Goal: Find contact information: Find contact information

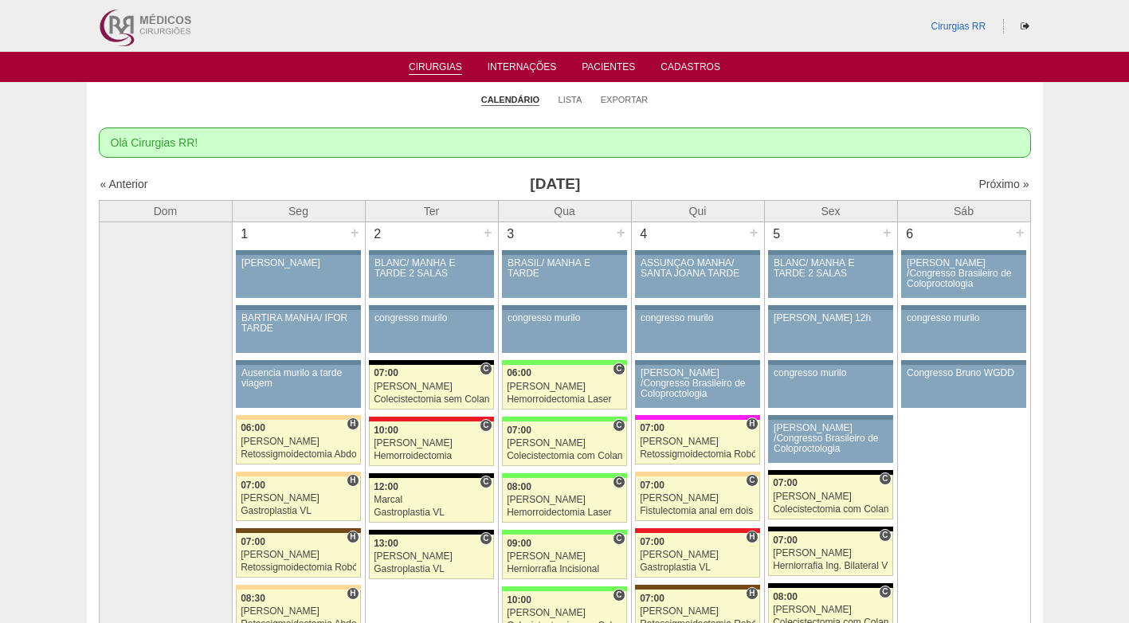
click at [826, 185] on div "Próximo »" at bounding box center [917, 184] width 223 height 16
click at [979, 182] on link "Próximo »" at bounding box center [1004, 184] width 50 height 13
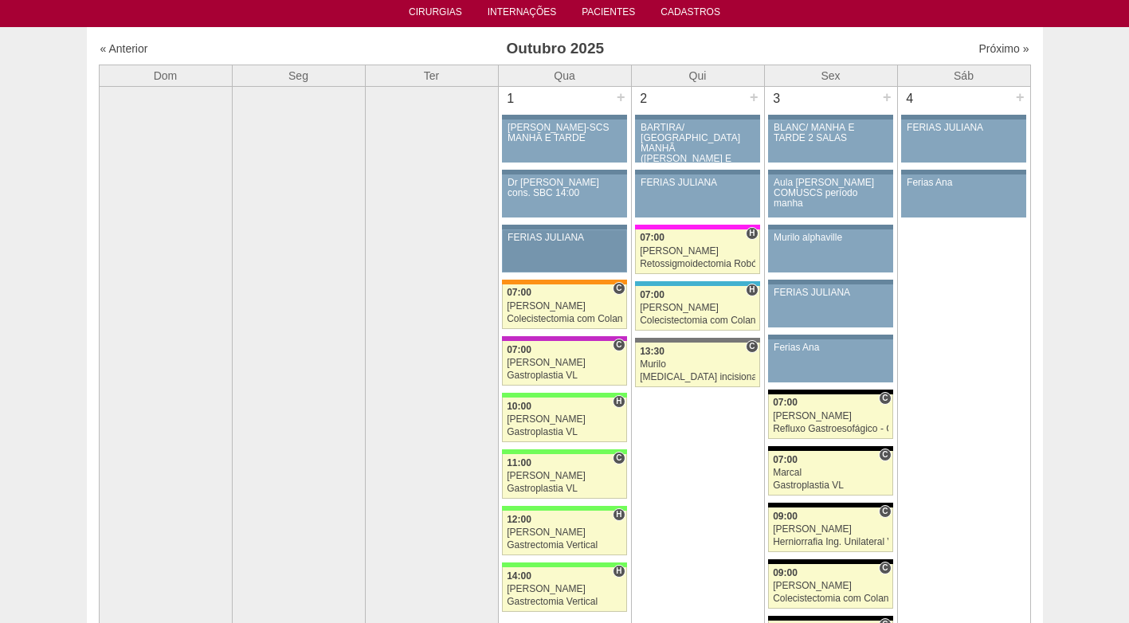
scroll to position [80, 0]
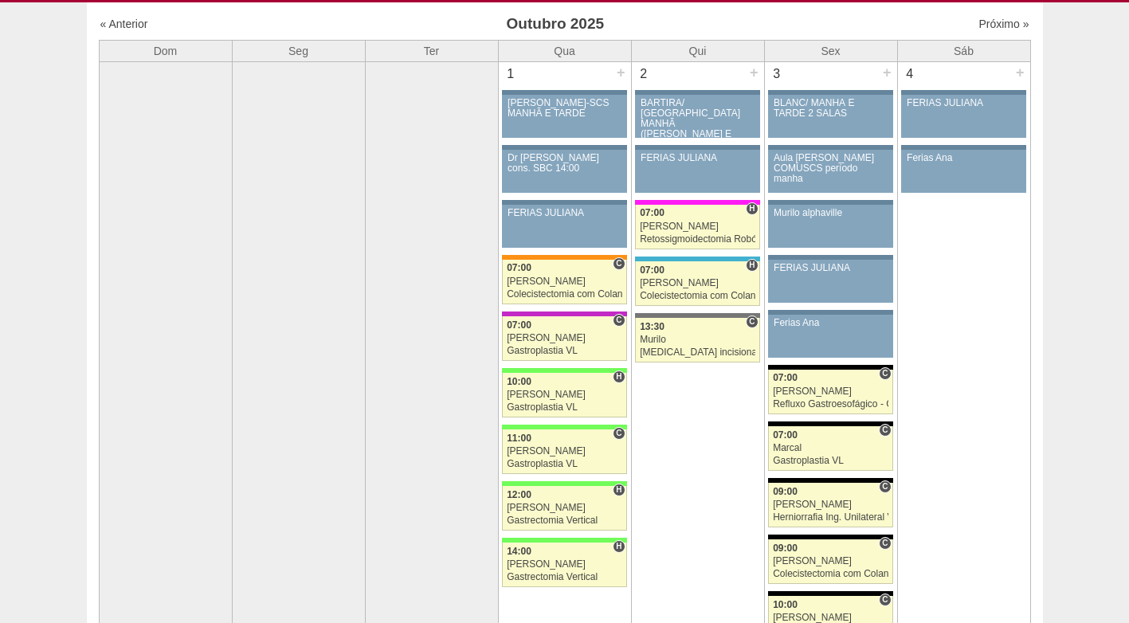
click at [559, 252] on div "1 + 86916 Cirurgias RR MARIA BRAIDO-SCS MANHÃ E TARDE Paciente não informado Co…" at bounding box center [565, 325] width 132 height 526
click at [561, 281] on div "[PERSON_NAME]" at bounding box center [565, 282] width 116 height 10
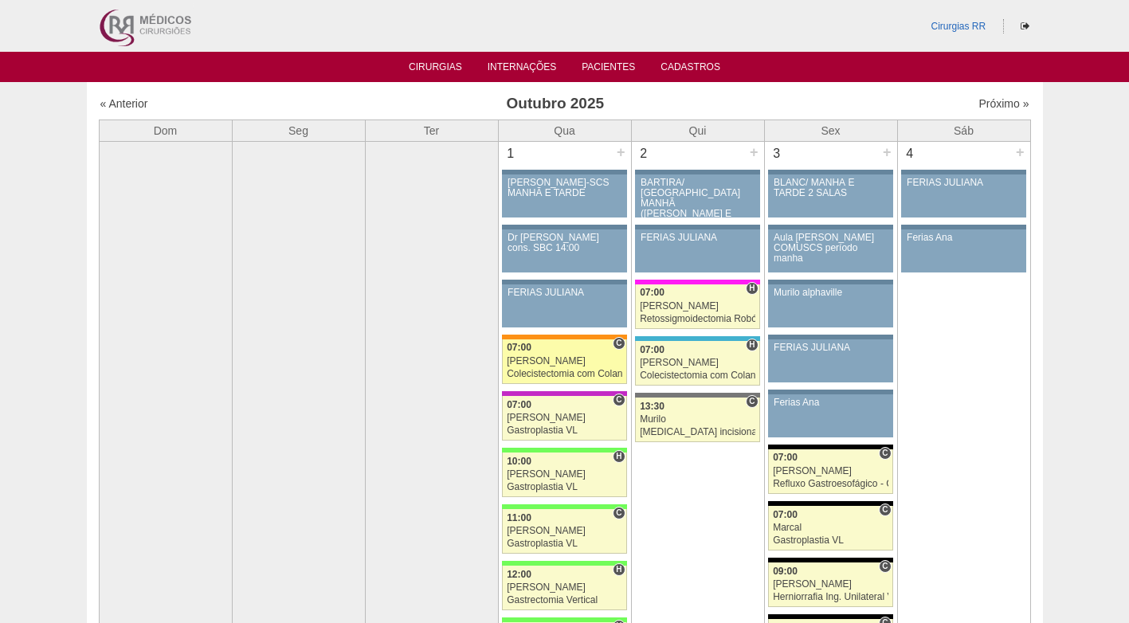
click at [545, 365] on div "[PERSON_NAME]" at bounding box center [565, 361] width 116 height 10
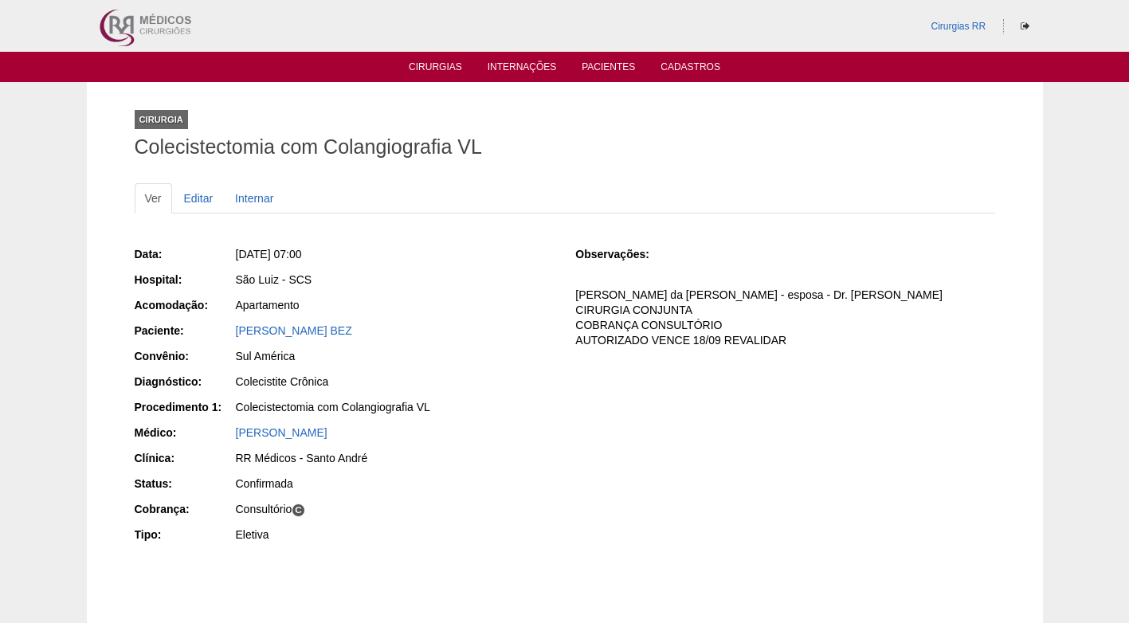
drag, startPoint x: 454, startPoint y: 331, endPoint x: 232, endPoint y: 338, distance: 222.5
click at [232, 338] on div "Paciente: REBECCA DE MELO OLIVEIRA BEZ" at bounding box center [344, 333] width 419 height 20
copy div "Paciente: REBECCA DE MELO OLIVEIRA BEZ"
click at [622, 339] on p "Irma da Isabella - esposa - Dr. Pablo CIRURGIA CONJUNTA COBRANÇA CONSULTÓRIO AU…" at bounding box center [784, 318] width 419 height 61
click at [570, 111] on div "Cirurgia Colecistectomia com Colangiografia VL" at bounding box center [565, 130] width 861 height 73
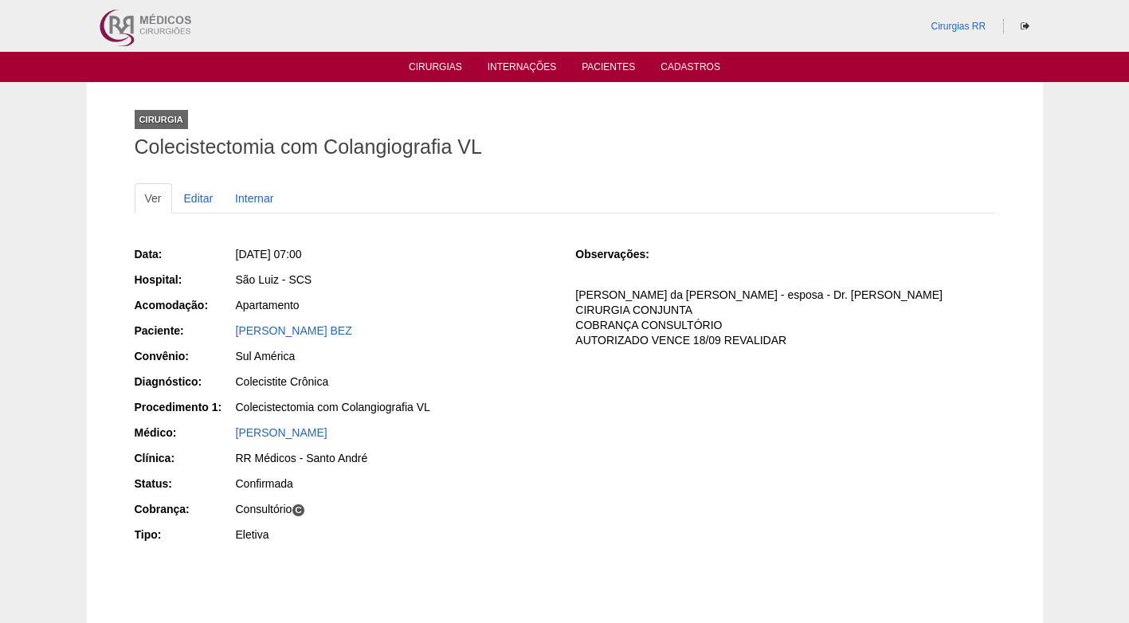
click at [551, 243] on div "Data: Qua, 01/10/2025 - 07:00 Hospital: São Luiz - SCS Acomodação: Apartamento …" at bounding box center [344, 397] width 419 height 312
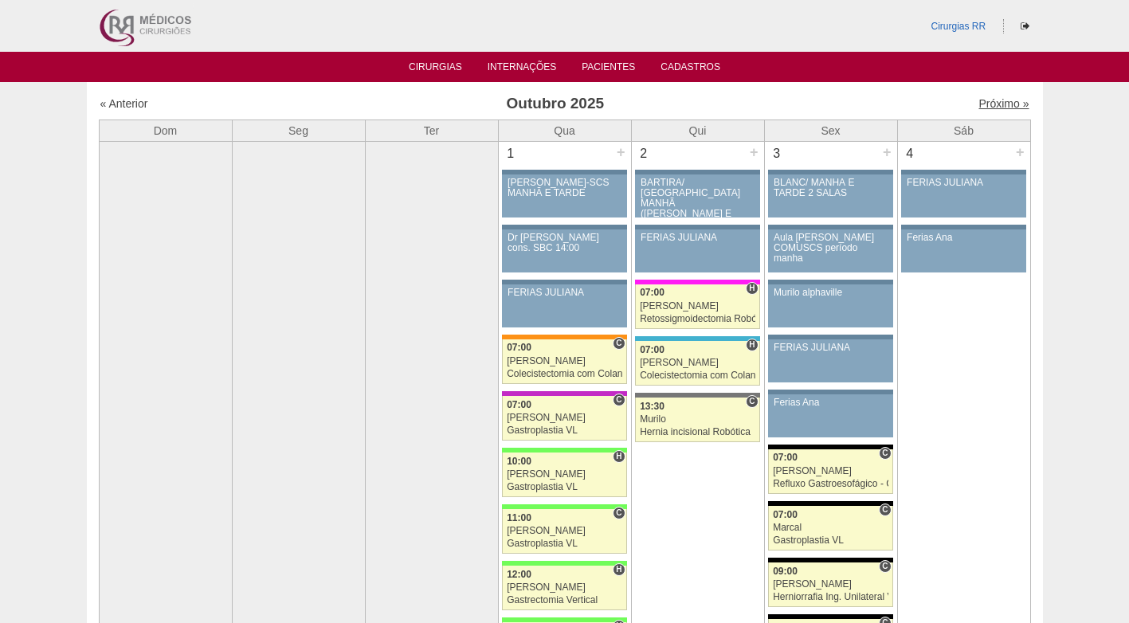
click at [981, 104] on link "Próximo »" at bounding box center [1004, 103] width 50 height 13
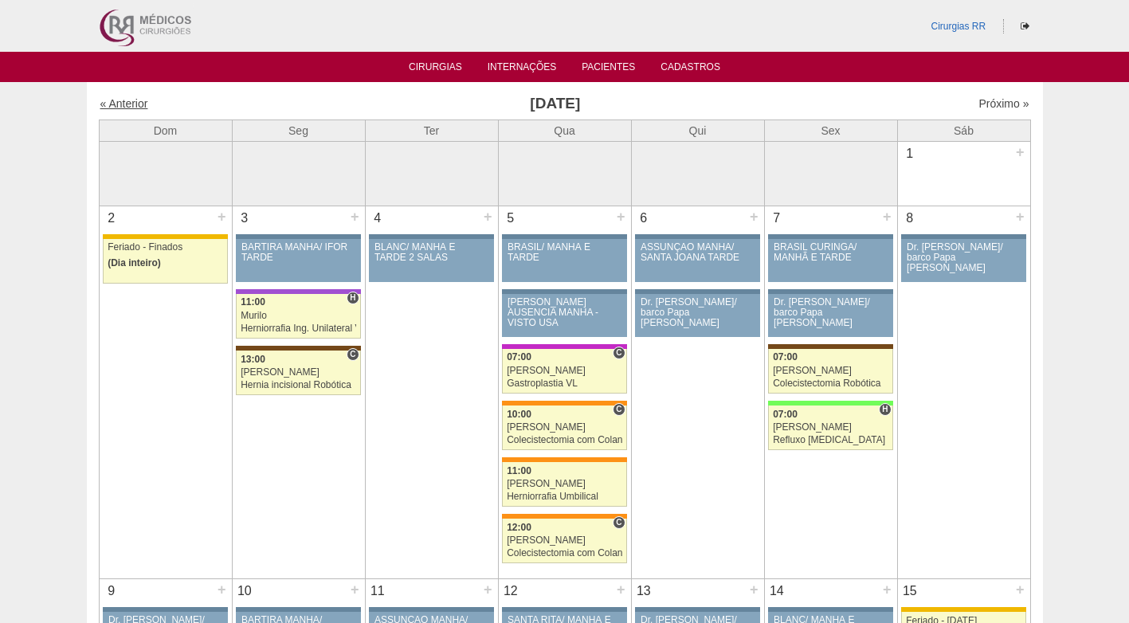
click at [134, 100] on link "« Anterior" at bounding box center [124, 103] width 48 height 13
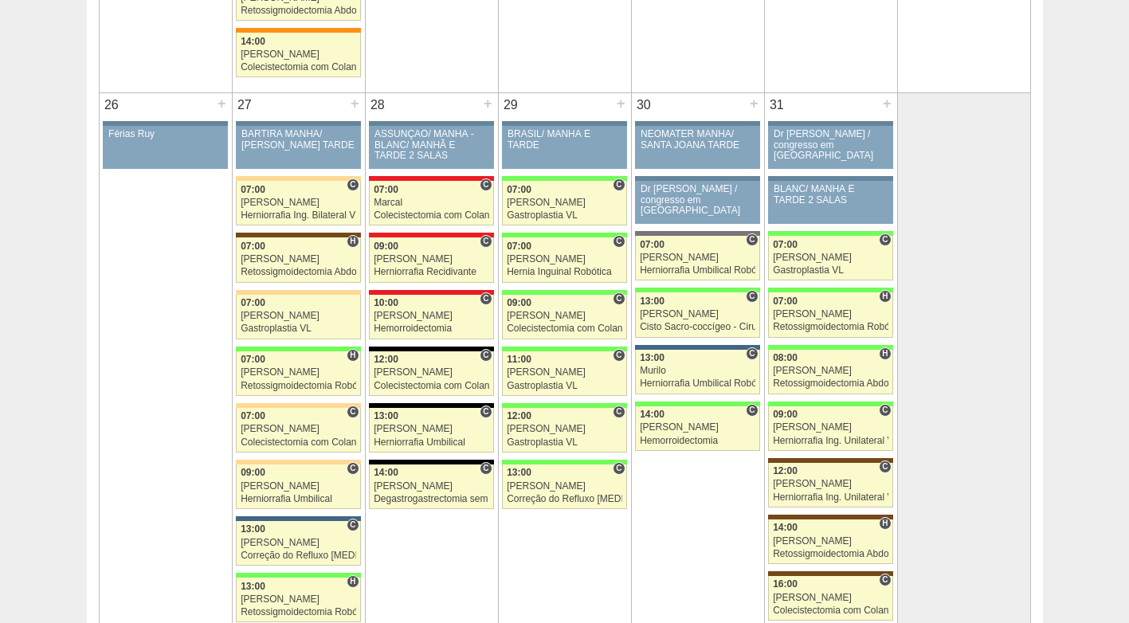
scroll to position [3108, 0]
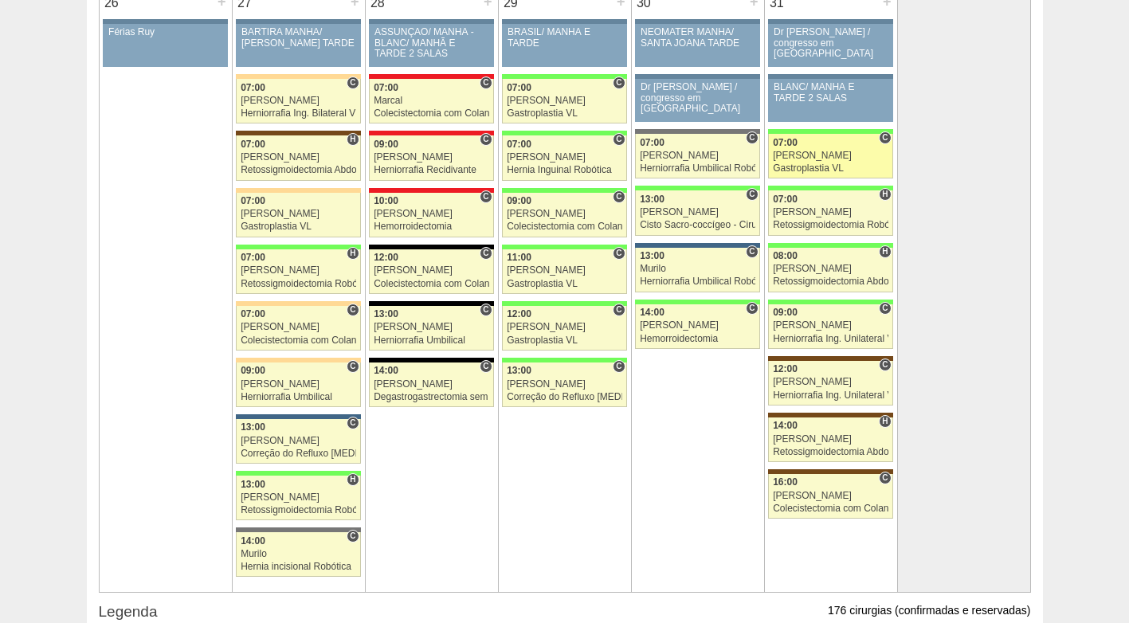
click at [830, 159] on div "Luiz Guilherme" at bounding box center [831, 156] width 116 height 10
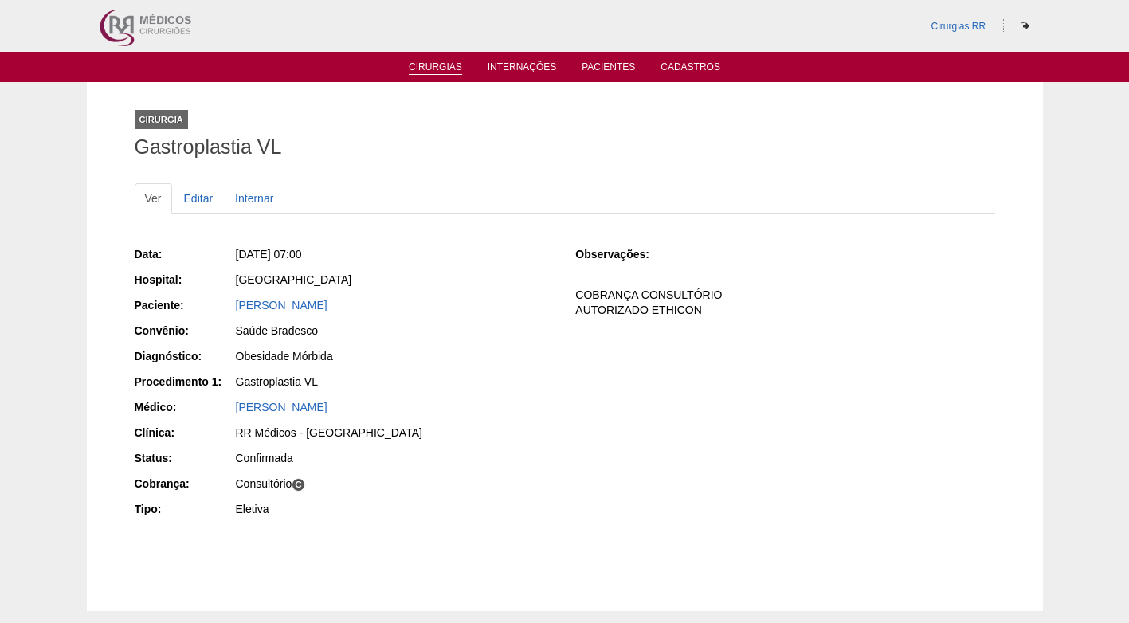
click at [427, 65] on link "Cirurgias" at bounding box center [435, 68] width 53 height 14
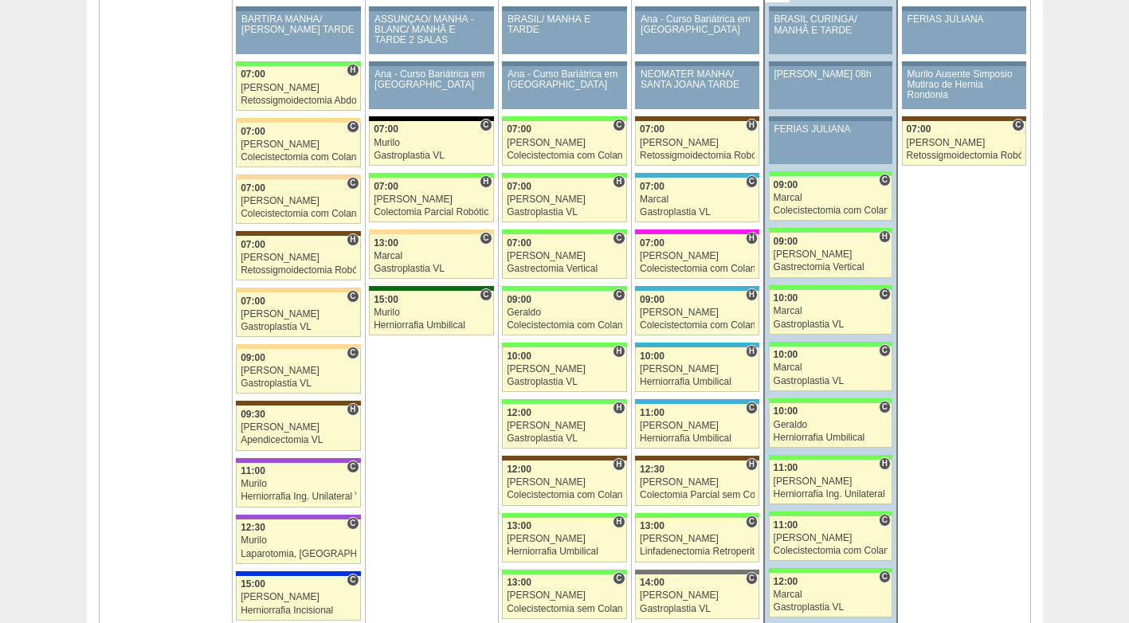
scroll to position [2470, 0]
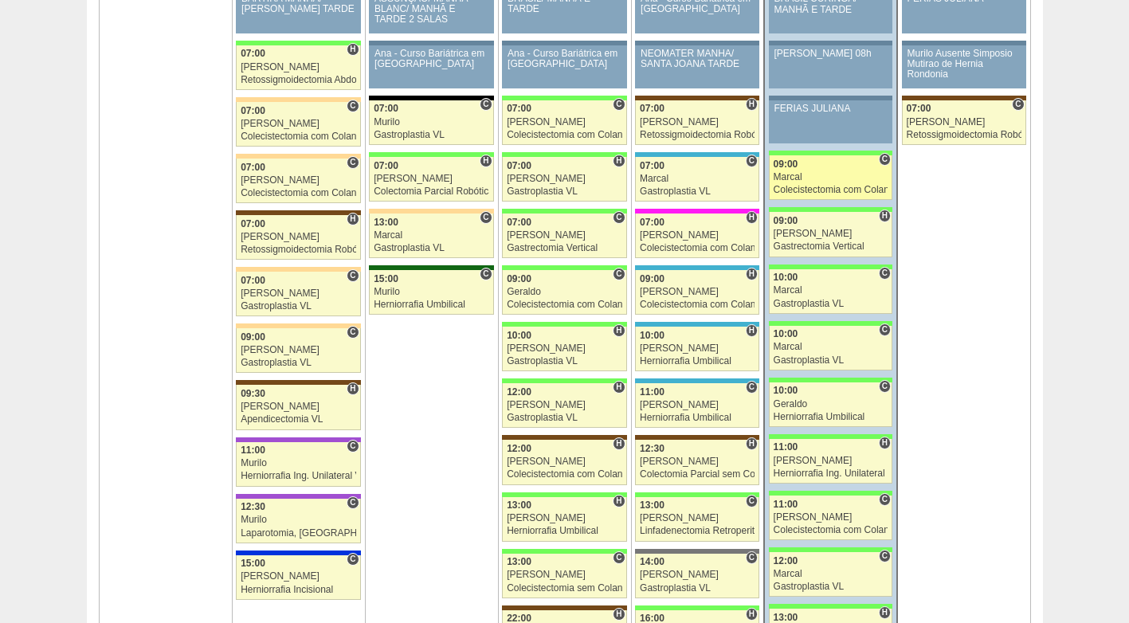
click at [822, 174] on div "Marcal" at bounding box center [831, 177] width 115 height 10
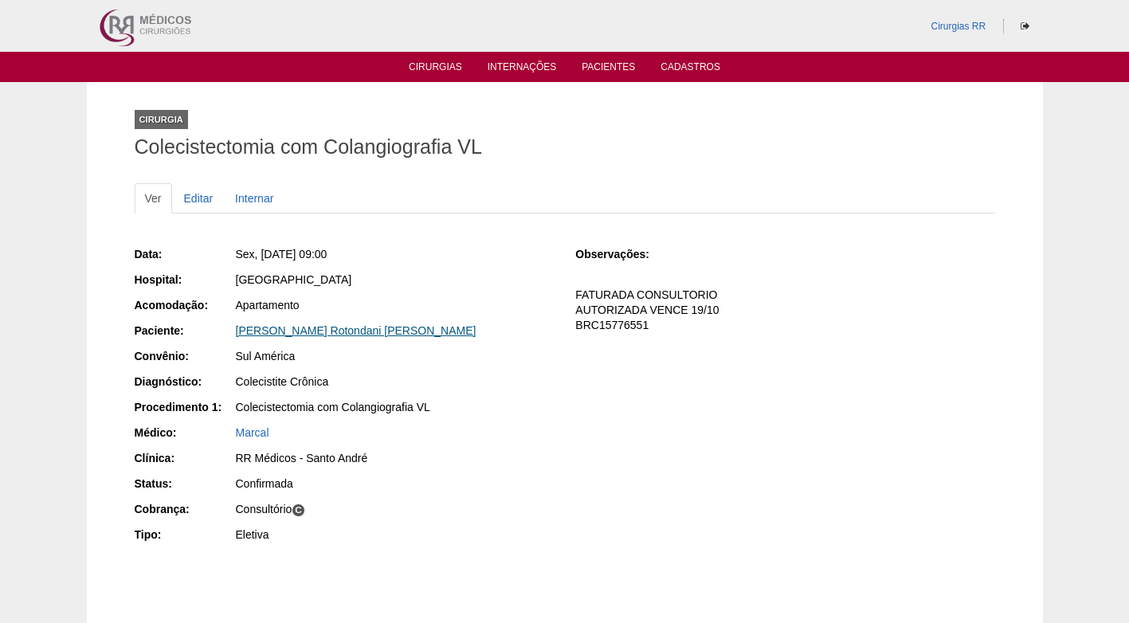
click at [360, 332] on link "[PERSON_NAME] Rotondani [PERSON_NAME]" at bounding box center [356, 330] width 241 height 13
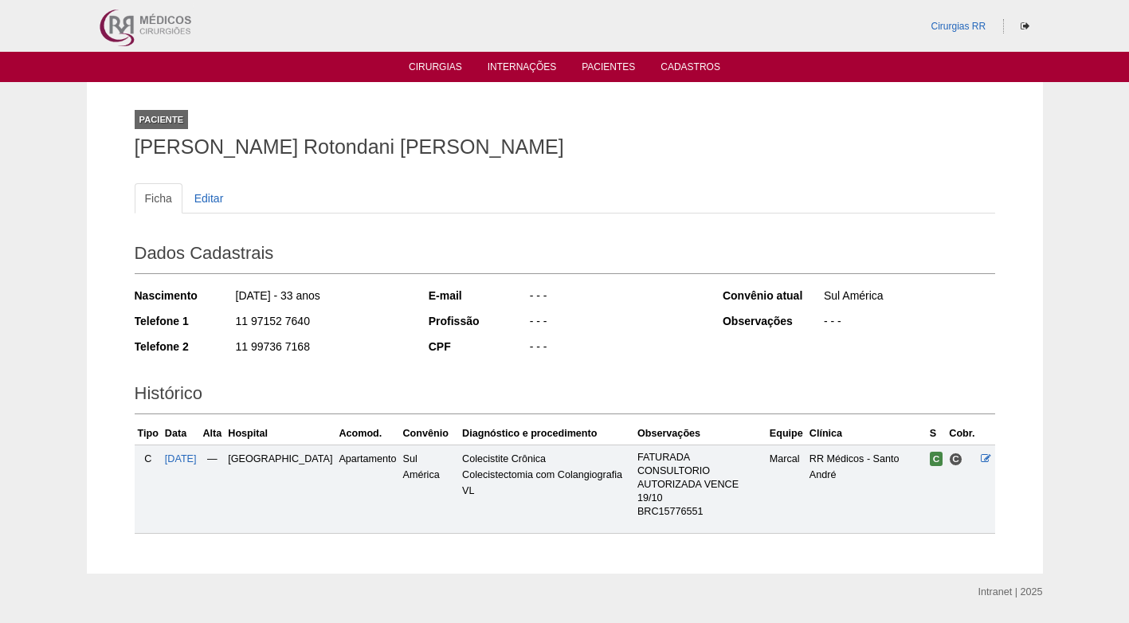
drag, startPoint x: 327, startPoint y: 323, endPoint x: 222, endPoint y: 322, distance: 104.4
click at [222, 322] on div "Telefone 1 11 97152 7640" at bounding box center [271, 323] width 273 height 20
copy div "11 97152 7640"
click at [333, 325] on div "11 97152 7640" at bounding box center [320, 323] width 173 height 20
drag, startPoint x: 357, startPoint y: 324, endPoint x: 351, endPoint y: 334, distance: 11.8
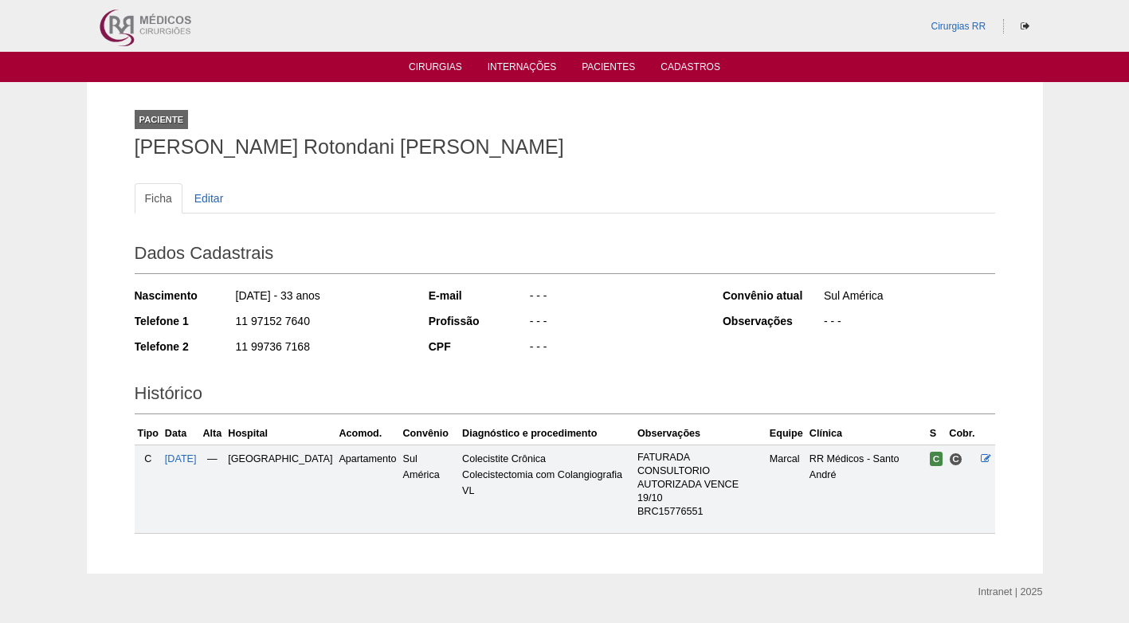
click at [359, 324] on div "11 97152 7640" at bounding box center [320, 323] width 173 height 20
click at [394, 339] on div "11 99736 7168" at bounding box center [320, 349] width 173 height 20
click at [649, 186] on ul "Ficha Editar" at bounding box center [565, 198] width 861 height 30
click at [369, 348] on div "11 99736 7168" at bounding box center [320, 349] width 173 height 20
click at [635, 344] on div "- - -" at bounding box center [614, 349] width 173 height 20
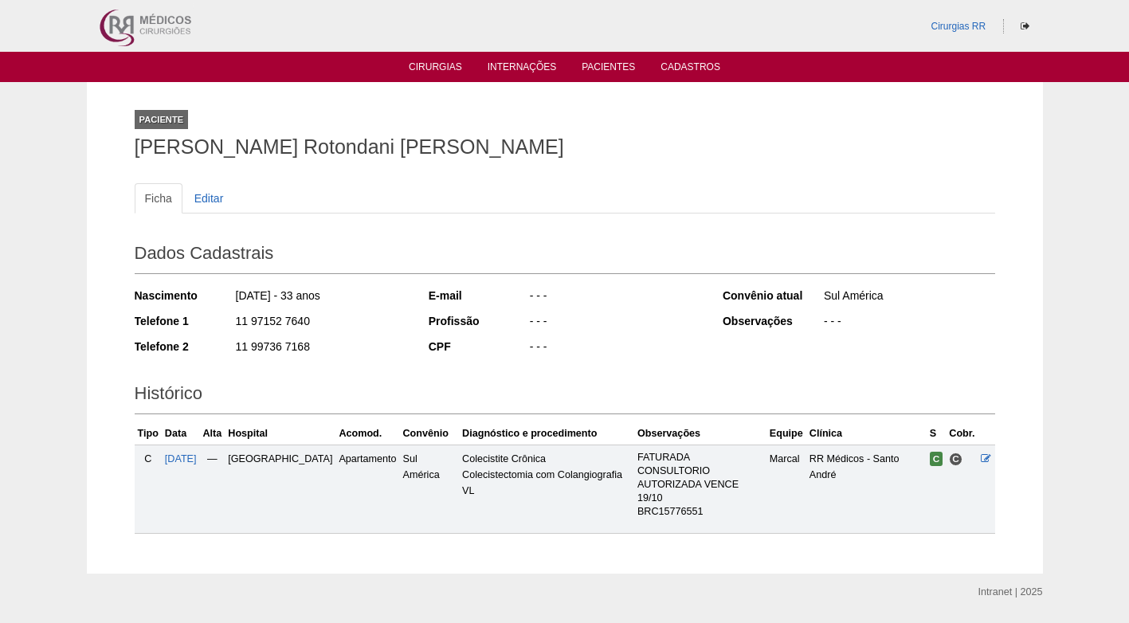
drag, startPoint x: 700, startPoint y: 215, endPoint x: 652, endPoint y: 216, distance: 47.8
click at [694, 215] on div "Ficha Editar" at bounding box center [565, 206] width 861 height 46
click at [444, 61] on li "Cirurgias" at bounding box center [436, 66] width 76 height 13
click at [445, 66] on link "Cirurgias" at bounding box center [435, 68] width 53 height 14
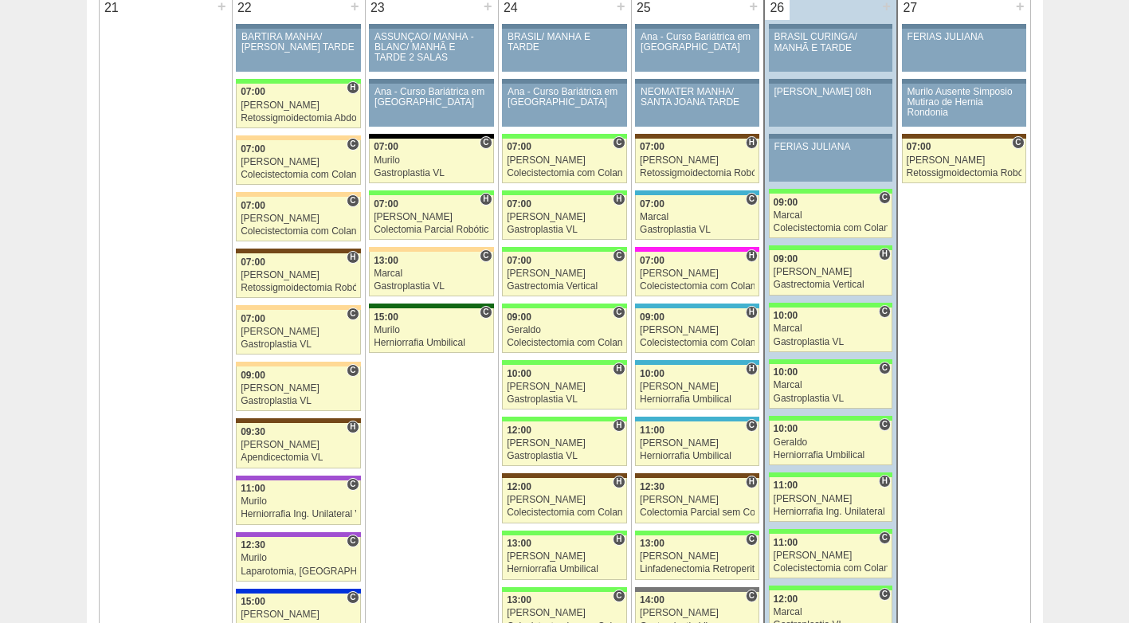
scroll to position [2470, 0]
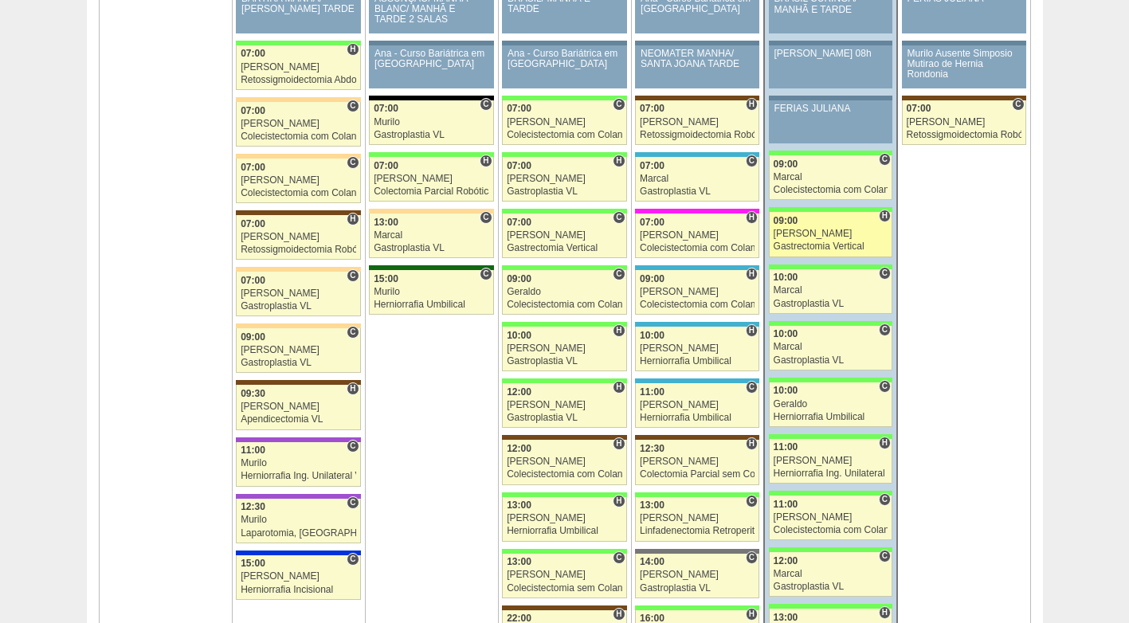
click at [825, 234] on div "[PERSON_NAME]" at bounding box center [831, 234] width 115 height 10
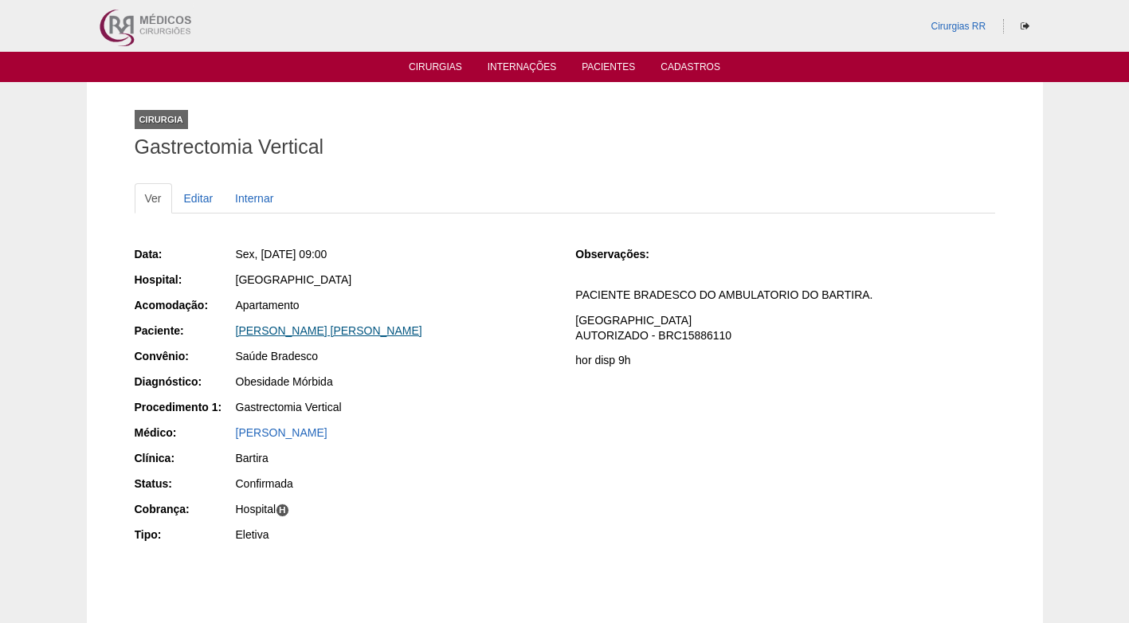
click at [275, 329] on link "[PERSON_NAME] [PERSON_NAME]" at bounding box center [329, 330] width 186 height 13
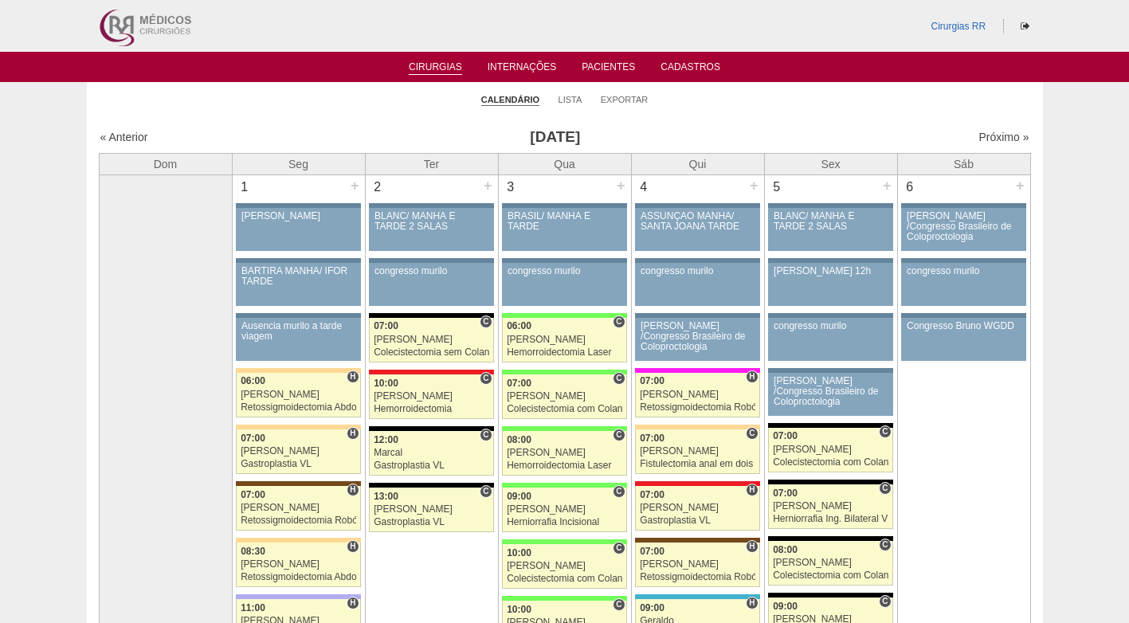
scroll to position [2470, 0]
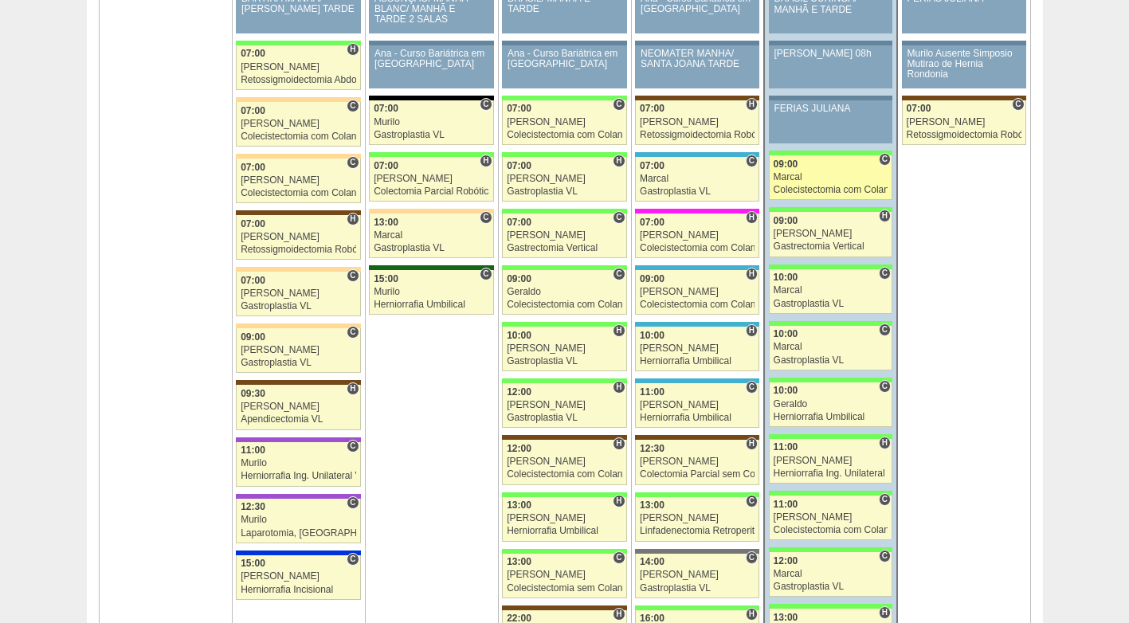
click at [814, 179] on div "Marcal" at bounding box center [831, 177] width 115 height 10
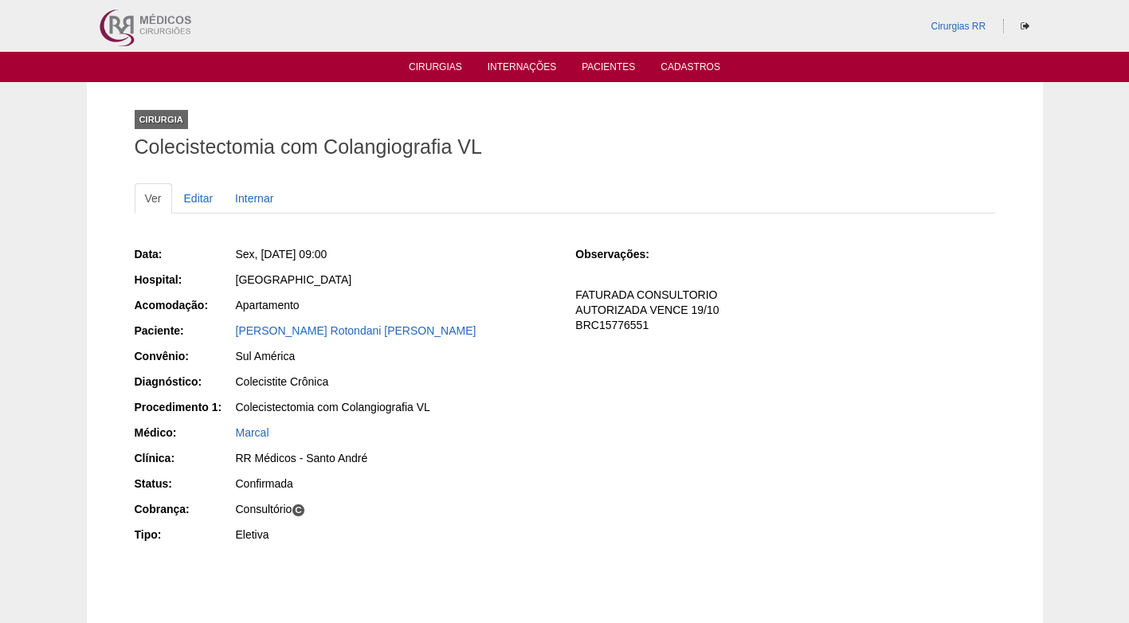
click at [269, 337] on div "[PERSON_NAME] Rotondani [PERSON_NAME]" at bounding box center [395, 331] width 318 height 16
click at [273, 331] on link "[PERSON_NAME] Rotondani [PERSON_NAME]" at bounding box center [356, 330] width 241 height 13
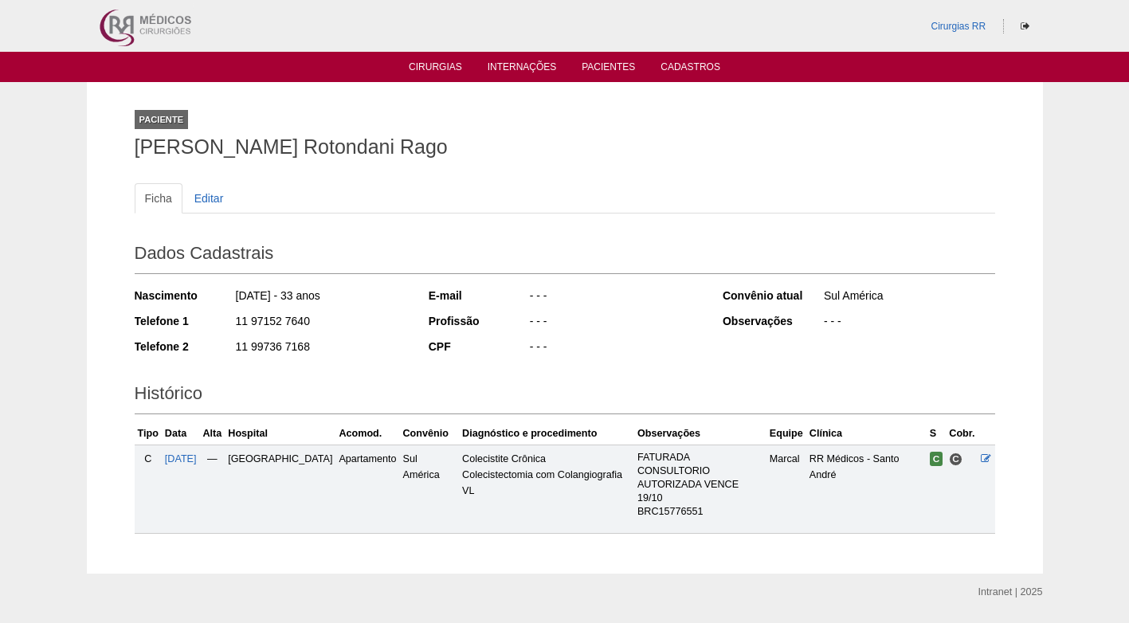
drag, startPoint x: 316, startPoint y: 322, endPoint x: 179, endPoint y: 325, distance: 137.1
click at [179, 325] on div "Telefone 1 11 97152 7640" at bounding box center [271, 323] width 273 height 20
click at [320, 350] on div "11 99736 7168" at bounding box center [320, 349] width 173 height 20
drag, startPoint x: 304, startPoint y: 316, endPoint x: 230, endPoint y: 318, distance: 74.1
click at [230, 318] on div "Telefone 1 11 97152 7640" at bounding box center [271, 323] width 273 height 20
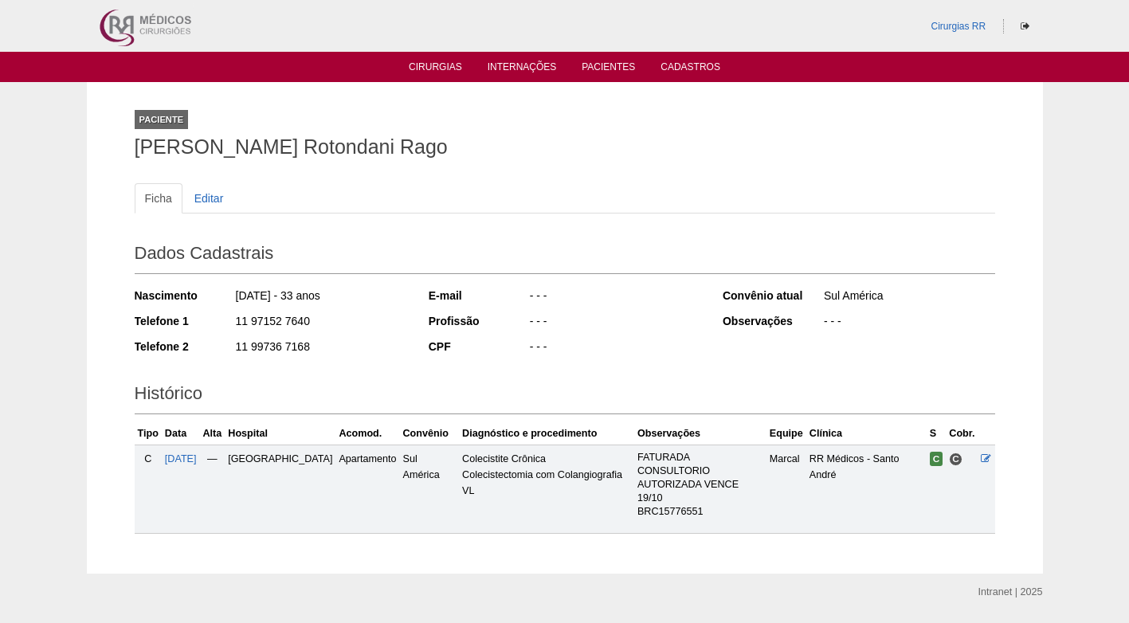
copy div "11 97152 7640"
click at [371, 312] on div "Nascimento 17/05/1992 - 33 anos Telefone 1 11 97152 7640 Telefone 2 11 99736 71…" at bounding box center [271, 326] width 273 height 88
drag, startPoint x: 667, startPoint y: 318, endPoint x: 533, endPoint y: 343, distance: 136.3
click at [667, 317] on div "- - -" at bounding box center [614, 323] width 173 height 20
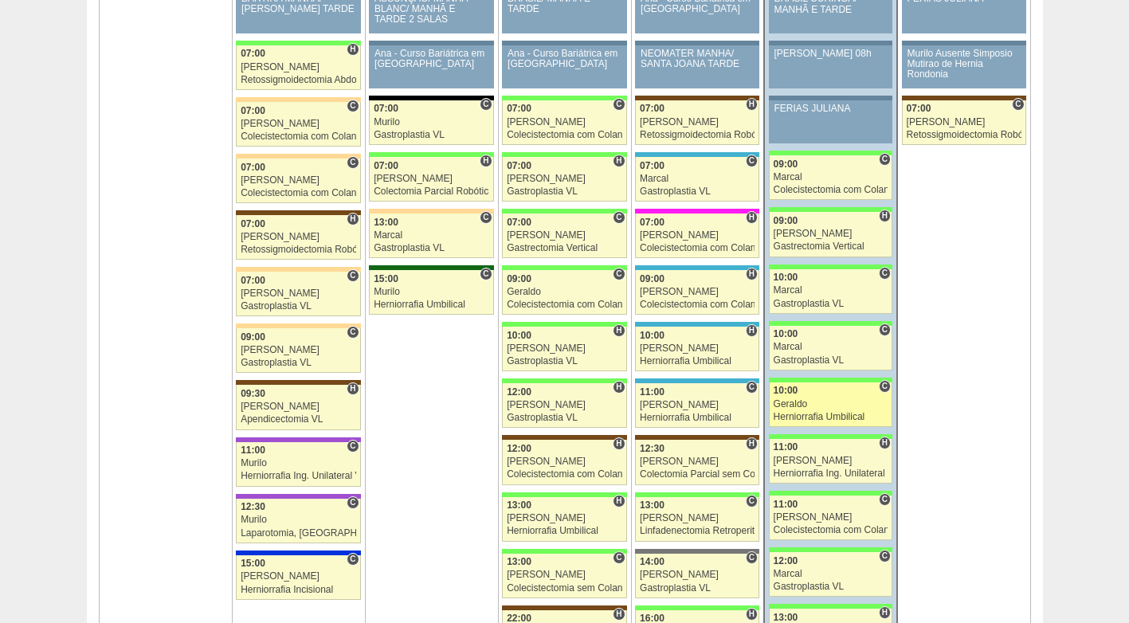
scroll to position [2470, 0]
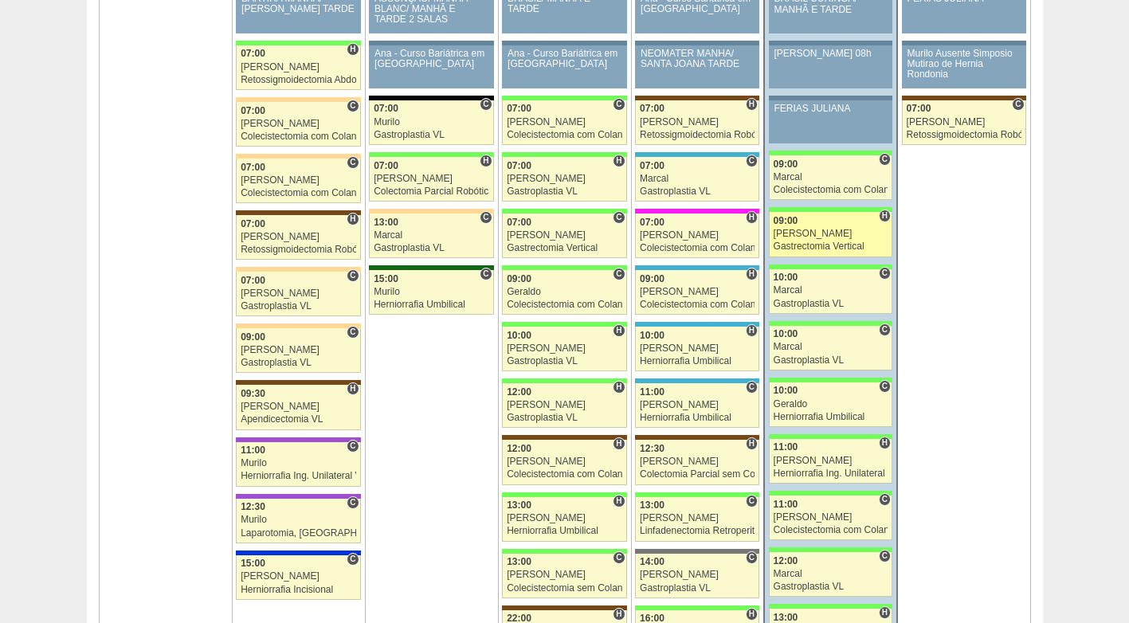
click at [807, 241] on div "Gastrectomia Vertical" at bounding box center [831, 246] width 115 height 10
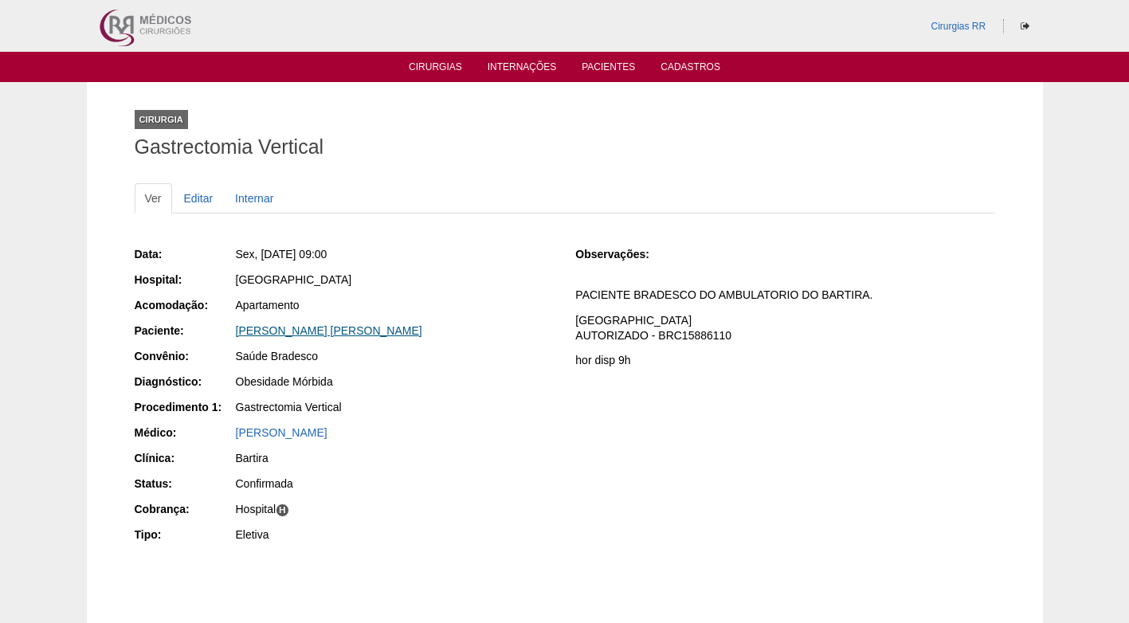
click at [281, 330] on link "[PERSON_NAME] [PERSON_NAME]" at bounding box center [329, 330] width 186 height 13
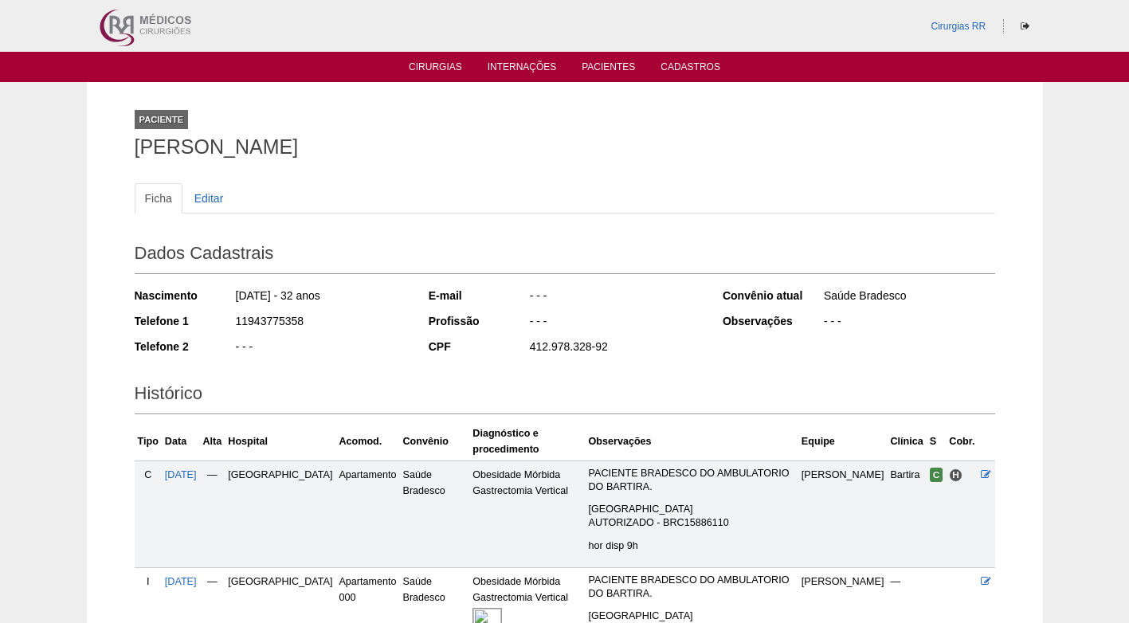
drag, startPoint x: 292, startPoint y: 318, endPoint x: 219, endPoint y: 322, distance: 72.6
click at [219, 322] on div "Telefone 1 11943775358" at bounding box center [271, 323] width 273 height 20
copy div "11943775358"
click at [363, 336] on div "Nascimento 26/03/1993 - 32 anos Telefone 1 11943775358 Telefone 2 - - -" at bounding box center [271, 326] width 273 height 88
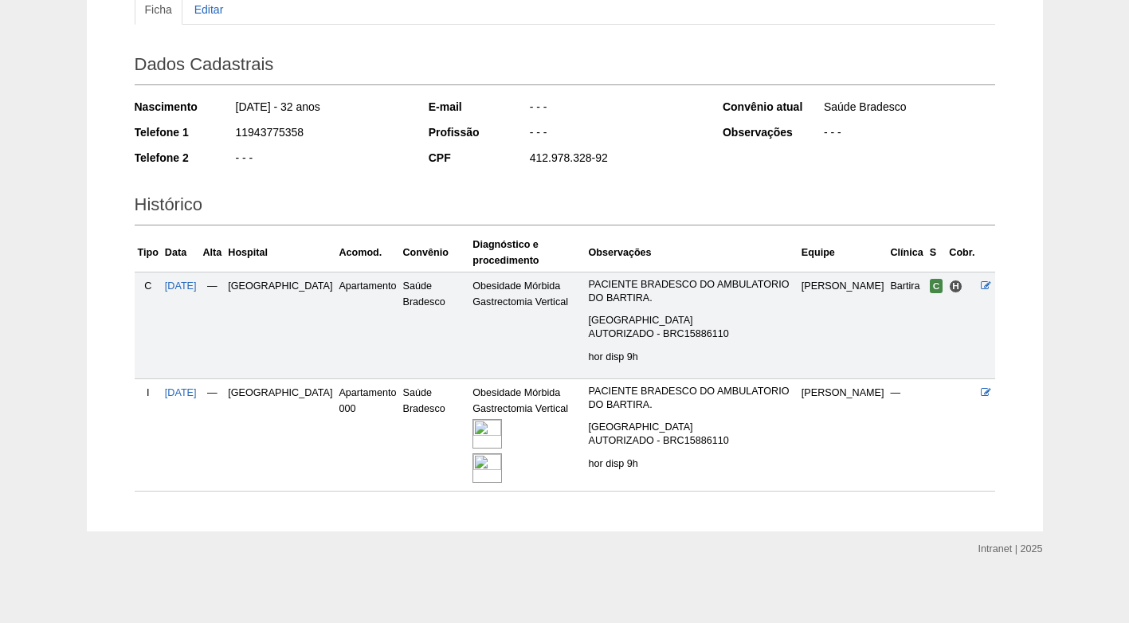
scroll to position [194, 0]
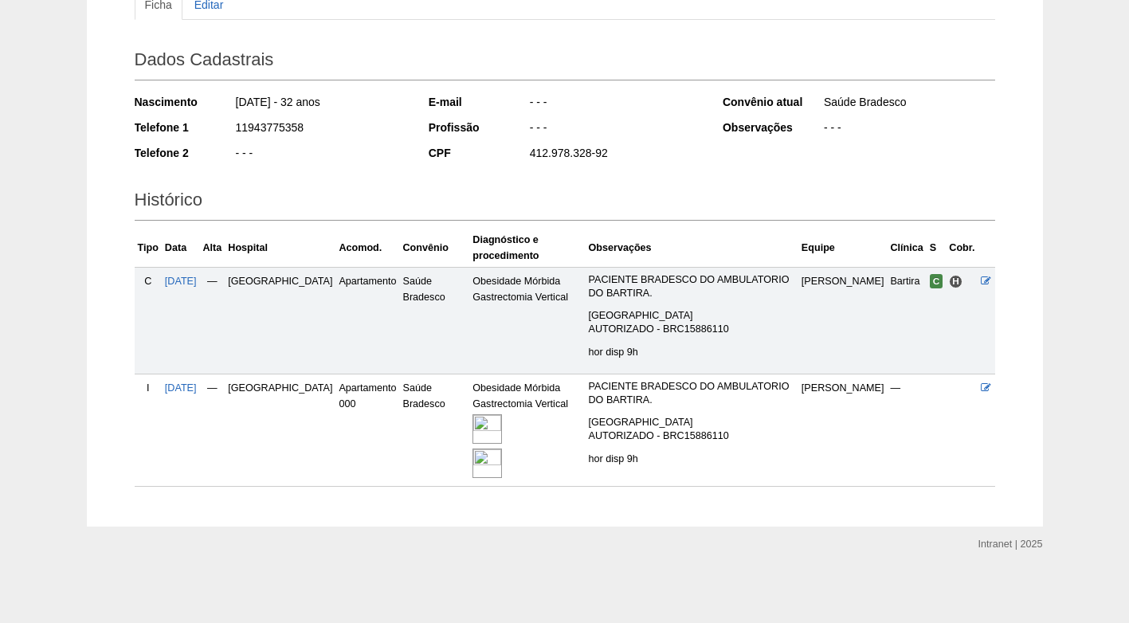
click at [473, 423] on img at bounding box center [487, 428] width 29 height 29
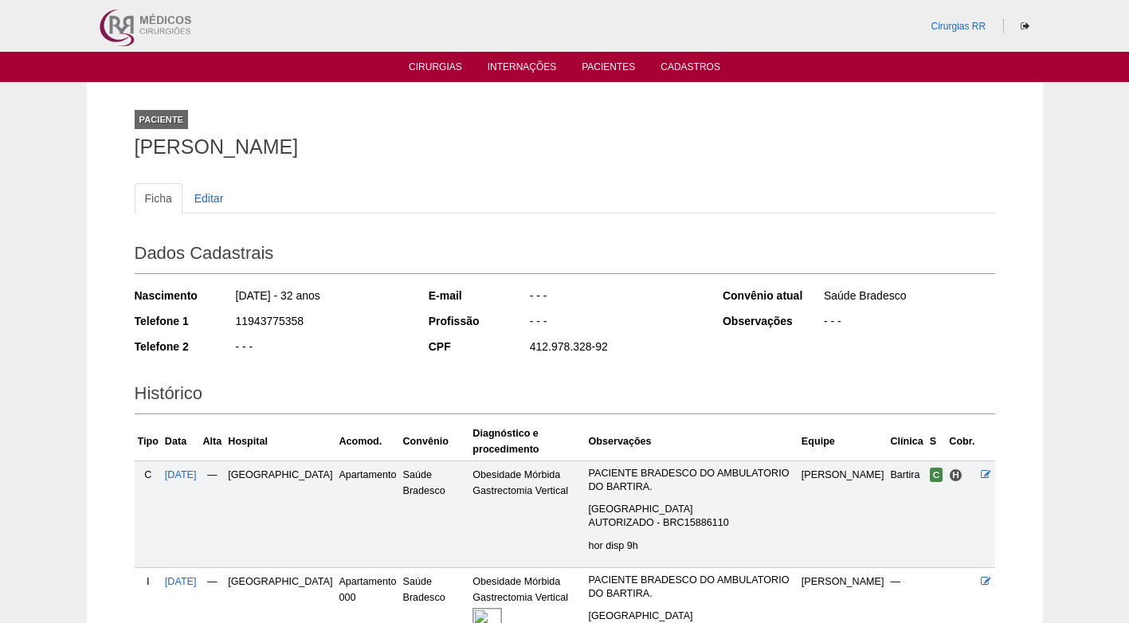
scroll to position [194, 0]
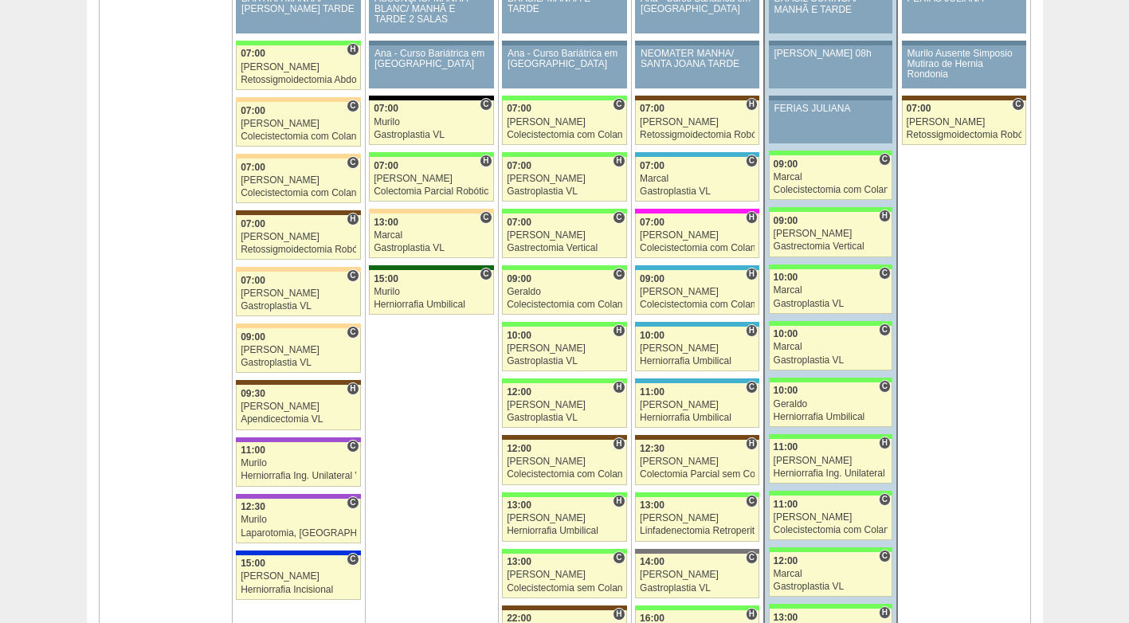
scroll to position [2470, 0]
click at [808, 278] on div "10:00" at bounding box center [831, 278] width 115 height 10
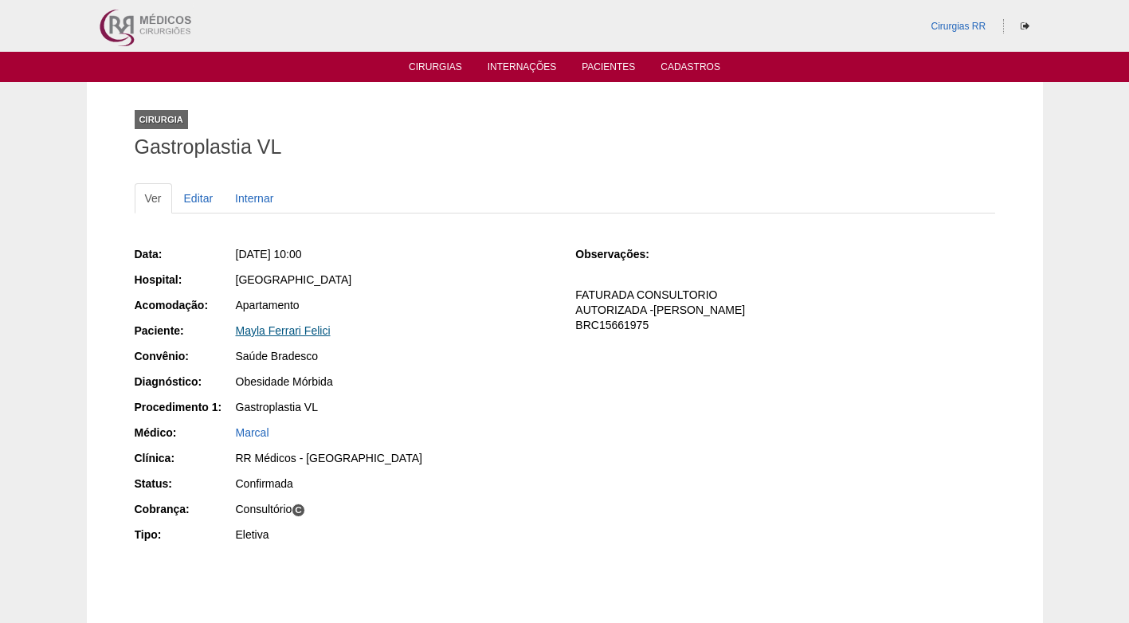
click at [283, 324] on link "Mayla Ferrari Felici" at bounding box center [283, 330] width 95 height 13
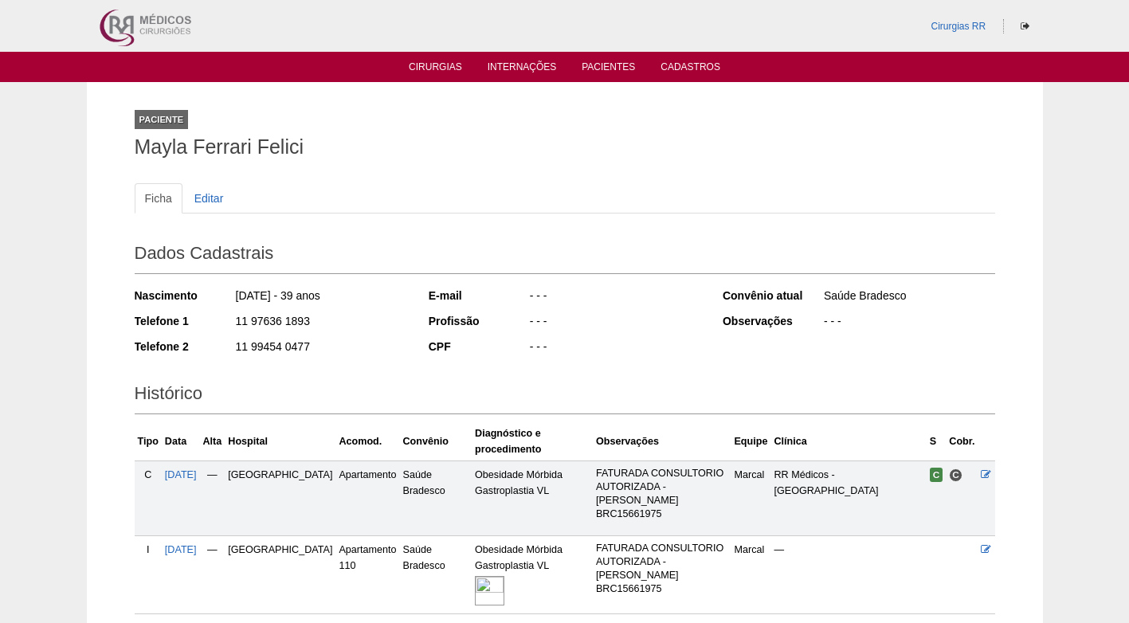
click at [357, 332] on div "11 97636 1893" at bounding box center [320, 323] width 173 height 20
drag, startPoint x: 321, startPoint y: 321, endPoint x: 218, endPoint y: 325, distance: 102.9
click at [218, 325] on div "Telefone 1 11 97636 1893" at bounding box center [271, 323] width 273 height 20
copy div "11 97636 1893"
click at [406, 304] on div "[DATE] - 39 anos" at bounding box center [320, 298] width 173 height 20
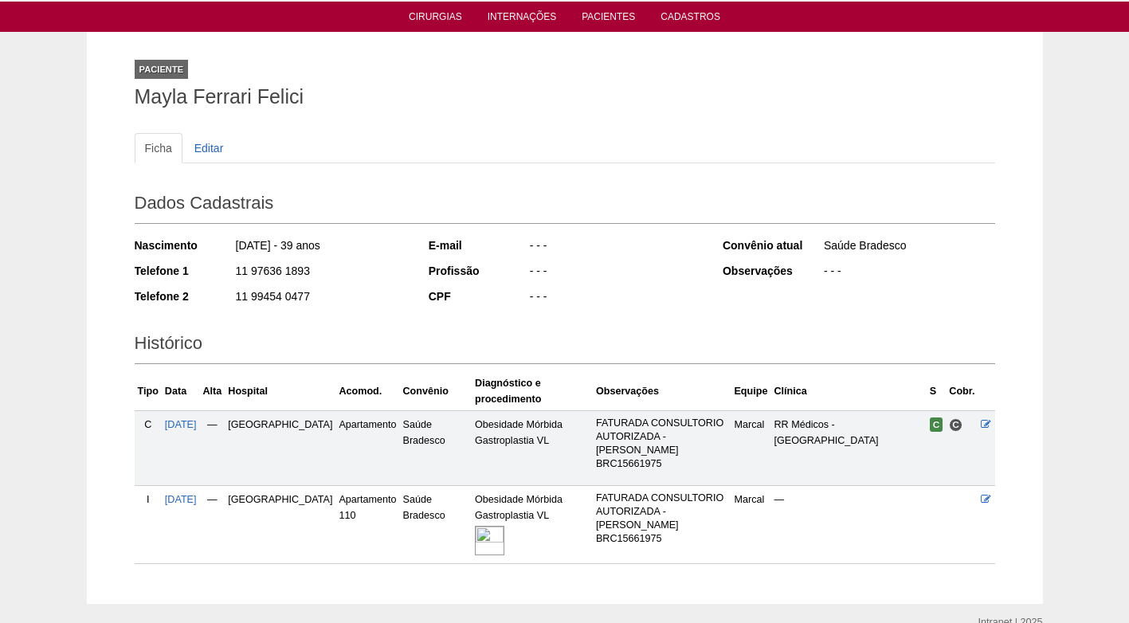
scroll to position [48, 0]
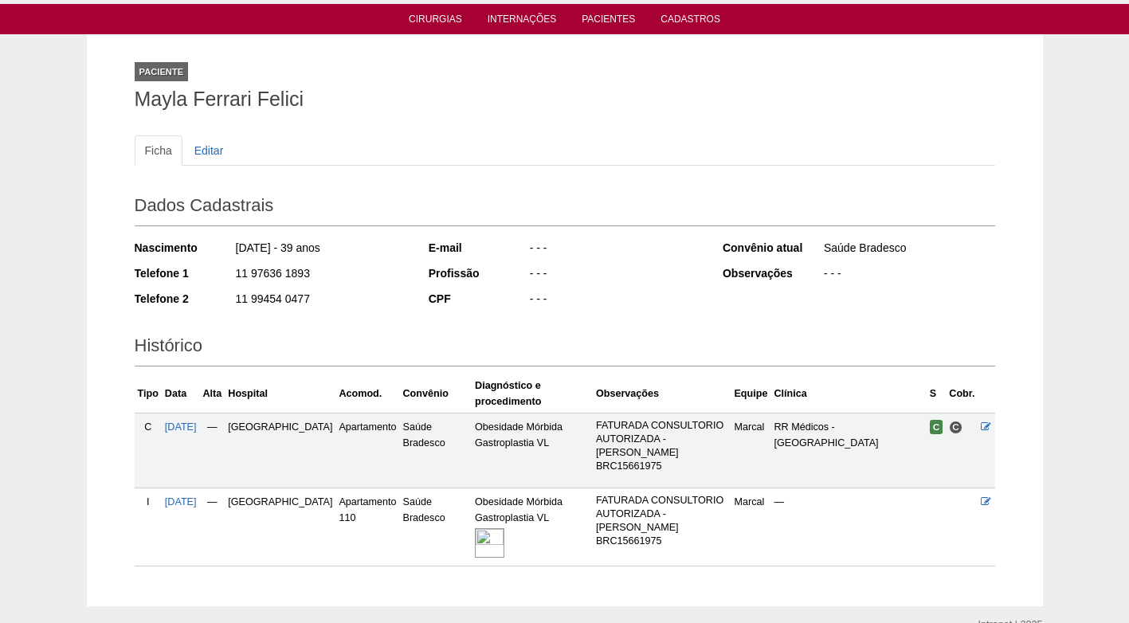
click at [496, 108] on h1 "Mayla Ferrari Felici" at bounding box center [565, 99] width 861 height 20
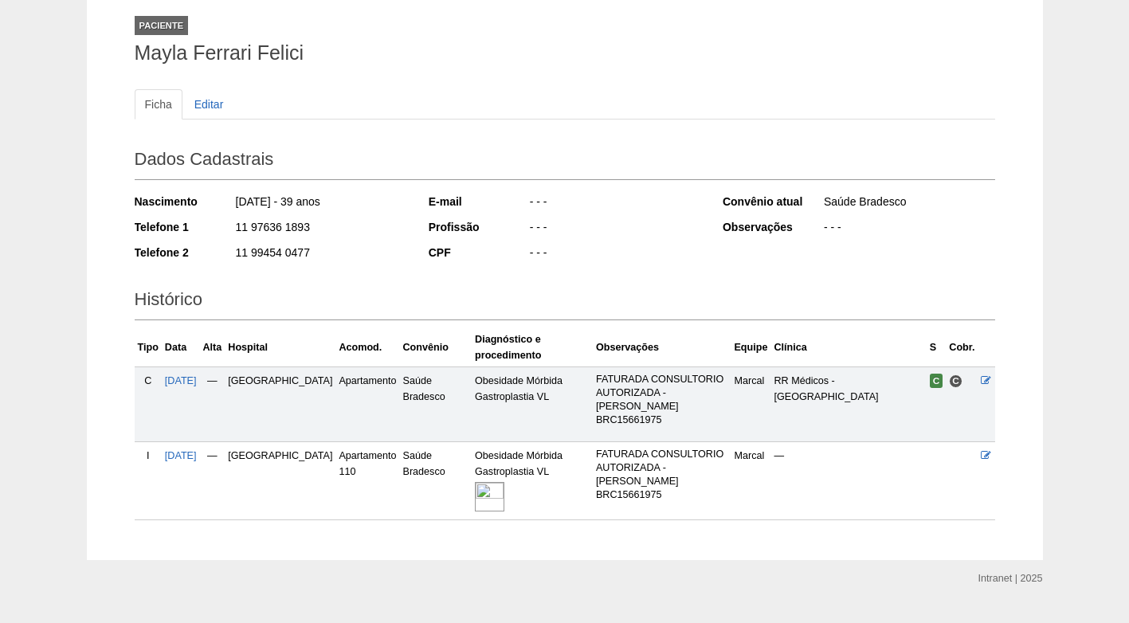
scroll to position [128, 0]
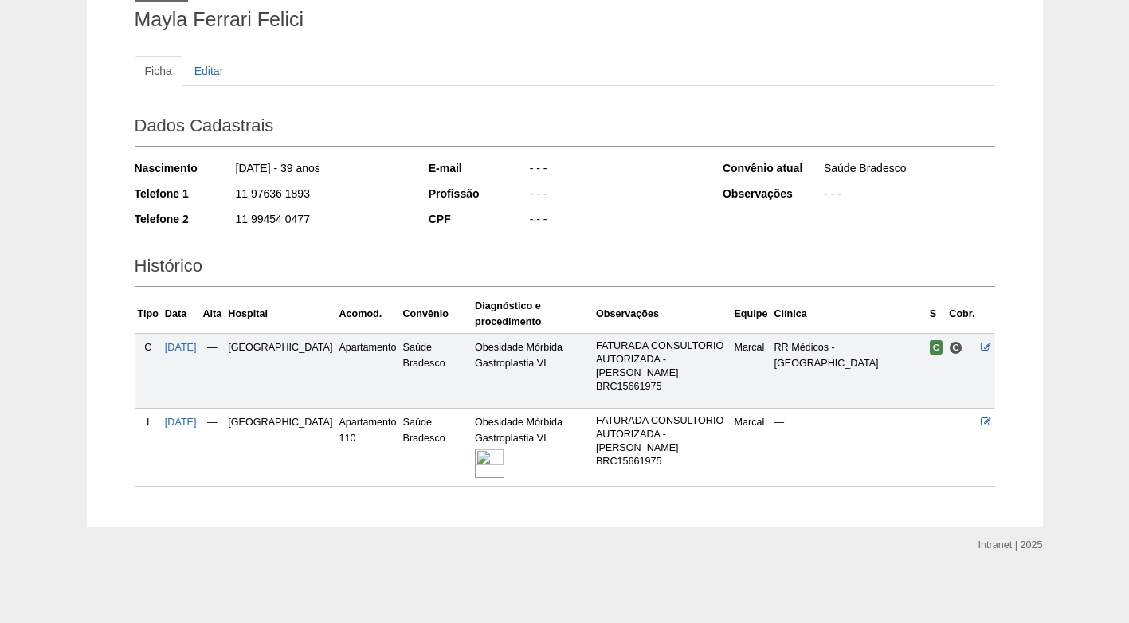
click at [475, 461] on img at bounding box center [489, 463] width 29 height 29
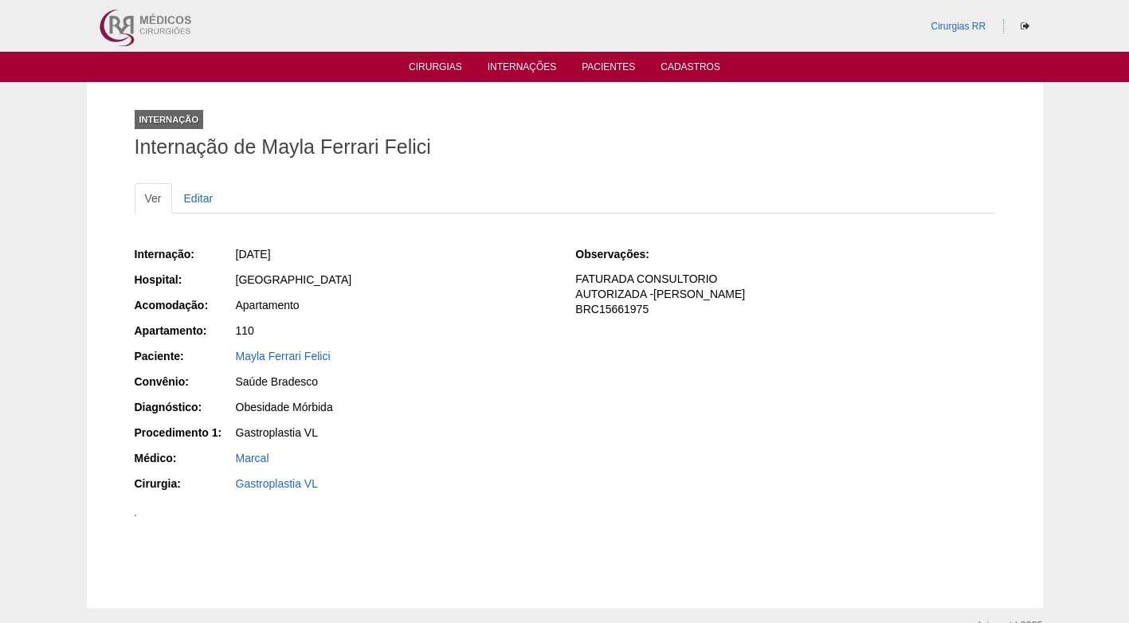
click at [461, 272] on div "[GEOGRAPHIC_DATA]" at bounding box center [395, 280] width 318 height 16
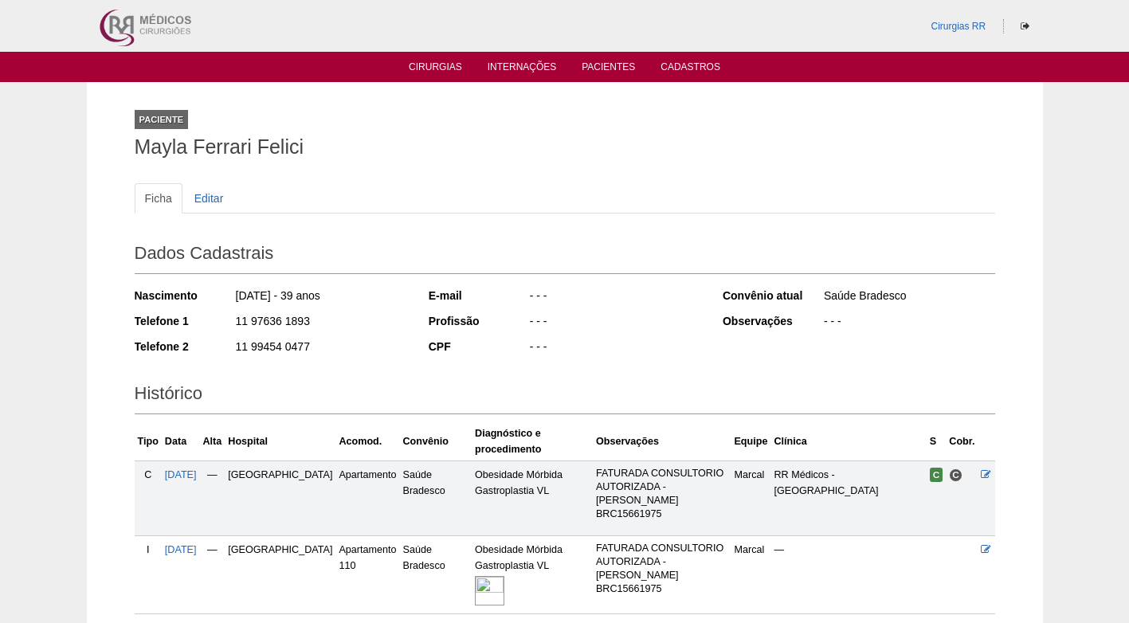
scroll to position [128, 0]
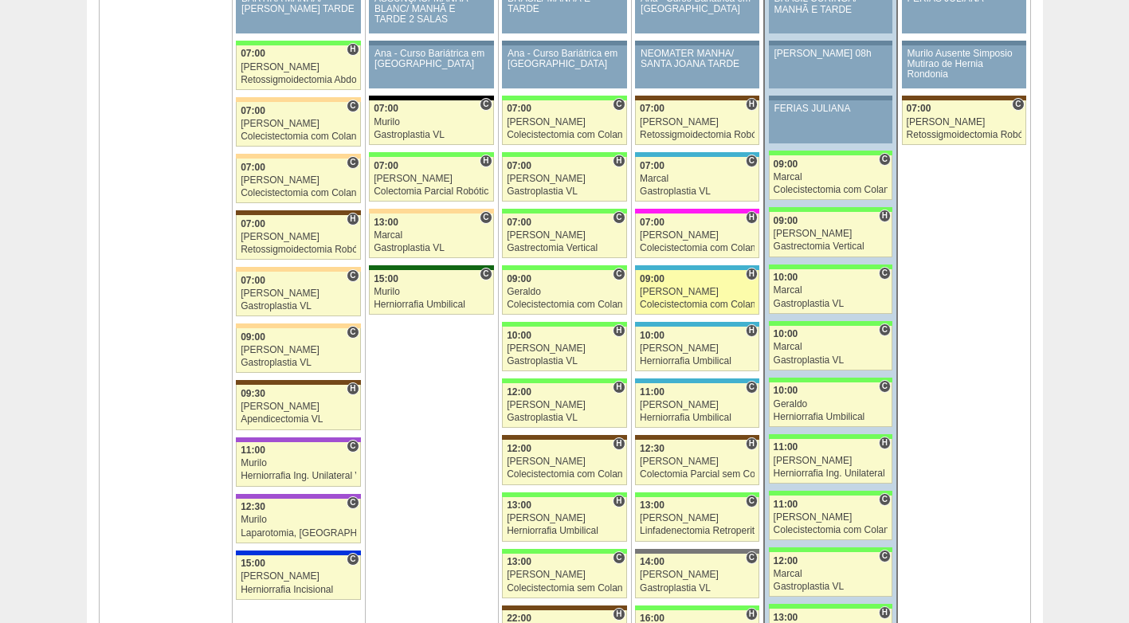
scroll to position [2470, 0]
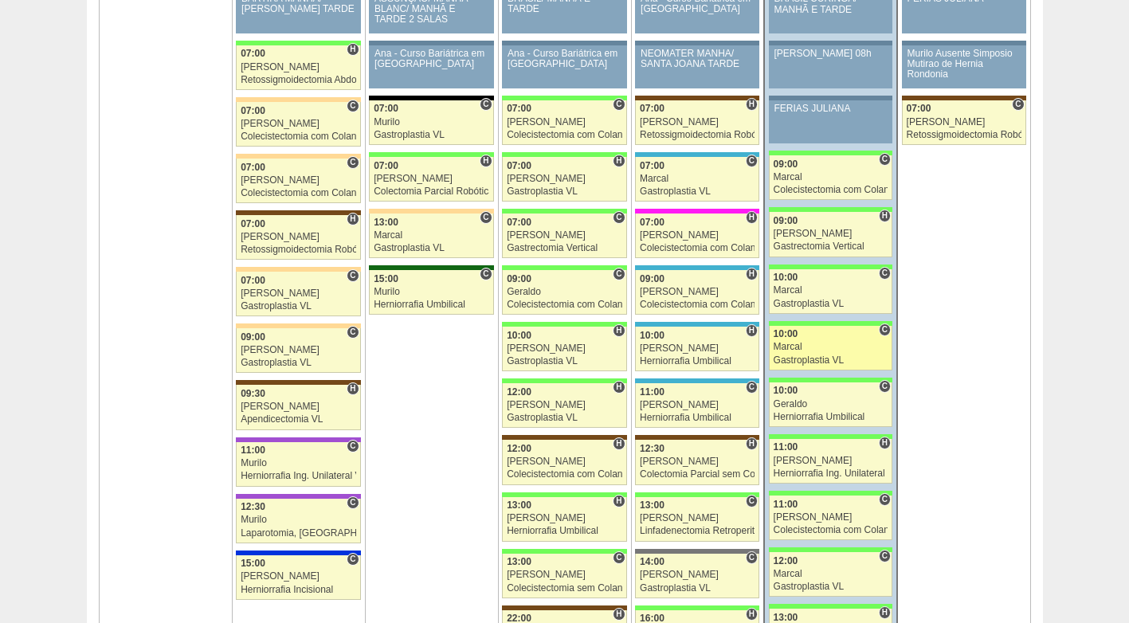
click at [804, 347] on div "Marcal" at bounding box center [831, 347] width 115 height 10
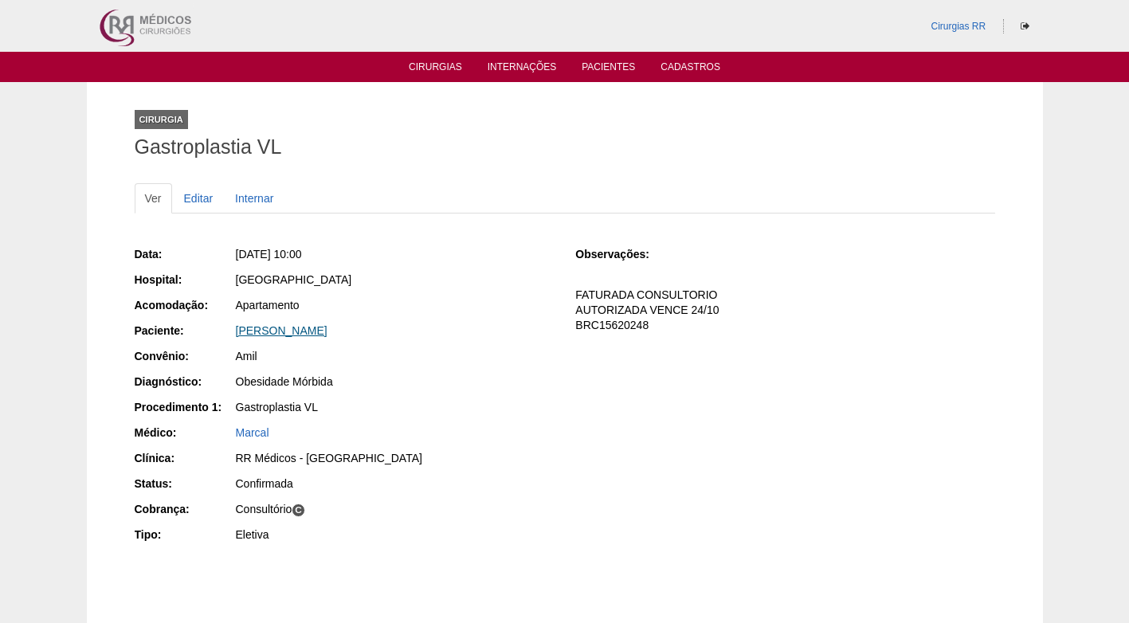
click at [303, 328] on link "[PERSON_NAME]" at bounding box center [282, 330] width 92 height 13
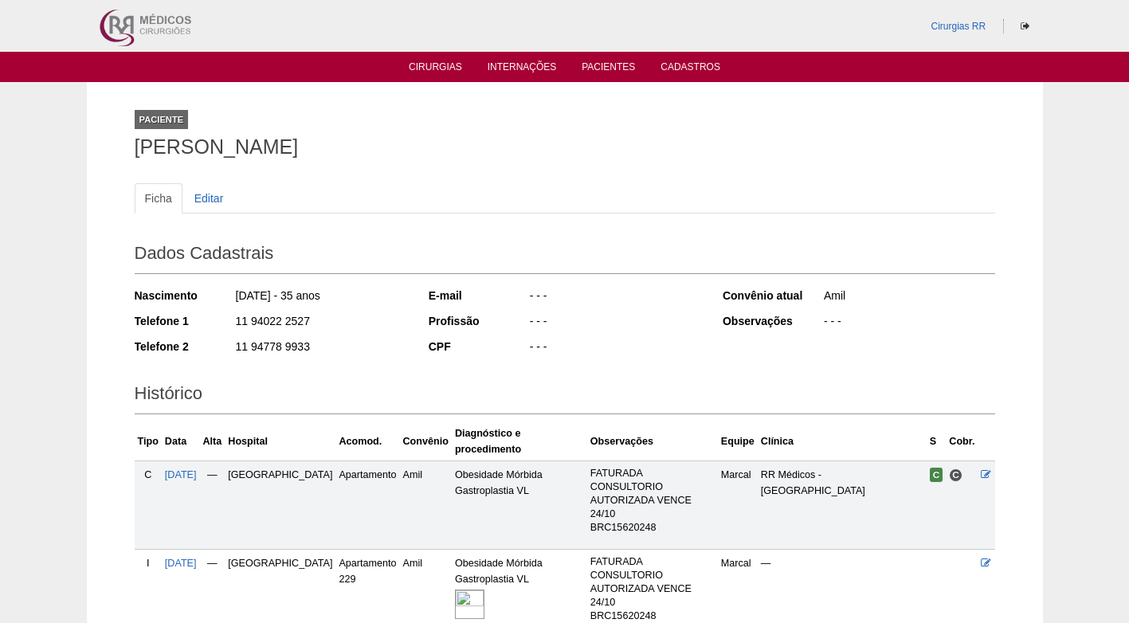
drag, startPoint x: 310, startPoint y: 320, endPoint x: 216, endPoint y: 322, distance: 94.1
click at [216, 322] on div "Telefone 1 11 94022 2527" at bounding box center [271, 323] width 273 height 20
copy div "11 94022 2527"
click at [367, 320] on div "11 94022 2527" at bounding box center [320, 323] width 173 height 20
click at [523, 222] on div "Ficha Editar" at bounding box center [565, 206] width 861 height 46
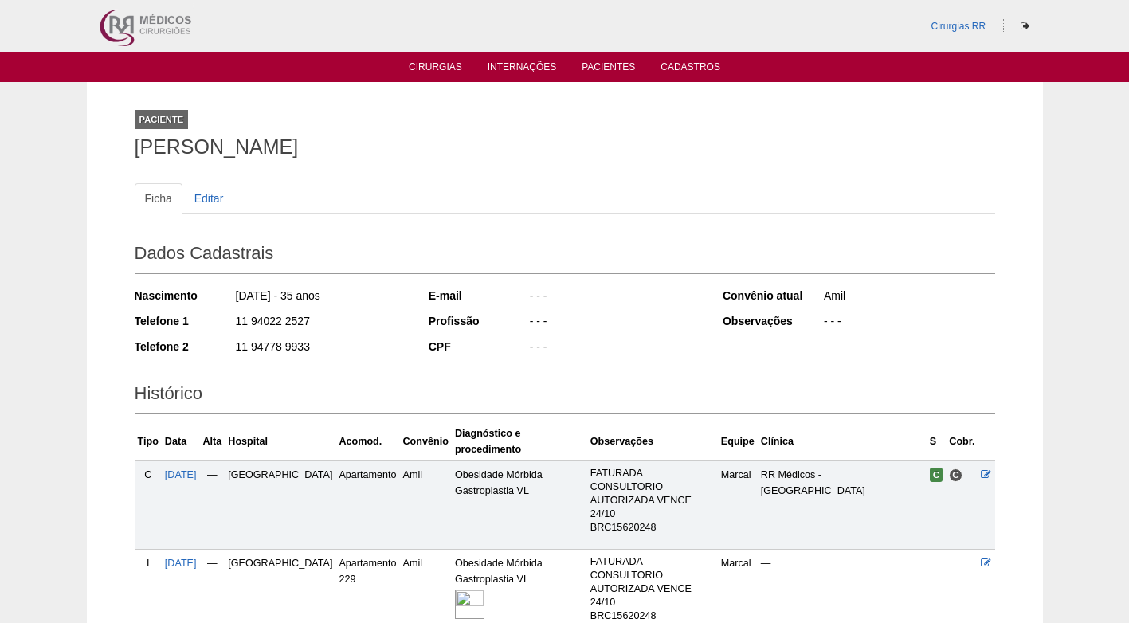
click at [594, 288] on div "- - -" at bounding box center [614, 298] width 173 height 20
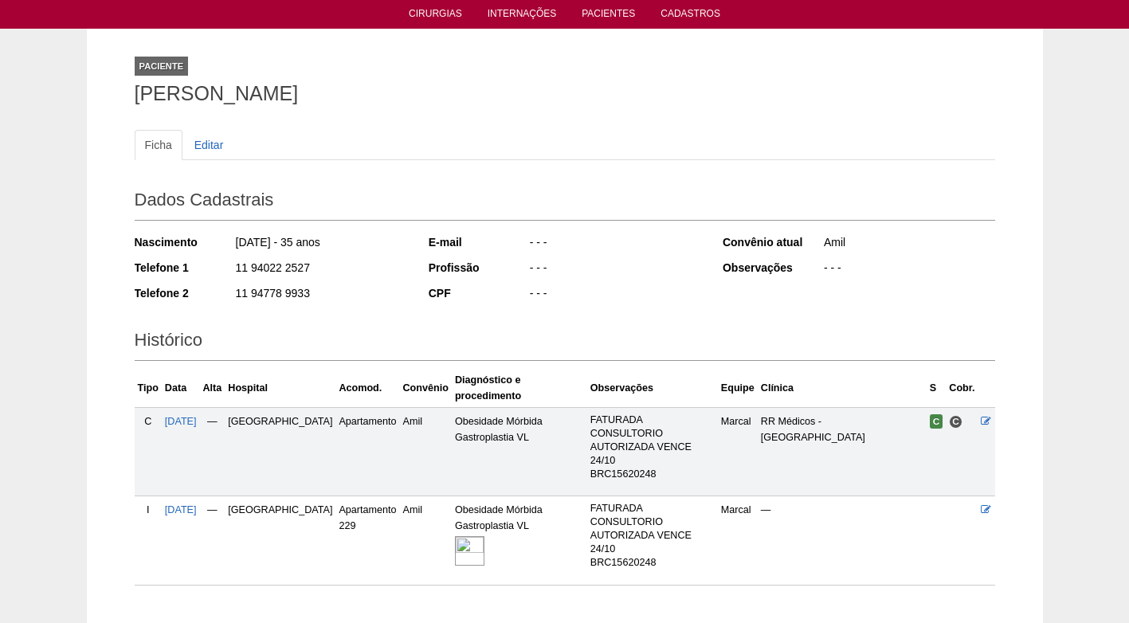
scroll to position [18, 0]
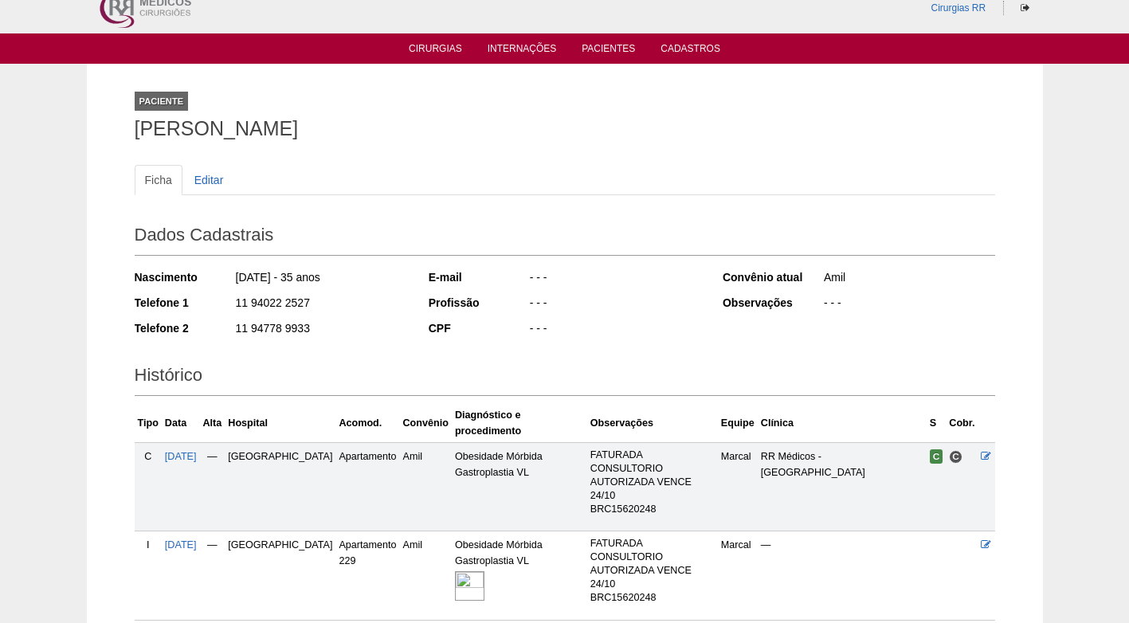
drag, startPoint x: 307, startPoint y: 305, endPoint x: 221, endPoint y: 300, distance: 86.2
click at [221, 300] on div "Telefone 1 11 94022 2527" at bounding box center [271, 305] width 273 height 20
copy div "11 94022 2527"
click at [363, 298] on div "11 94022 2527" at bounding box center [320, 305] width 173 height 20
drag, startPoint x: 474, startPoint y: 151, endPoint x: 416, endPoint y: 107, distance: 73.3
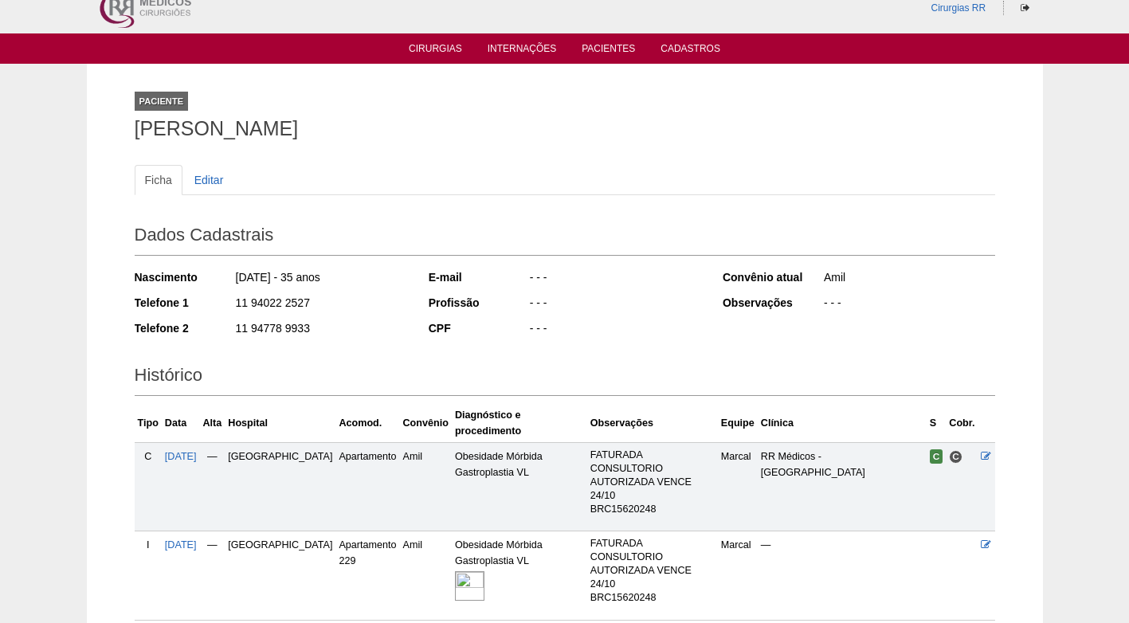
click at [473, 151] on div "Ficha Editar Dados Cadastrais Nascimento 23/07/1990 - 35 anos Telefone 1 11 940…" at bounding box center [565, 385] width 861 height 472
click at [394, 181] on ul "Ficha Editar" at bounding box center [565, 180] width 861 height 30
click at [352, 323] on div "11 94778 9933" at bounding box center [320, 330] width 173 height 20
click at [391, 222] on h2 "Dados Cadastrais" at bounding box center [565, 237] width 861 height 37
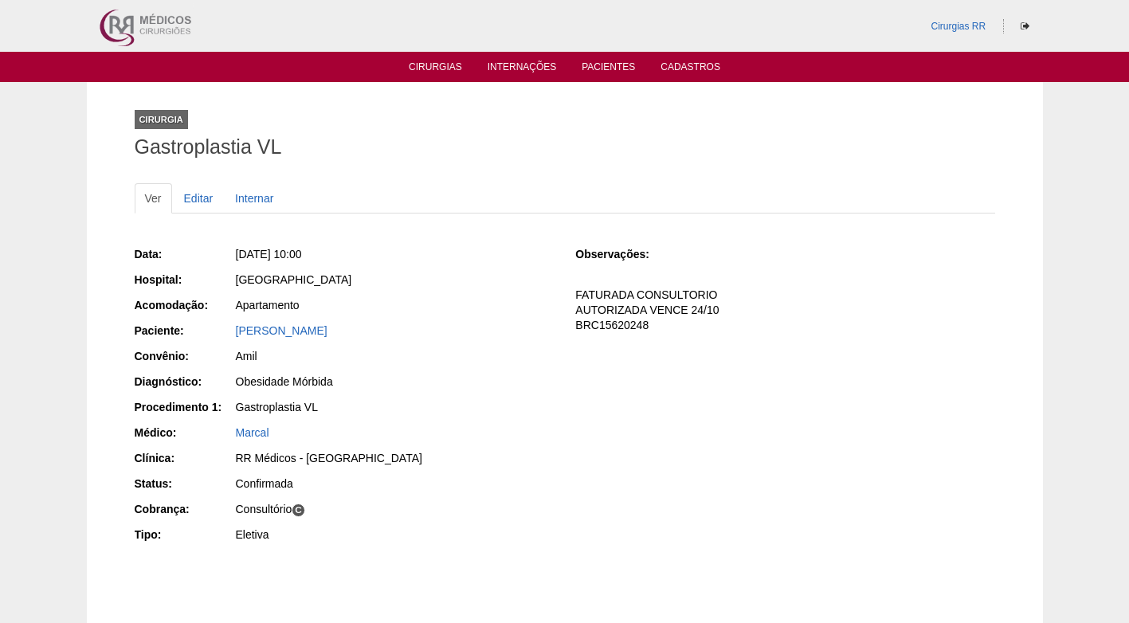
click at [452, 226] on div "Ver Editar Internar" at bounding box center [565, 206] width 861 height 46
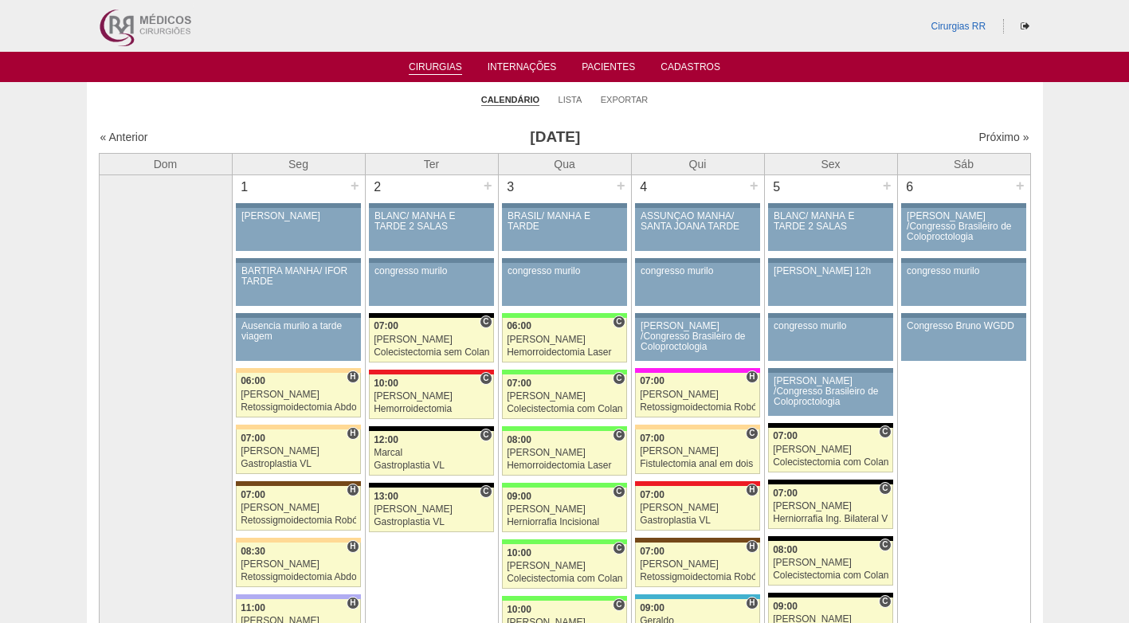
scroll to position [2470, 0]
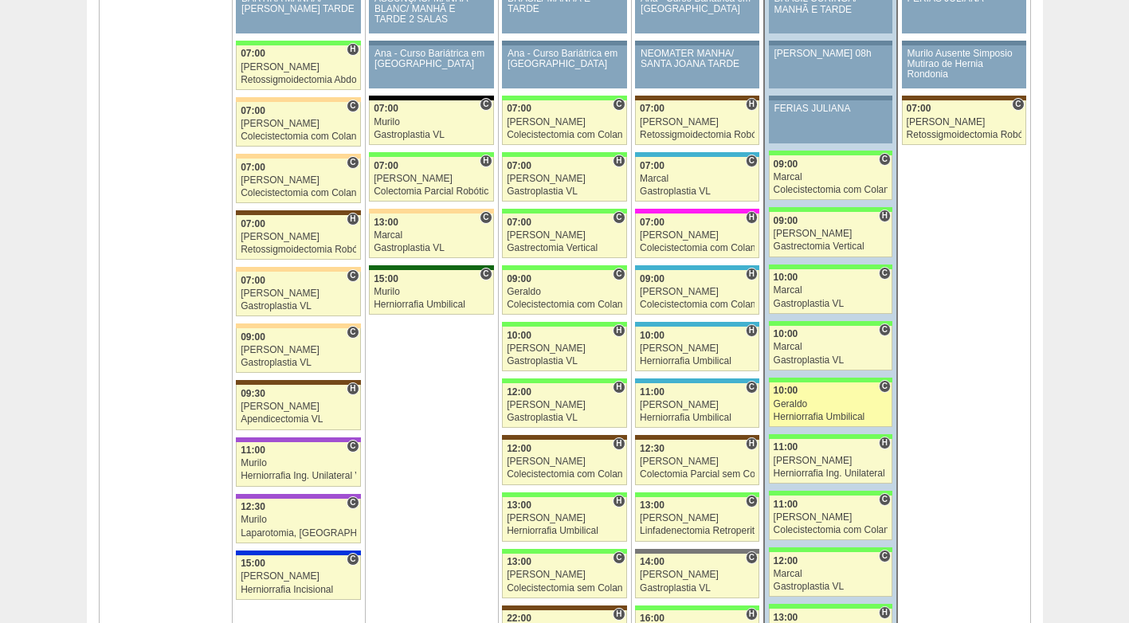
click at [807, 401] on div "Geraldo" at bounding box center [831, 404] width 115 height 10
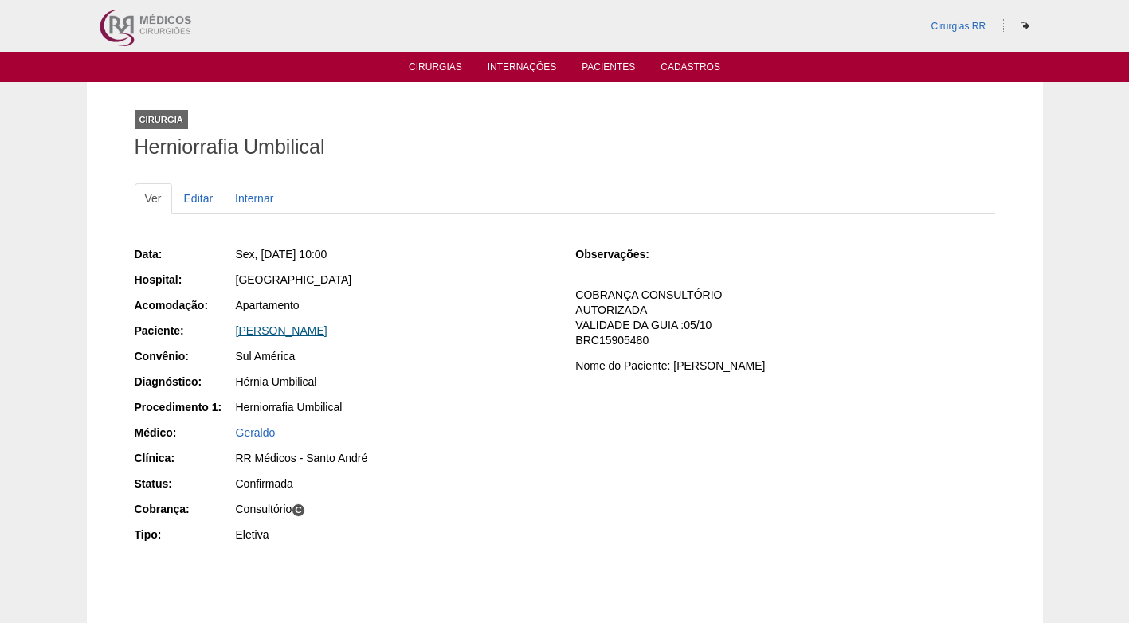
click at [313, 332] on link "[PERSON_NAME]" at bounding box center [282, 330] width 92 height 13
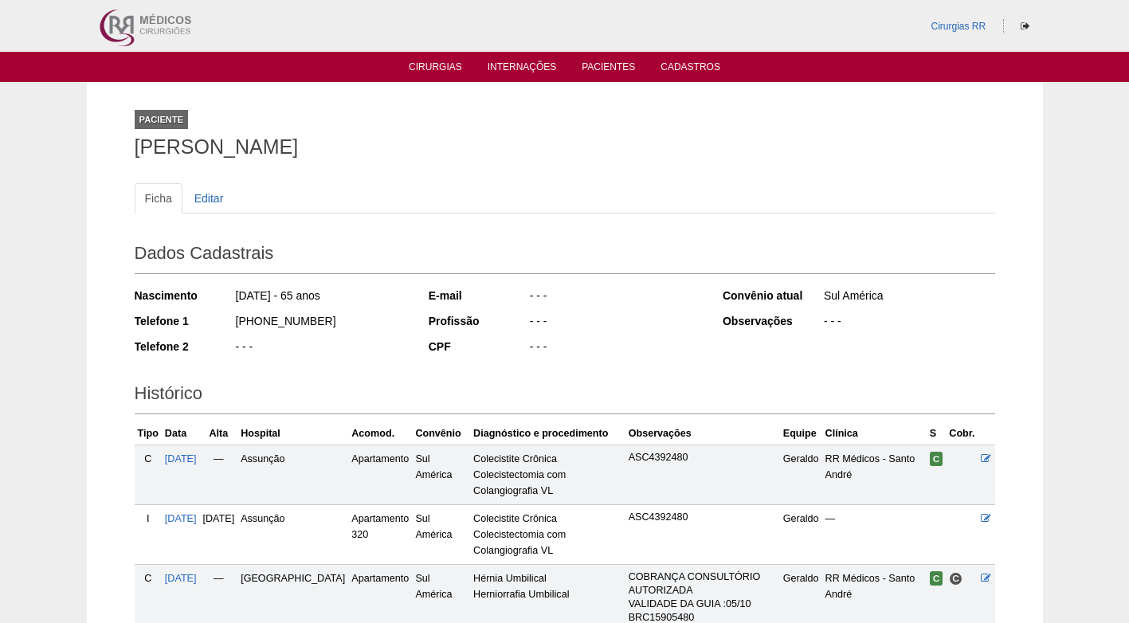
click at [313, 332] on div "(11) 99943-0816" at bounding box center [320, 323] width 173 height 20
drag, startPoint x: 327, startPoint y: 320, endPoint x: 233, endPoint y: 320, distance: 93.2
click at [231, 322] on div "Telefone 1 (11) 99943-0816" at bounding box center [271, 323] width 273 height 20
copy div "(11) 99943-0816"
click at [374, 313] on div "(11) 99943-0816" at bounding box center [320, 323] width 173 height 20
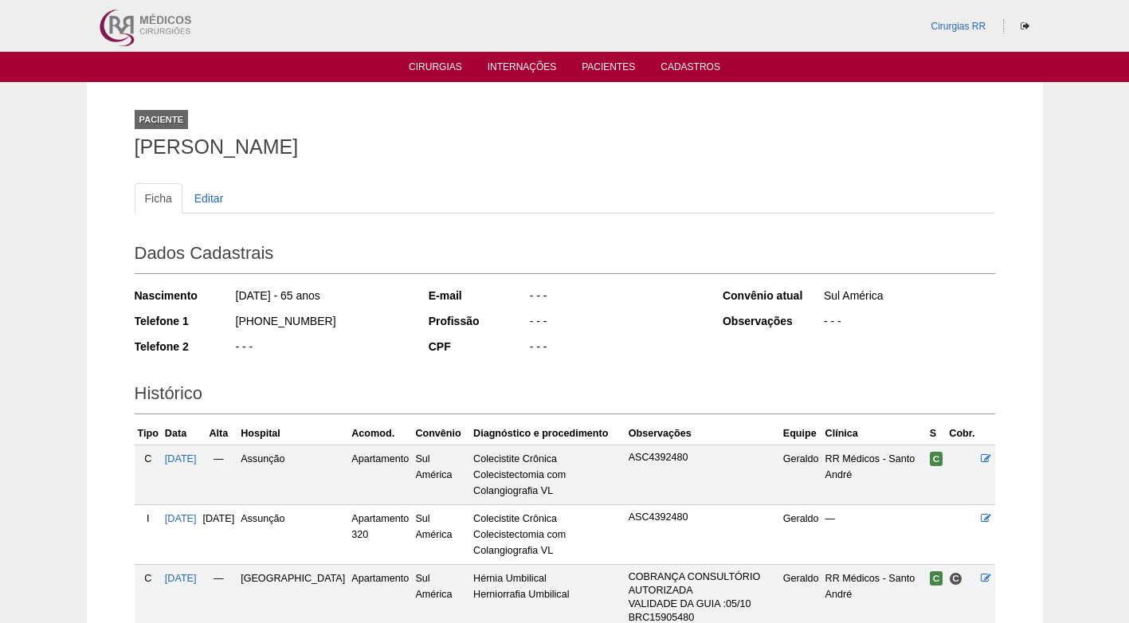
click at [375, 316] on div "(11) 99943-0816" at bounding box center [320, 323] width 173 height 20
click at [367, 334] on div "Nascimento 07/07/1960 - 65 anos Telefone 1 (11) 99943-0816 Telefone 2 - - -" at bounding box center [271, 326] width 273 height 88
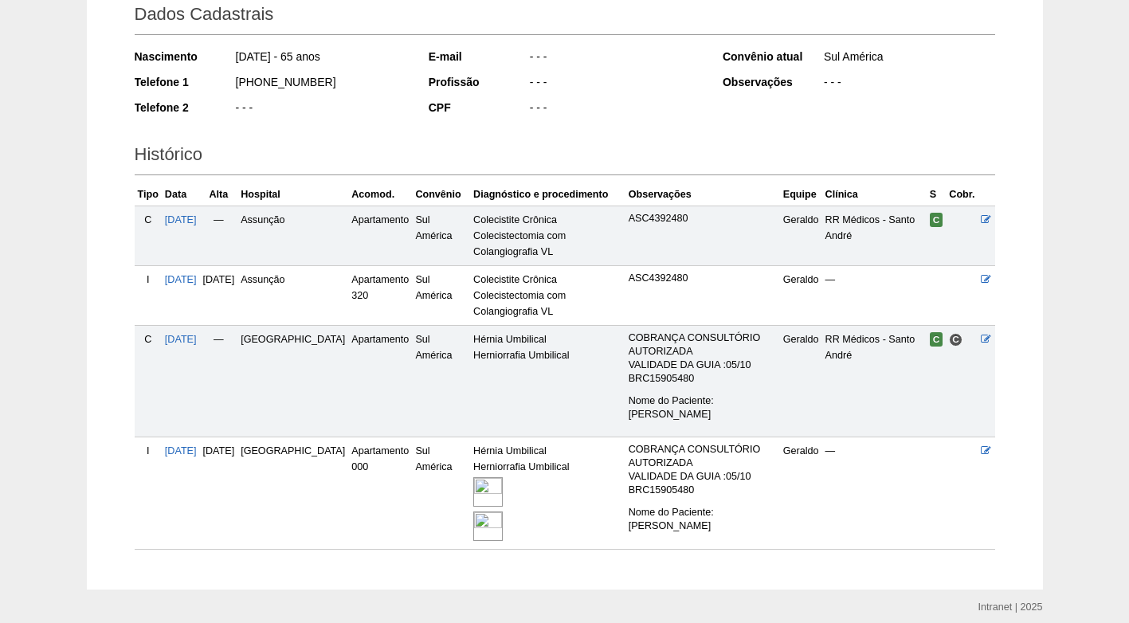
scroll to position [301, 0]
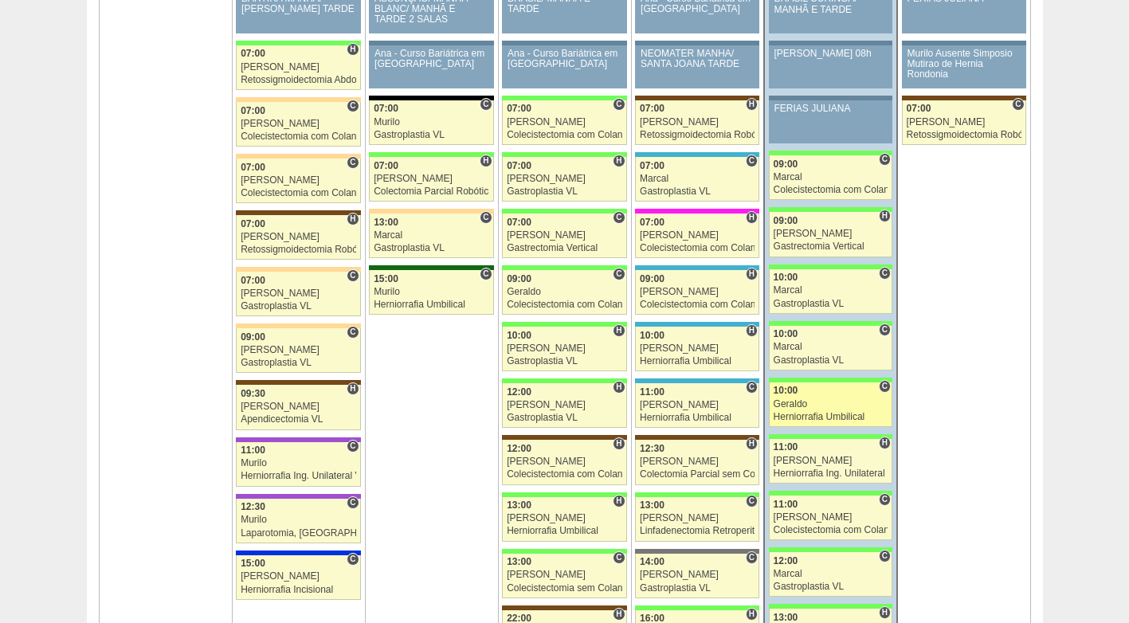
scroll to position [2470, 0]
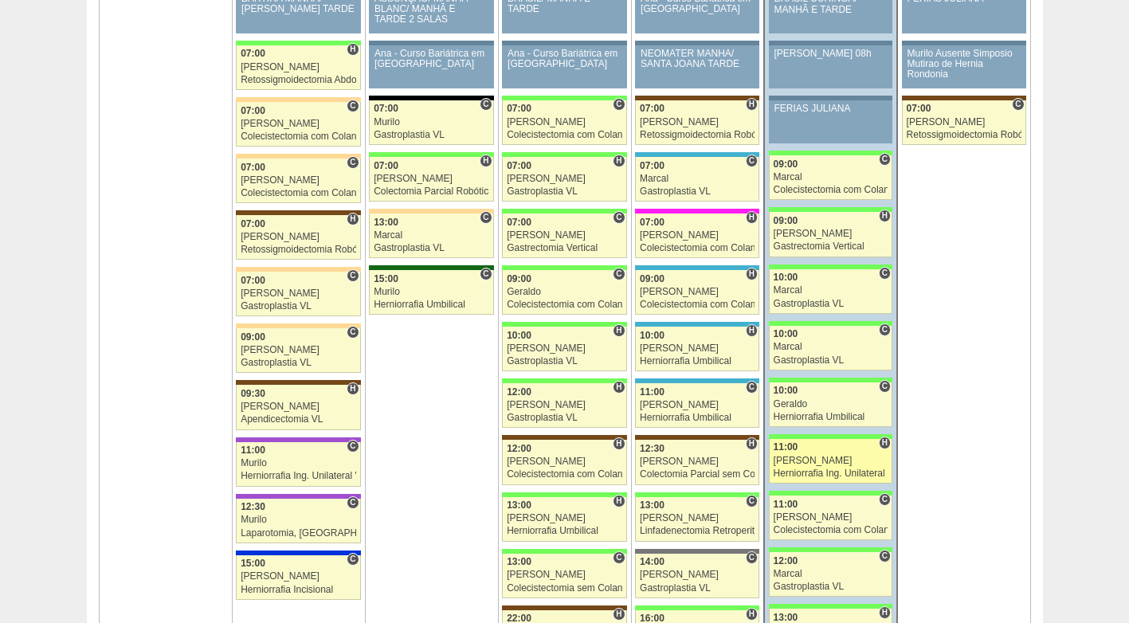
drag, startPoint x: 817, startPoint y: 461, endPoint x: 801, endPoint y: 463, distance: 16.0
click at [817, 461] on div "[PERSON_NAME]" at bounding box center [831, 461] width 115 height 10
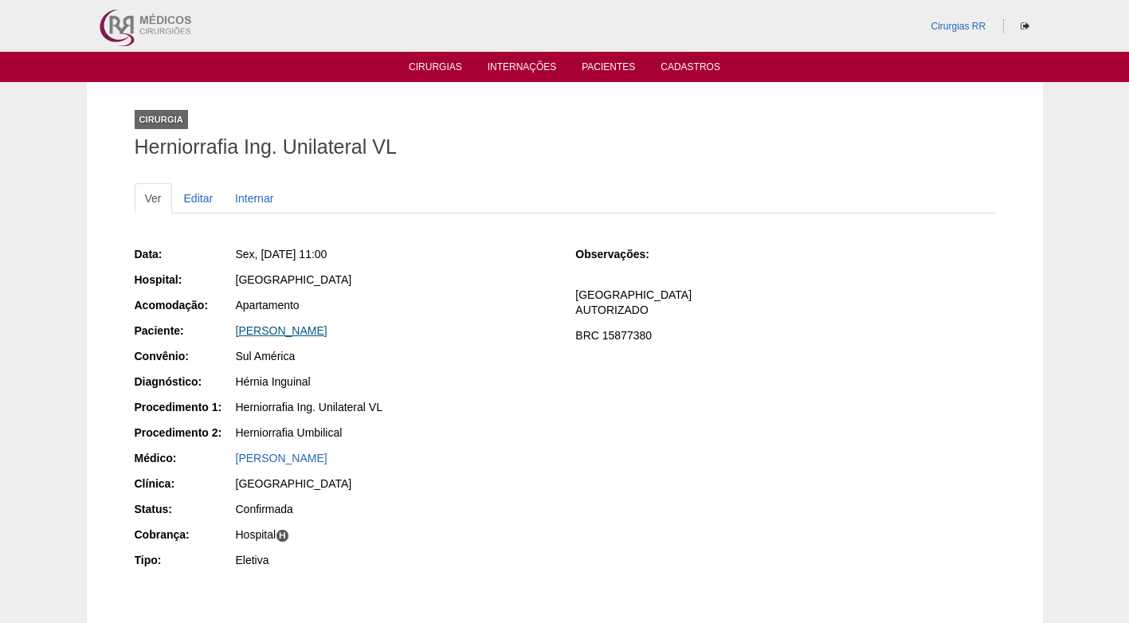
click at [269, 327] on link "[PERSON_NAME]" at bounding box center [282, 330] width 92 height 13
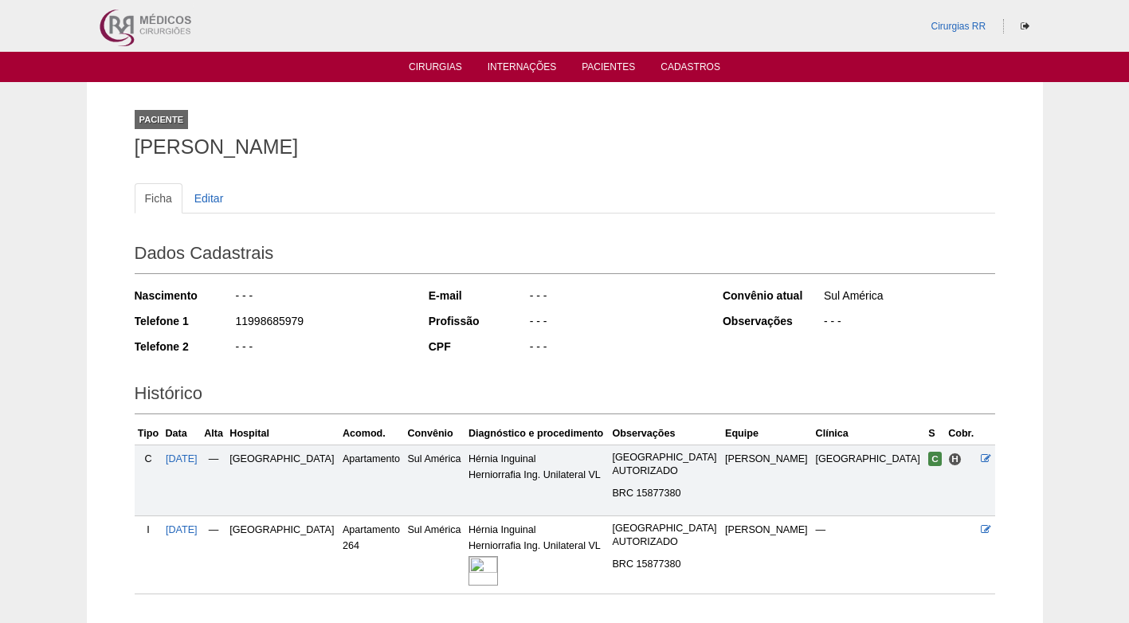
drag, startPoint x: 311, startPoint y: 321, endPoint x: 215, endPoint y: 316, distance: 95.8
click at [215, 316] on div "Telefone 1 11998685979" at bounding box center [271, 323] width 273 height 20
copy div "11998685979"
click at [341, 320] on div "11998685979" at bounding box center [320, 323] width 173 height 20
click at [347, 337] on div "Nascimento - - - Telefone 1 11998685979 Telefone 2 - - -" at bounding box center [271, 326] width 273 height 88
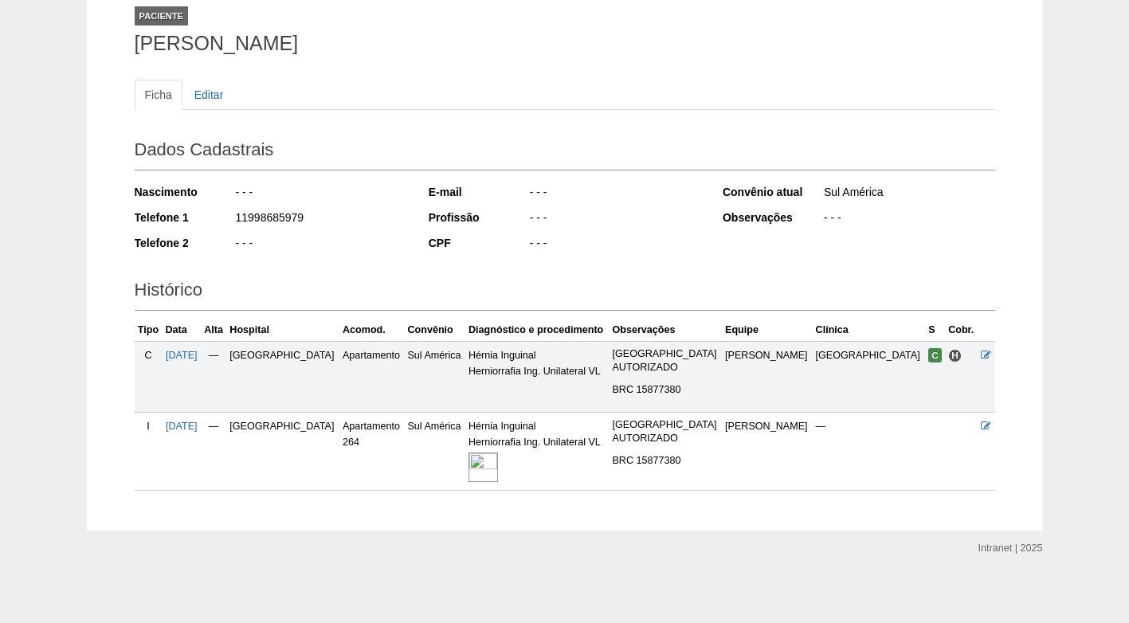
scroll to position [107, 0]
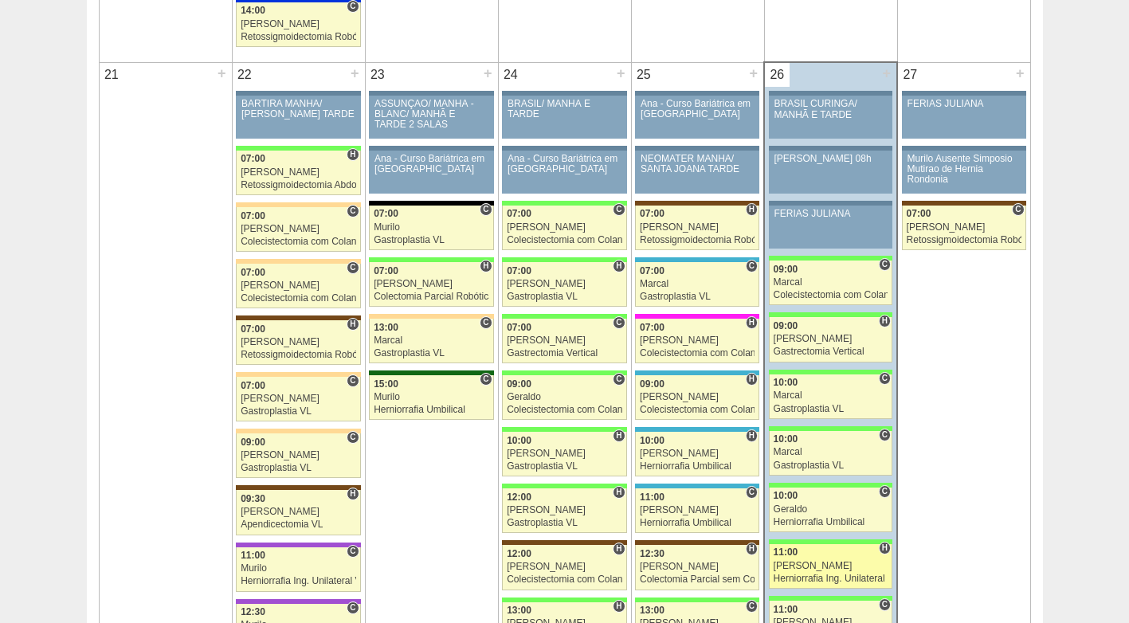
scroll to position [2311, 0]
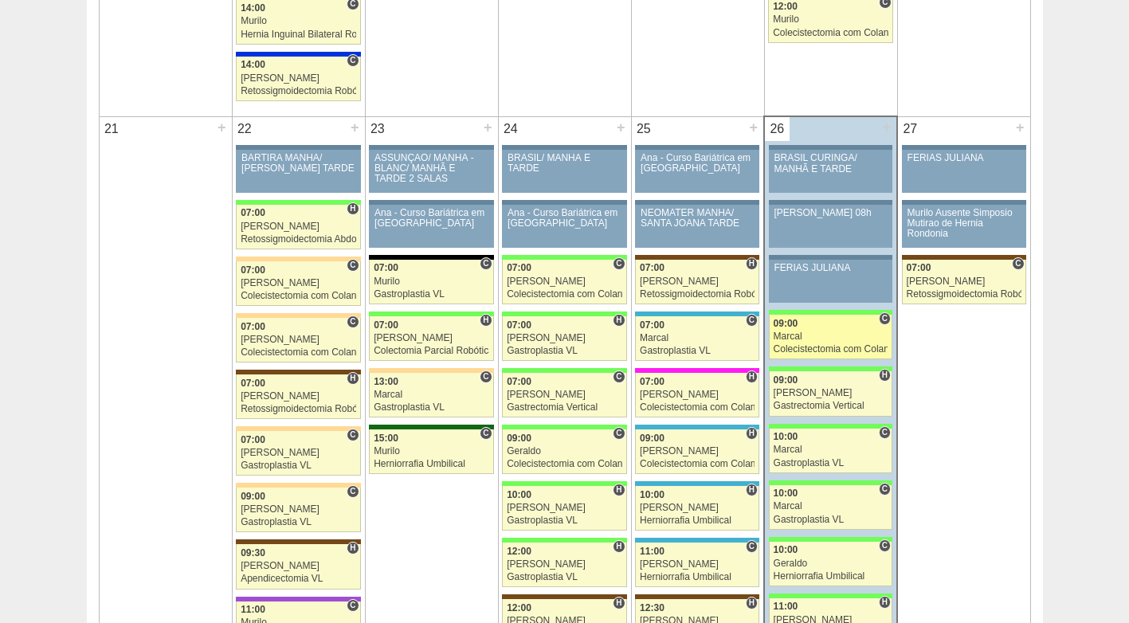
click at [827, 342] on div "Marcal" at bounding box center [831, 337] width 115 height 10
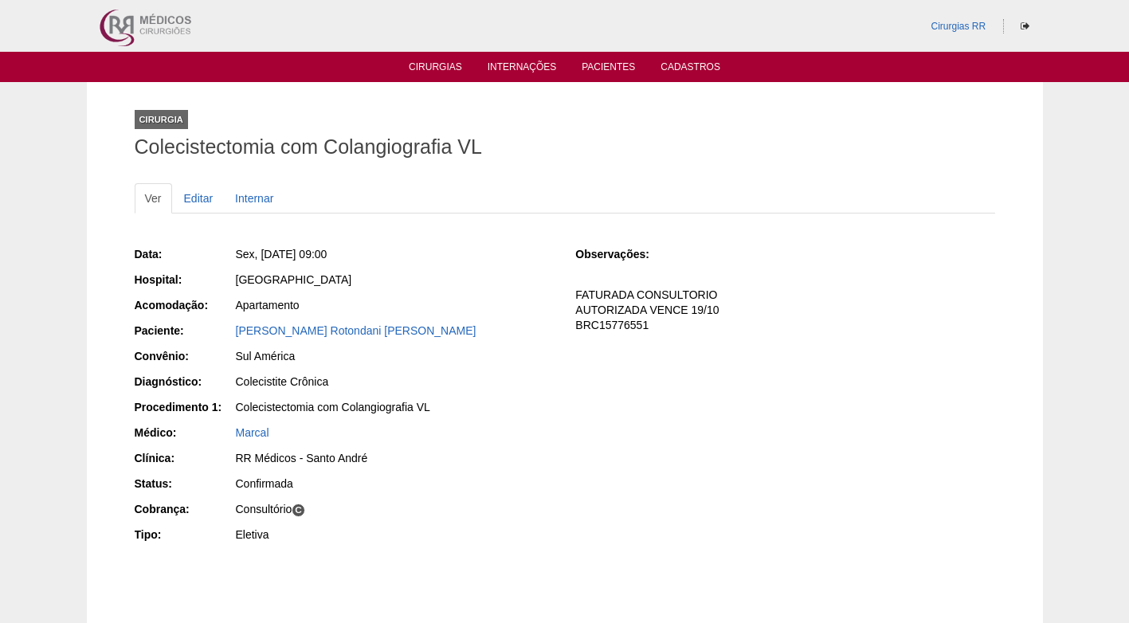
click at [498, 357] on div "Sul América" at bounding box center [395, 356] width 318 height 16
drag, startPoint x: 419, startPoint y: 327, endPoint x: 227, endPoint y: 337, distance: 192.3
click at [227, 337] on div "Paciente: Mariana Goulart Rotondani Rago" at bounding box center [344, 333] width 419 height 20
copy div "Paciente: Mariana Goulart Rotondani Rago"
drag, startPoint x: 534, startPoint y: 390, endPoint x: 511, endPoint y: 385, distance: 23.6
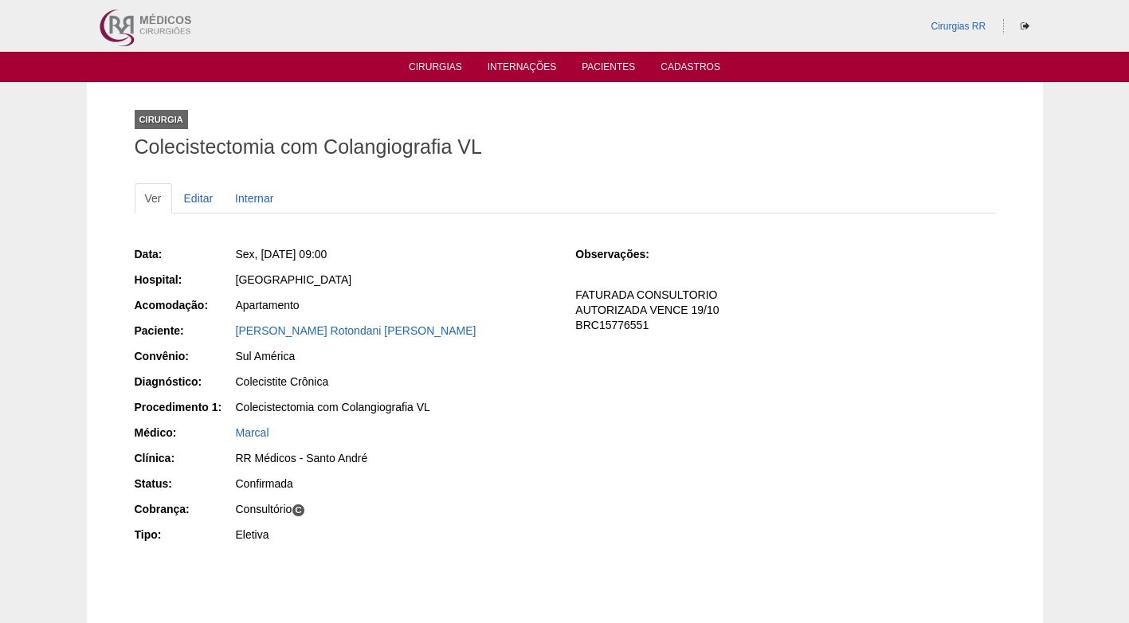
click at [531, 389] on div "Colecistite Crônica" at bounding box center [394, 384] width 320 height 20
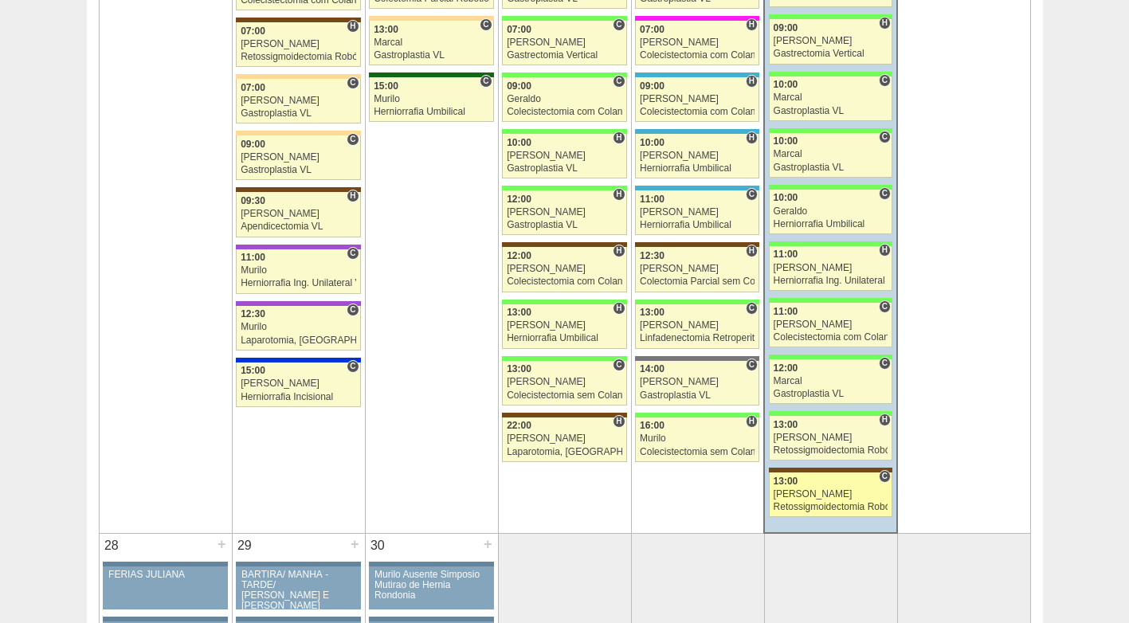
scroll to position [2630, 0]
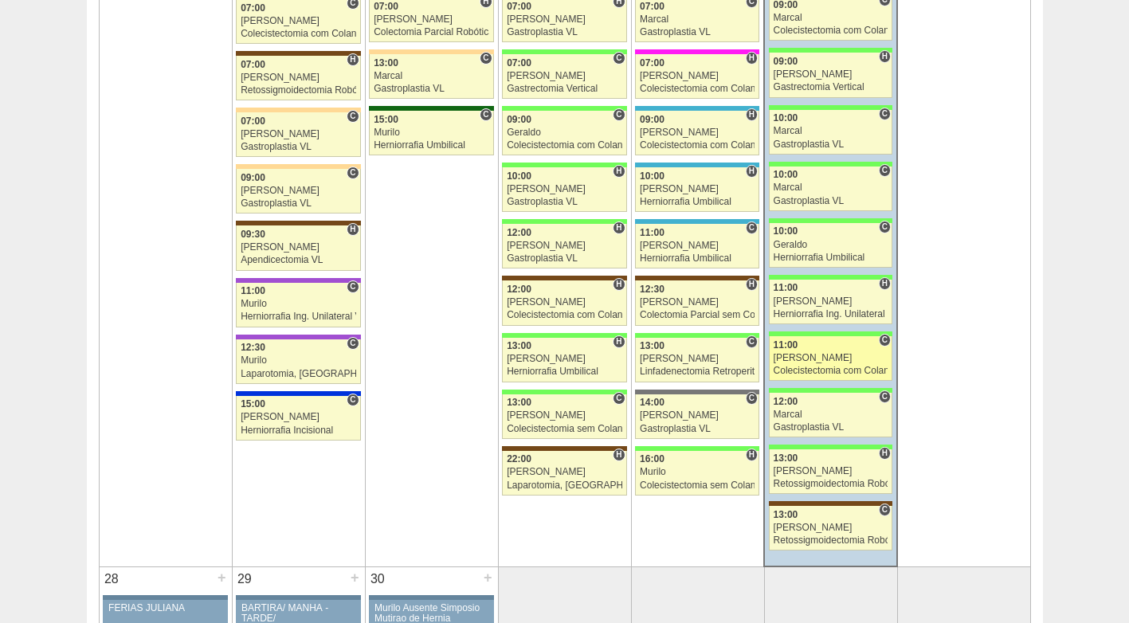
click at [806, 341] on div "11:00" at bounding box center [831, 345] width 115 height 10
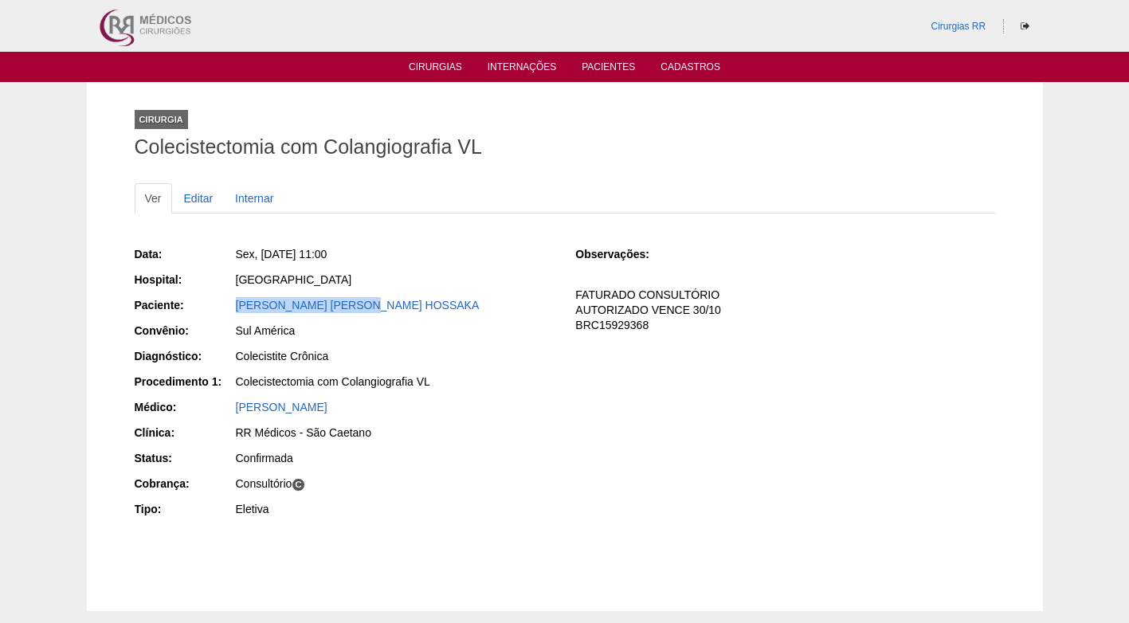
drag, startPoint x: 361, startPoint y: 300, endPoint x: 234, endPoint y: 308, distance: 126.9
click at [234, 308] on div "[PERSON_NAME] [PERSON_NAME] HOSSAKA" at bounding box center [394, 307] width 320 height 20
copy link "[PERSON_NAME] [PERSON_NAME] HOSSAKA"
click at [453, 297] on div "[PERSON_NAME] [PERSON_NAME] HOSSAKA" at bounding box center [395, 305] width 318 height 16
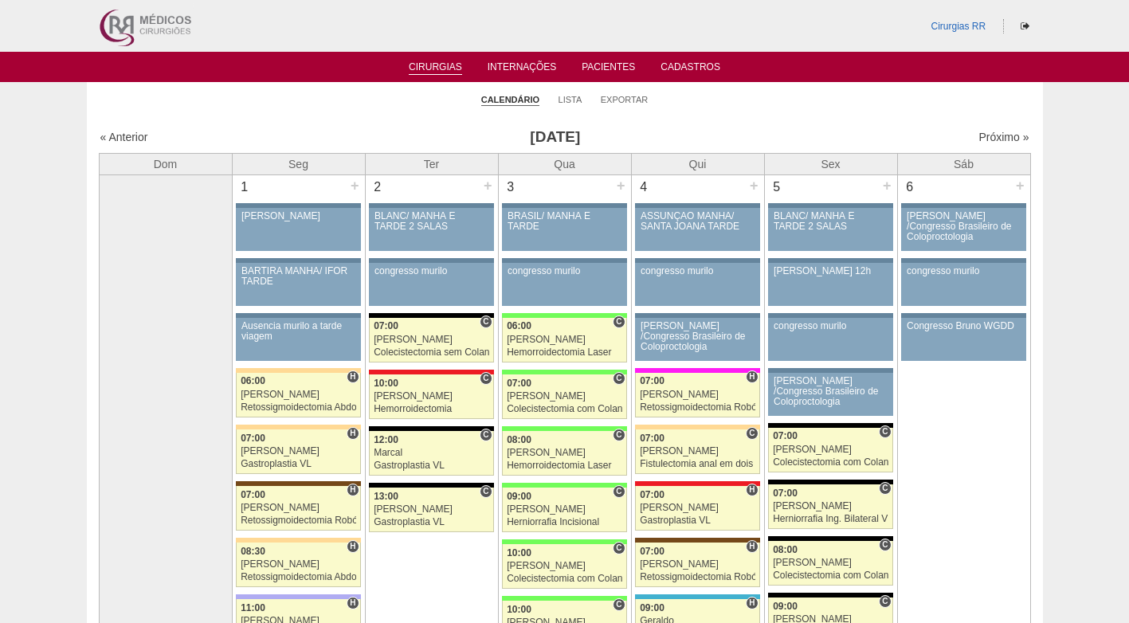
scroll to position [2630, 0]
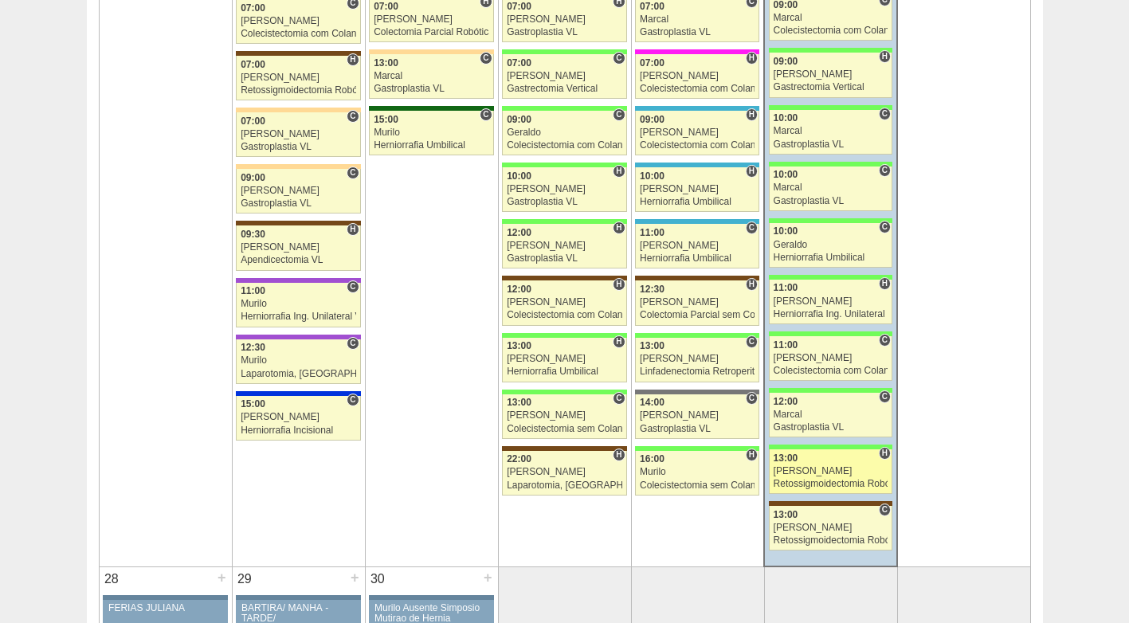
click at [831, 466] on div "[PERSON_NAME]" at bounding box center [831, 471] width 115 height 10
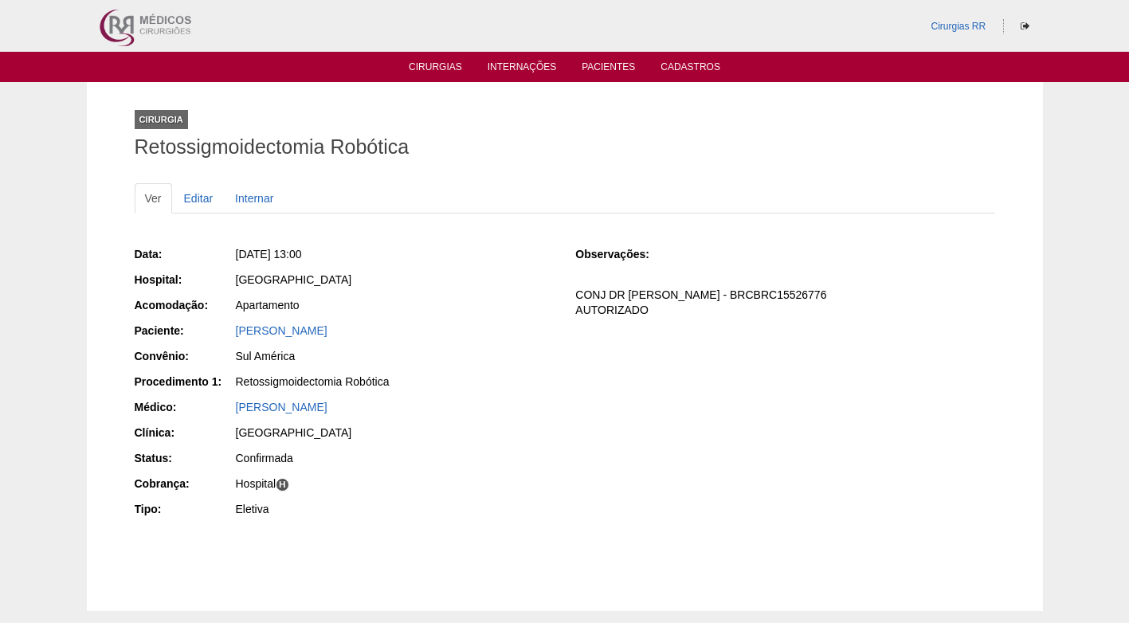
drag, startPoint x: 412, startPoint y: 321, endPoint x: 214, endPoint y: 334, distance: 198.0
click at [214, 334] on div "Data: [DATE] 13:00 Hospital: [GEOGRAPHIC_DATA] Acomodação: Apartamento Paciente…" at bounding box center [344, 384] width 419 height 286
copy div "Paciente: [PERSON_NAME]"
click at [515, 378] on div "Retossigmoidectomia Robótica" at bounding box center [395, 382] width 318 height 16
click at [308, 329] on link "[PERSON_NAME]" at bounding box center [282, 330] width 92 height 13
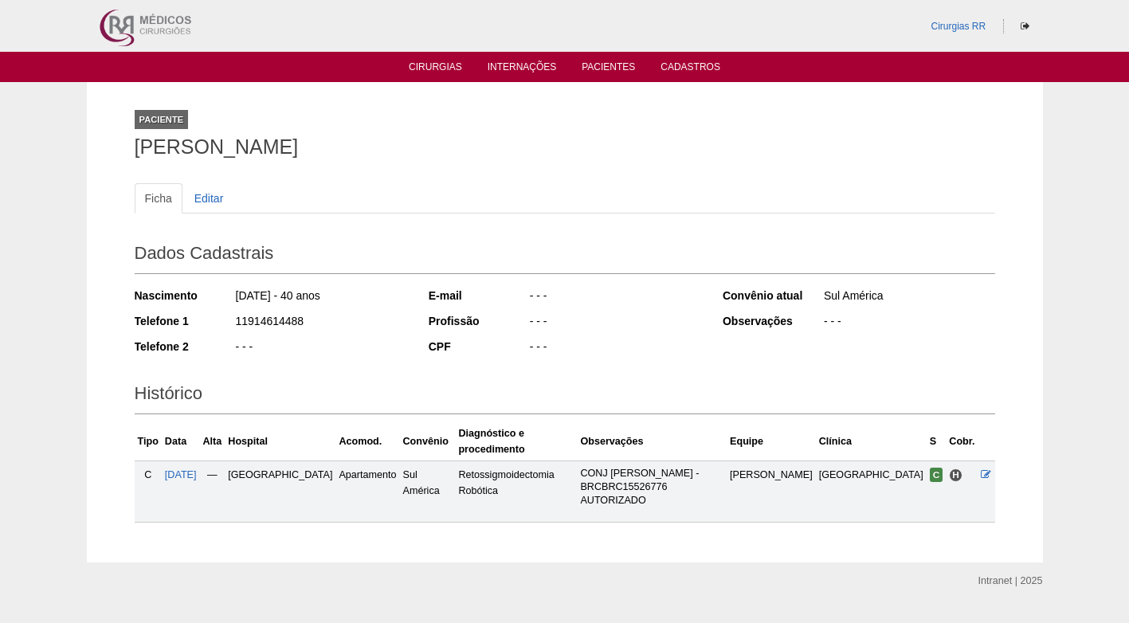
click at [540, 191] on ul "Ficha Editar" at bounding box center [565, 198] width 861 height 30
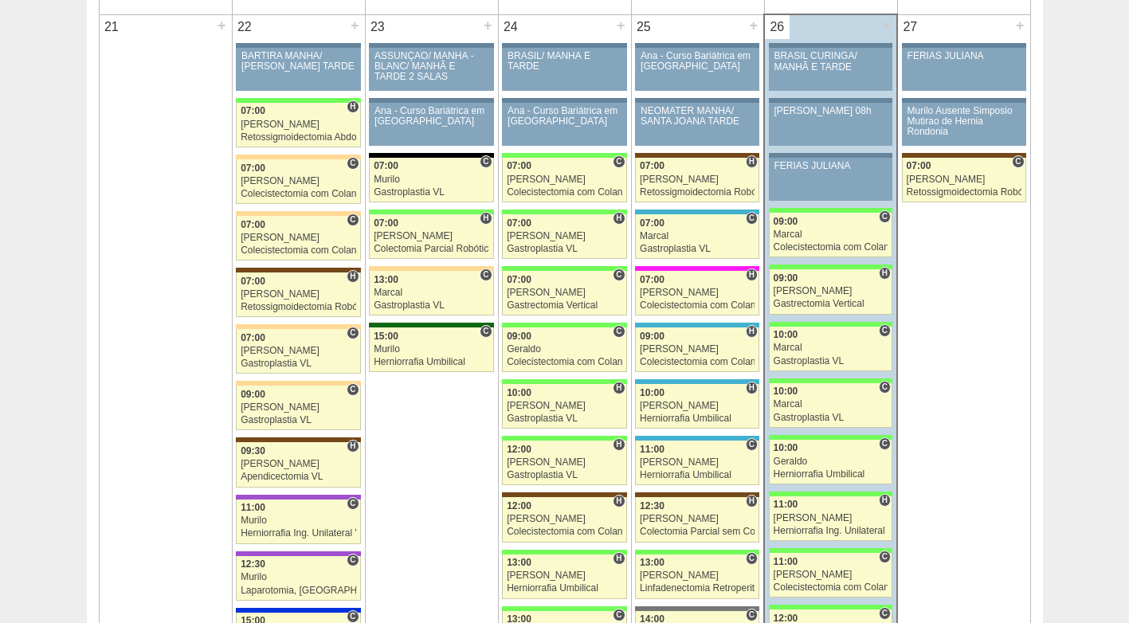
scroll to position [2391, 0]
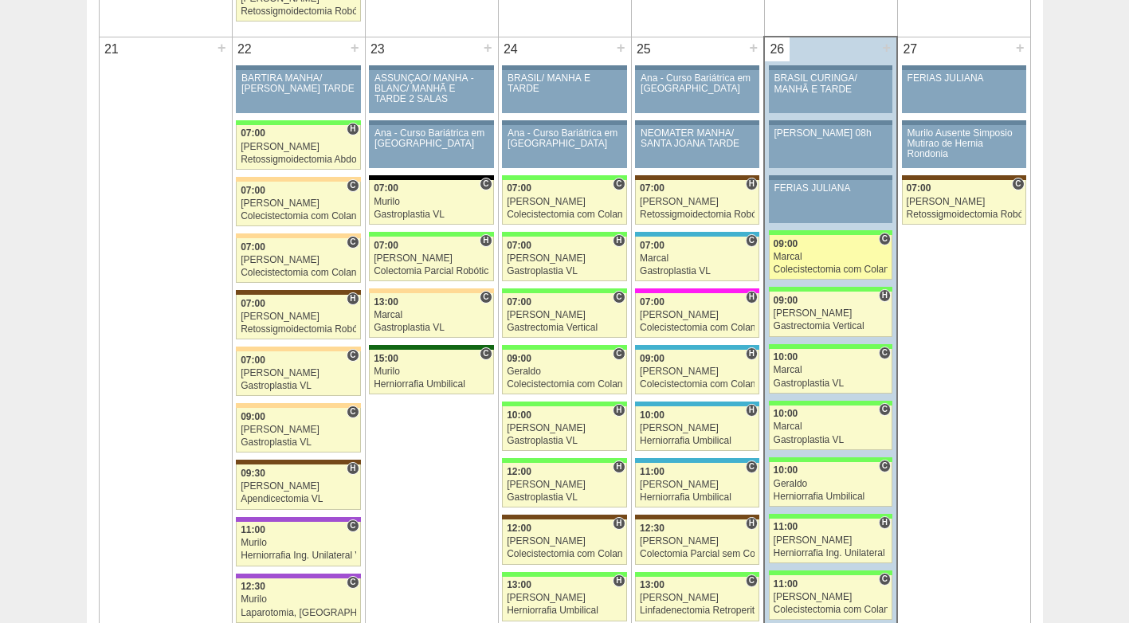
click at [815, 259] on div "Marcal" at bounding box center [831, 257] width 115 height 10
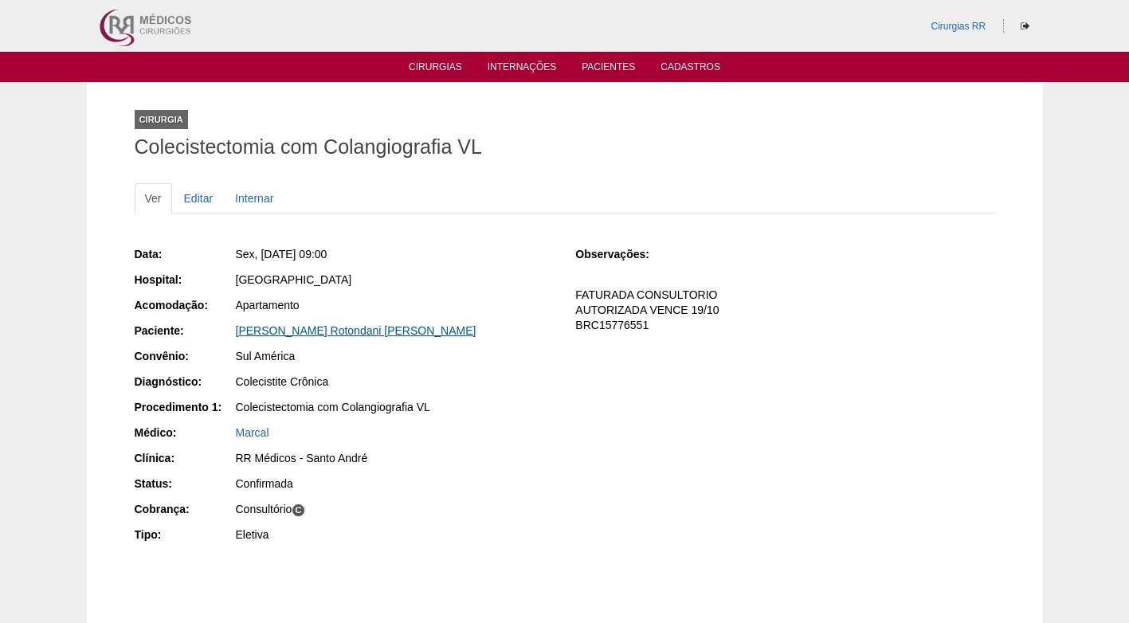
click at [317, 332] on link "[PERSON_NAME] Rotondani [PERSON_NAME]" at bounding box center [356, 330] width 241 height 13
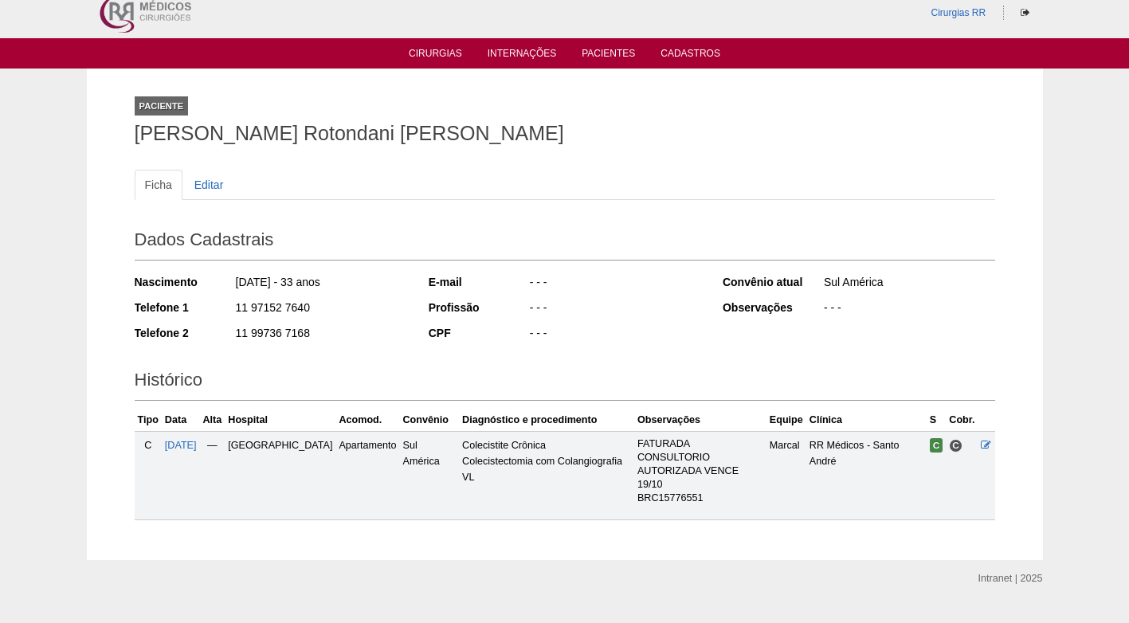
scroll to position [20, 0]
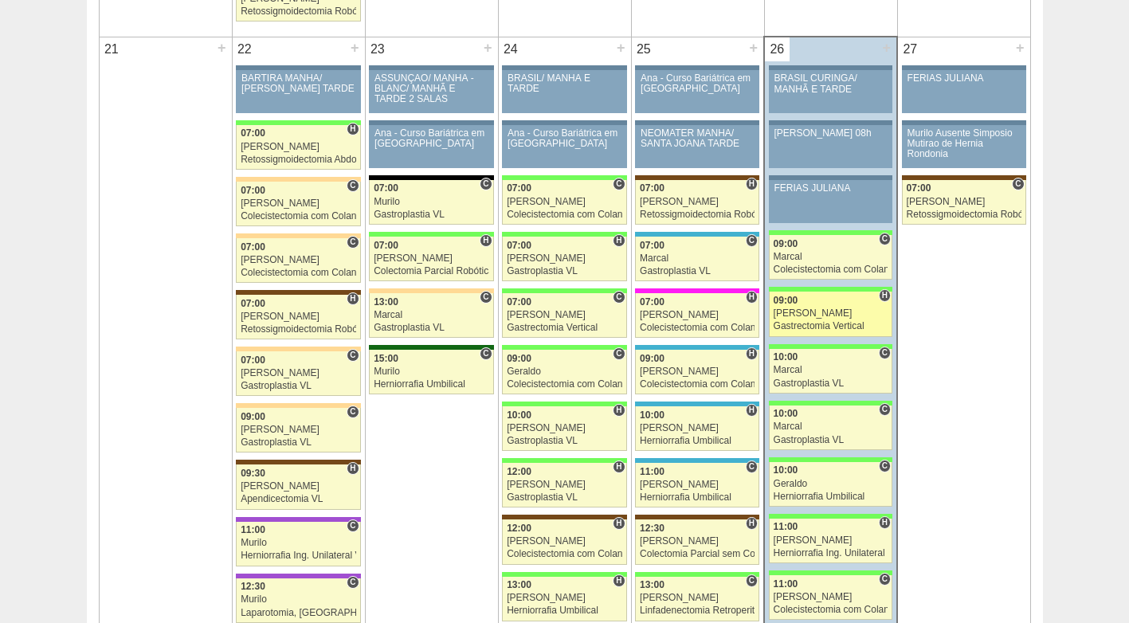
scroll to position [2391, 0]
click at [842, 305] on div "09:00" at bounding box center [831, 301] width 115 height 10
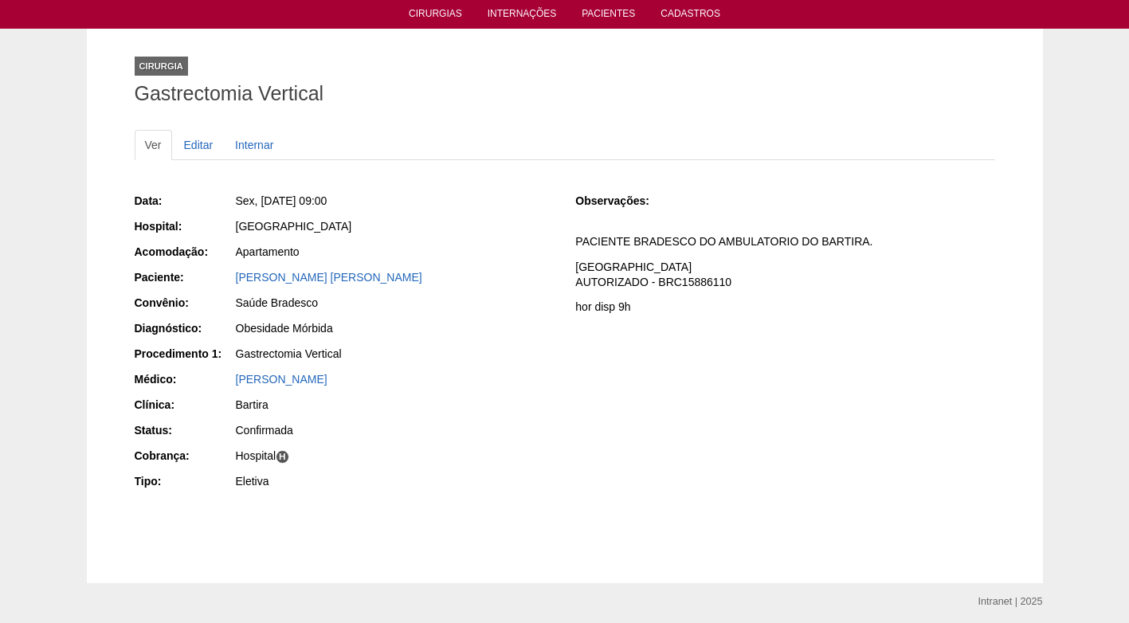
scroll to position [80, 0]
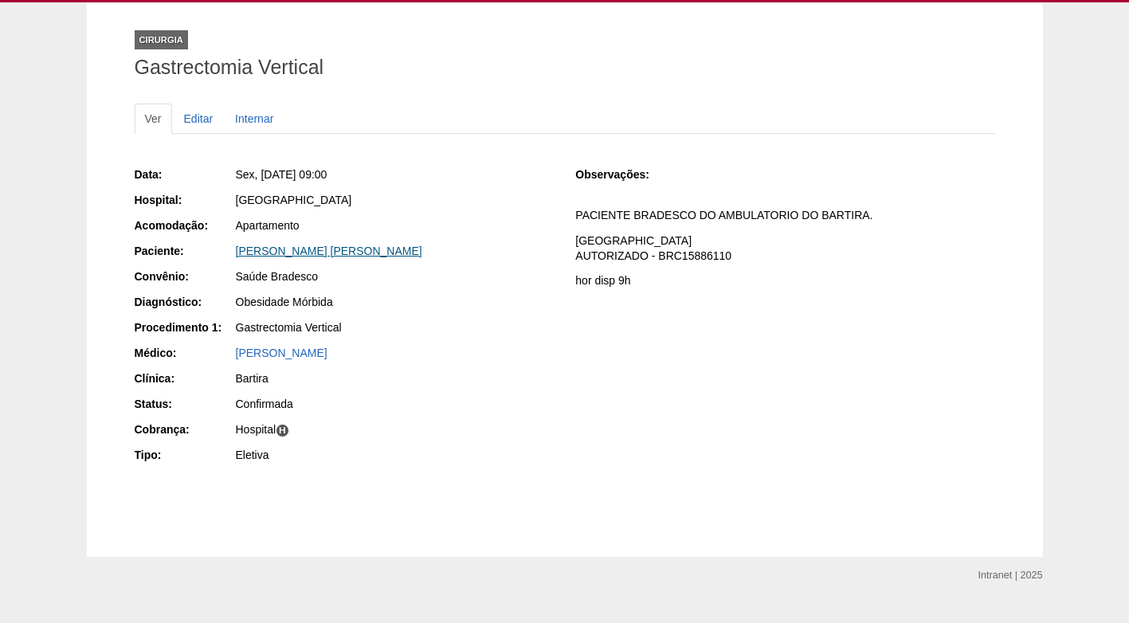
click at [289, 252] on link "BEATRIZ SILVA LUIZ" at bounding box center [329, 251] width 186 height 13
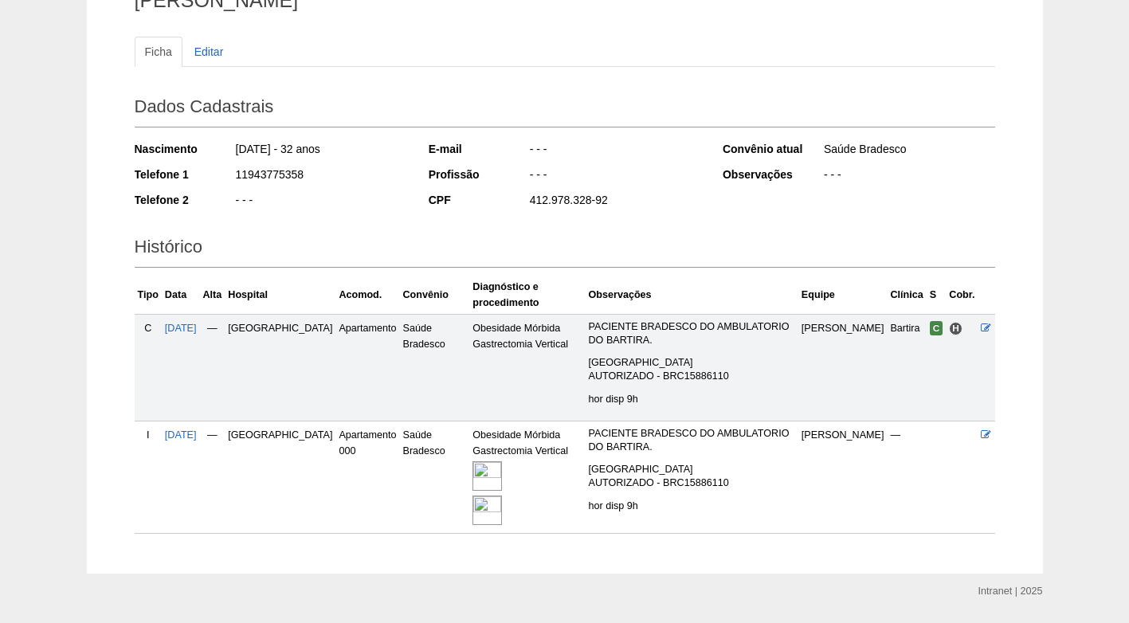
scroll to position [159, 0]
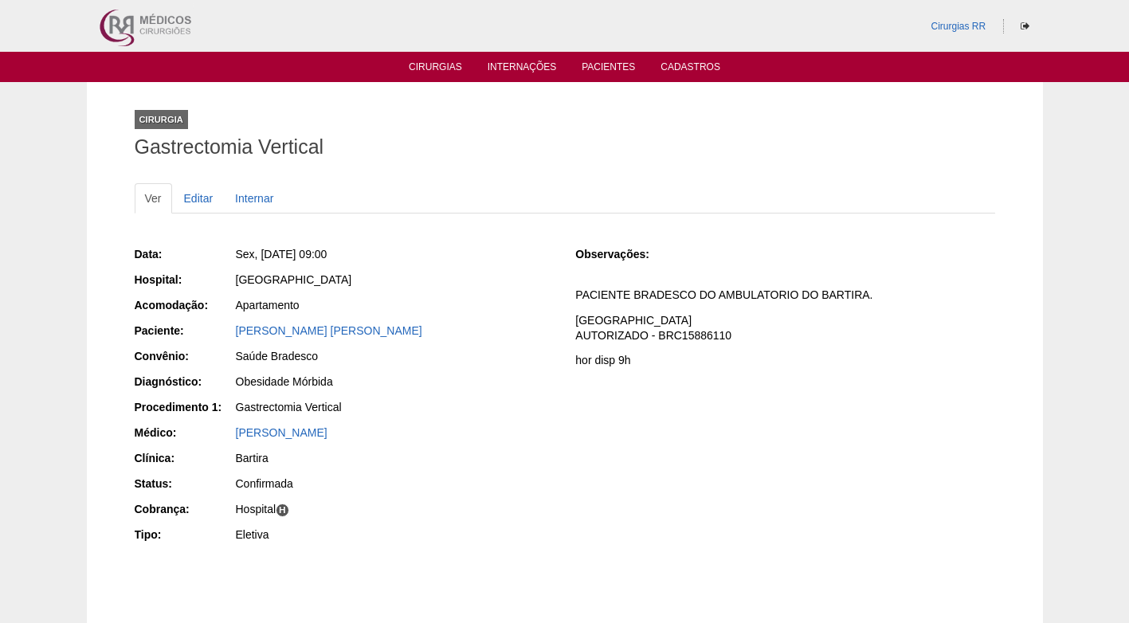
scroll to position [80, 0]
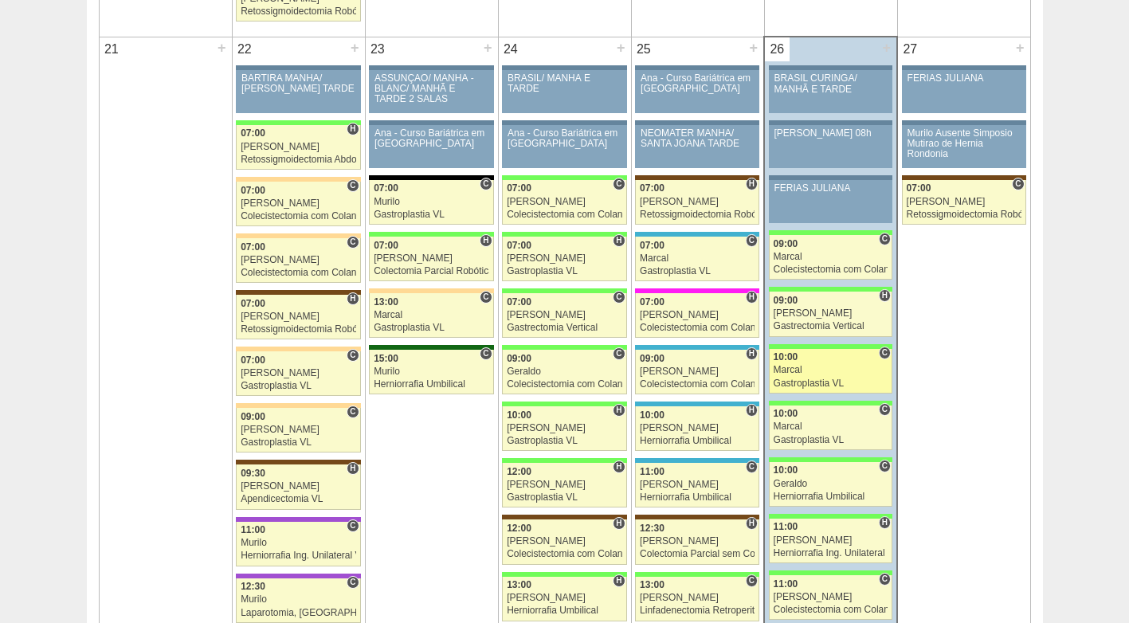
scroll to position [2391, 0]
click at [836, 386] on div "Gastroplastia VL" at bounding box center [831, 384] width 115 height 10
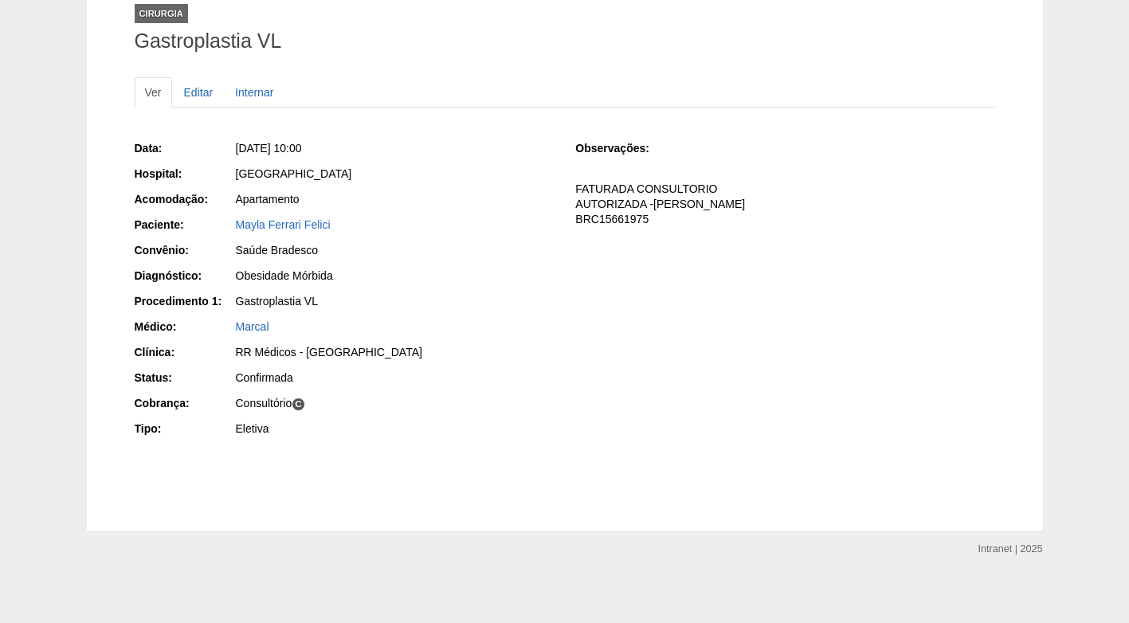
scroll to position [110, 0]
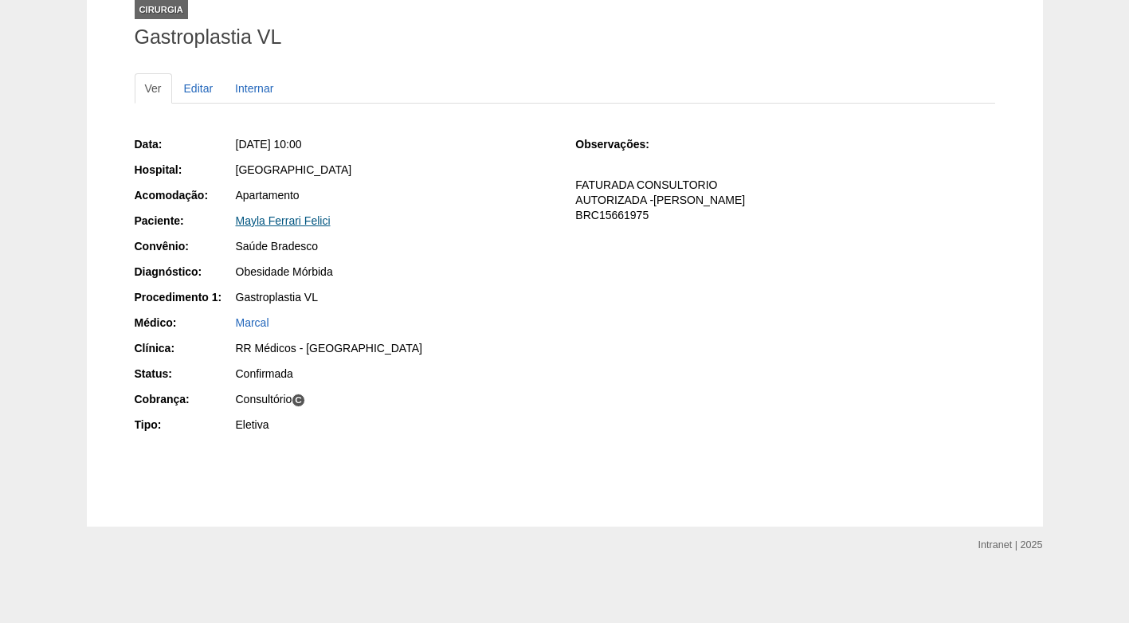
click at [289, 222] on link "Mayla Ferrari Felici" at bounding box center [283, 220] width 95 height 13
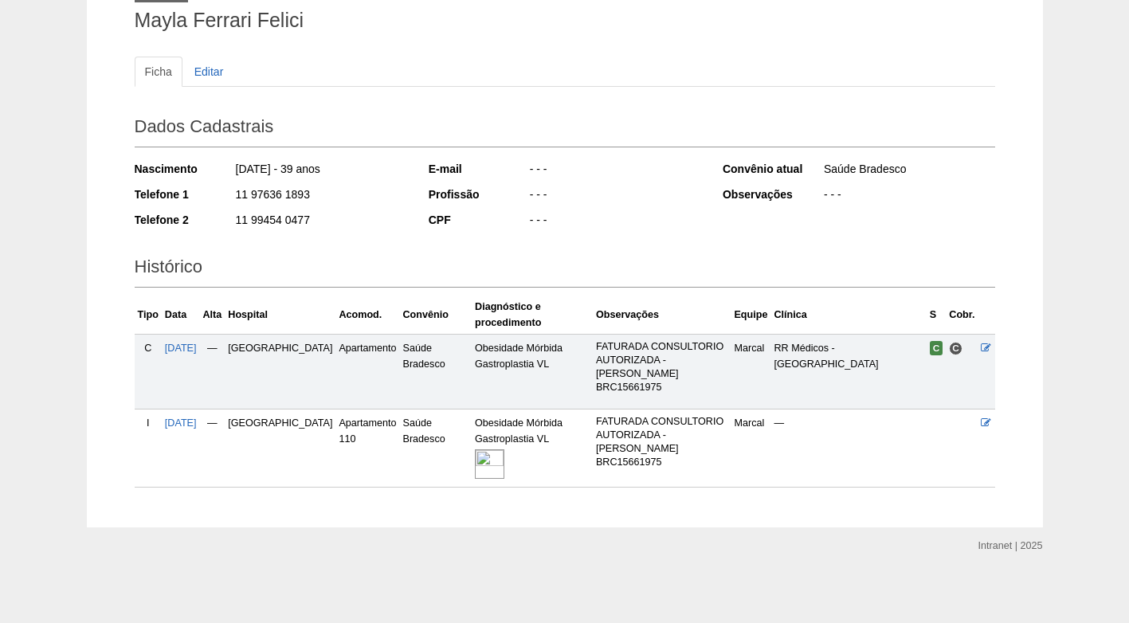
scroll to position [128, 0]
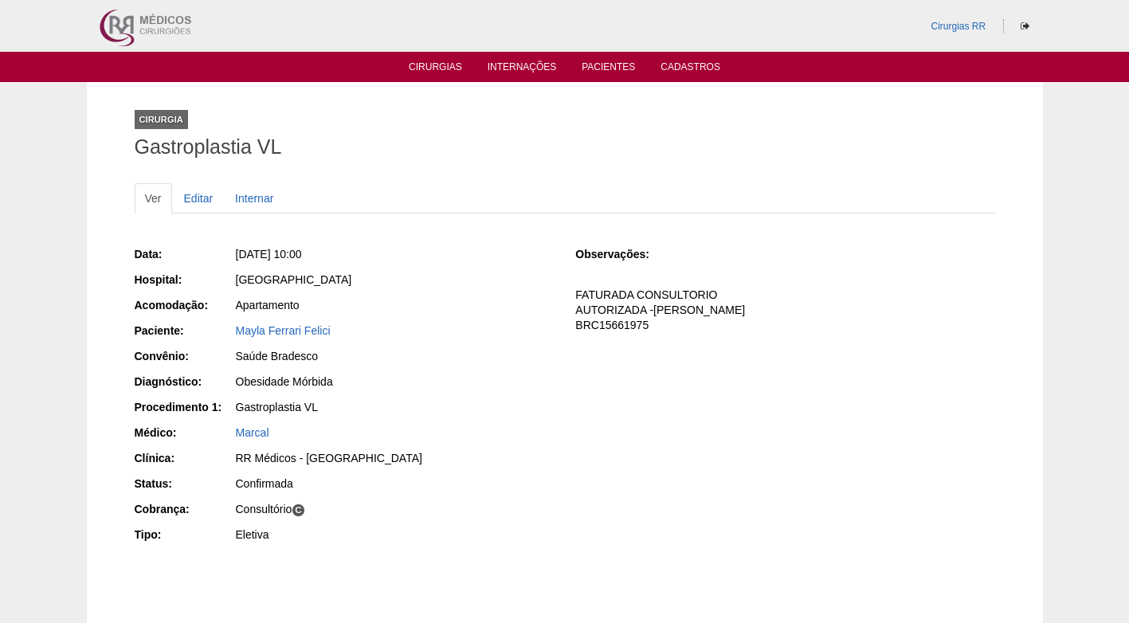
scroll to position [110, 0]
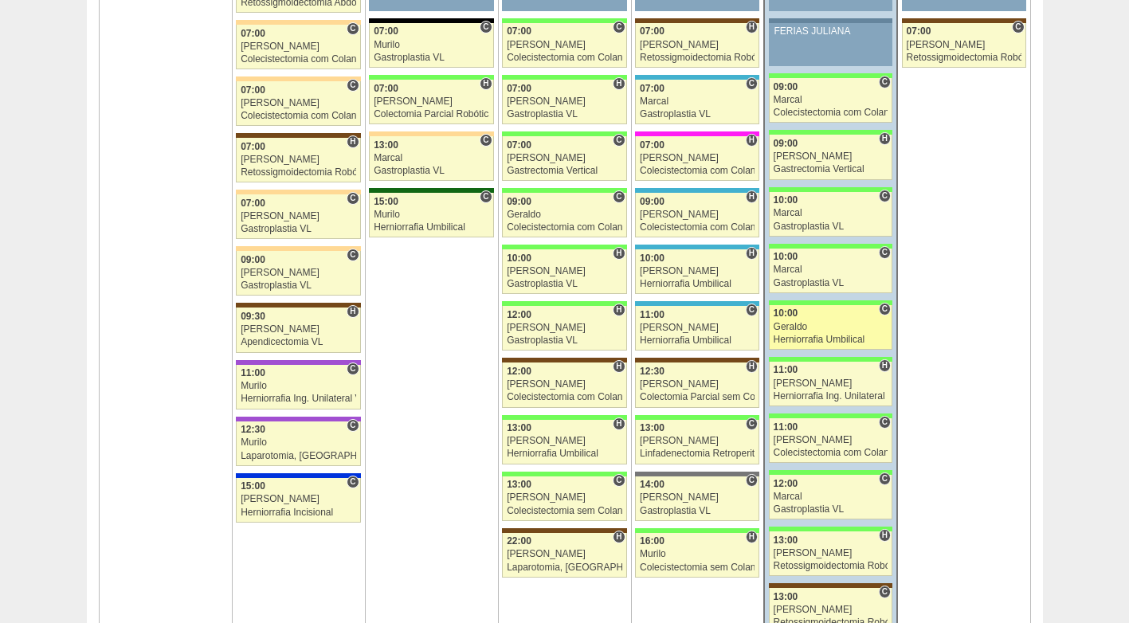
scroll to position [2550, 0]
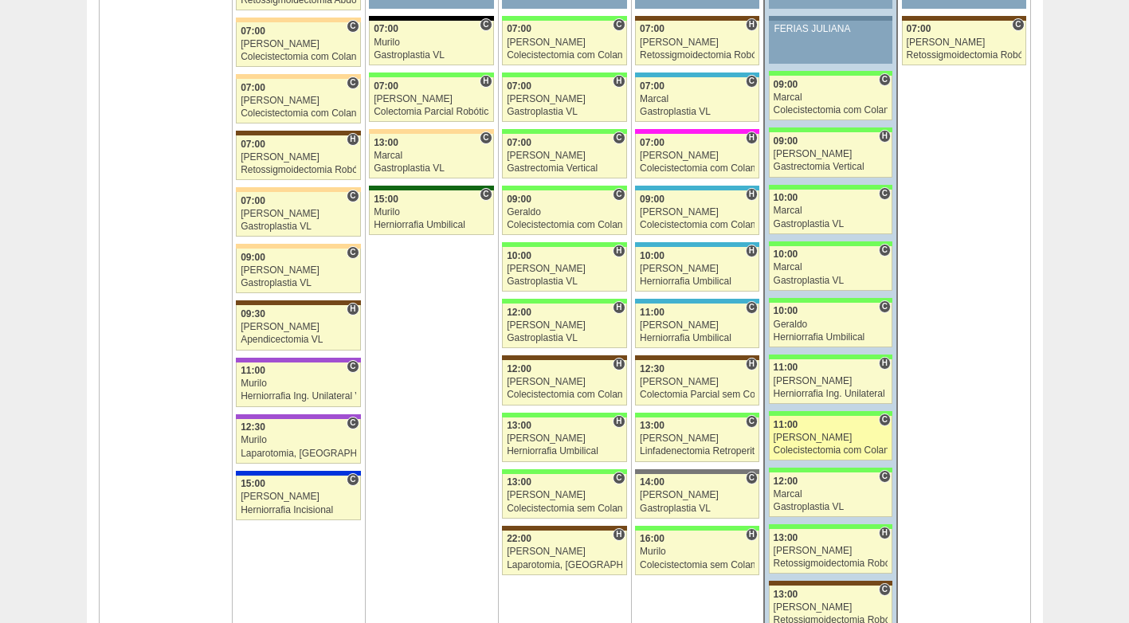
click at [810, 428] on div "11:00" at bounding box center [831, 425] width 115 height 10
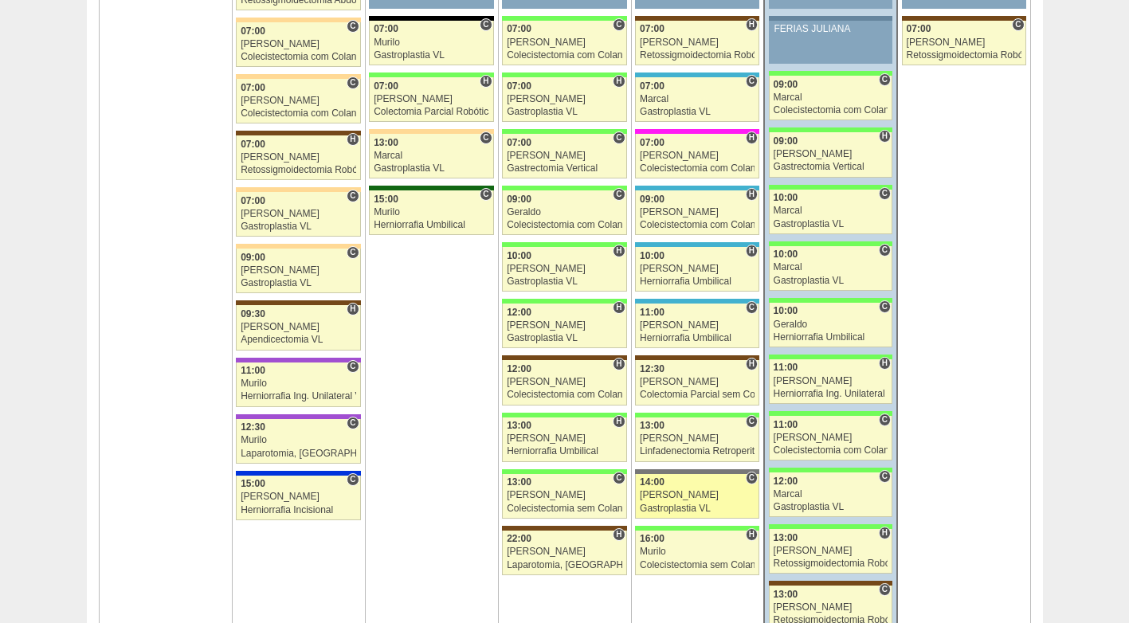
scroll to position [2630, 0]
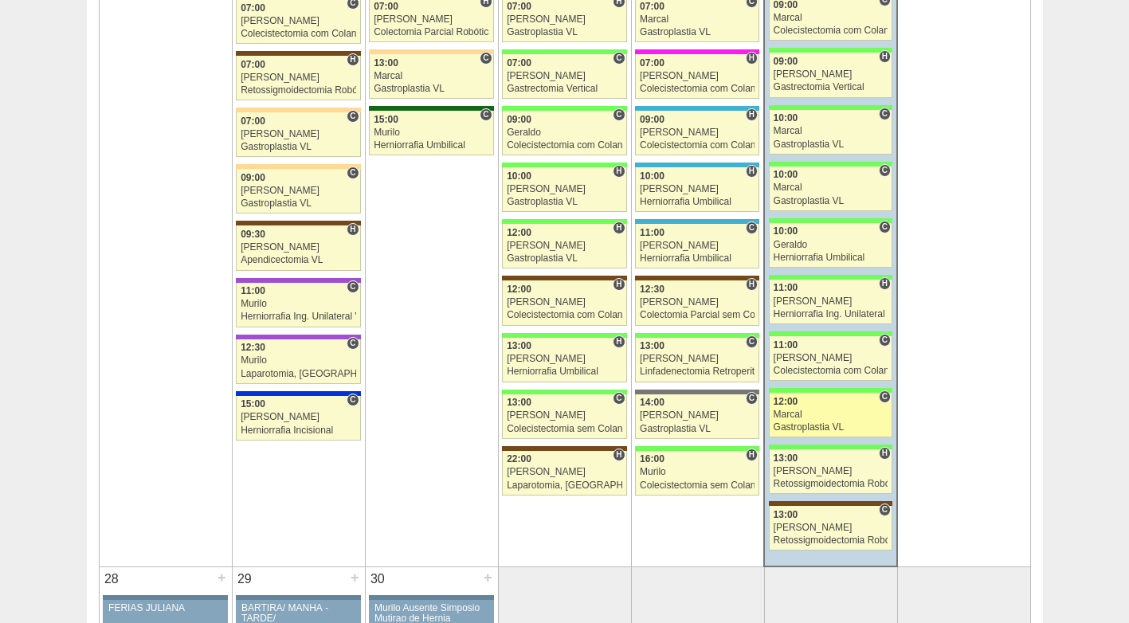
click at [812, 419] on div "Marcal" at bounding box center [831, 415] width 115 height 10
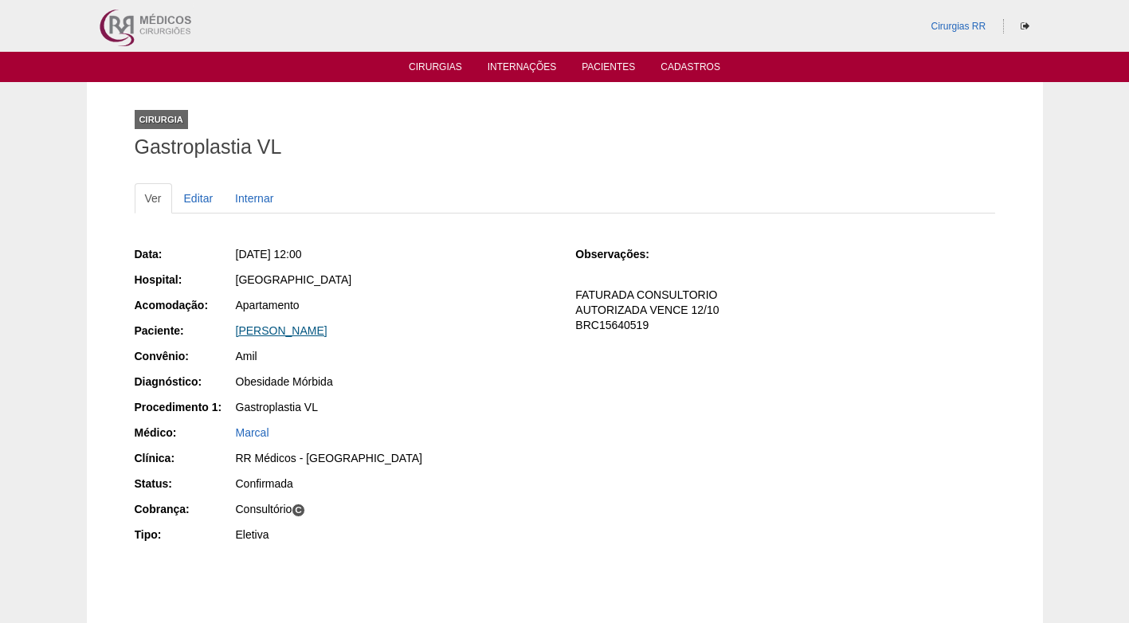
click at [312, 332] on link "[PERSON_NAME]" at bounding box center [282, 330] width 92 height 13
click at [518, 383] on div "Obesidade Mórbida" at bounding box center [395, 382] width 318 height 16
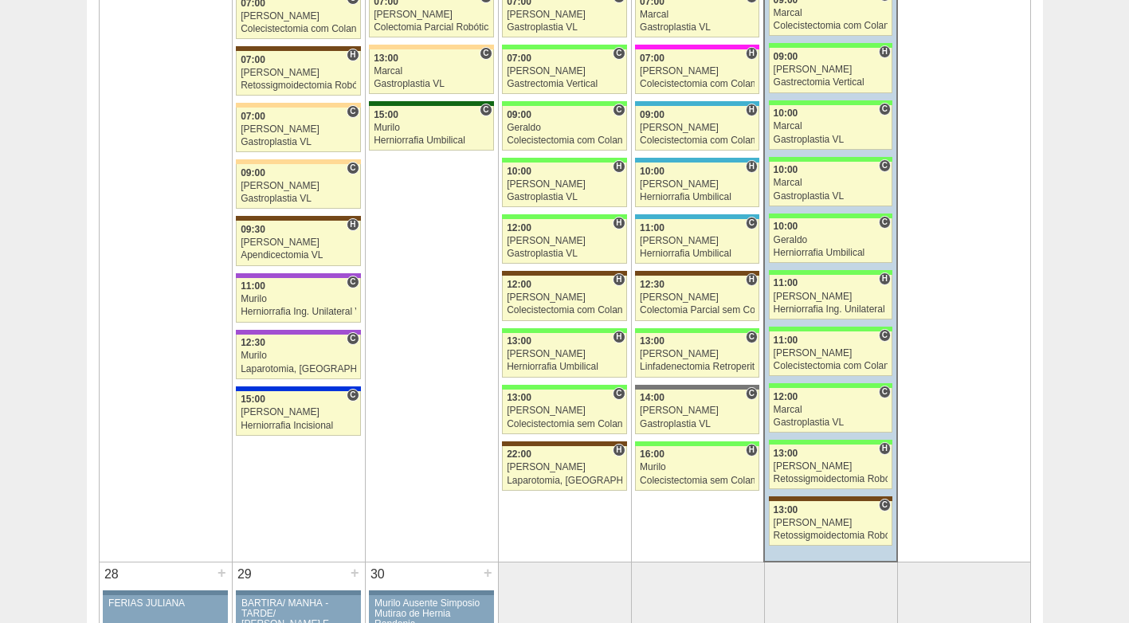
scroll to position [2630, 0]
